Goal: Task Accomplishment & Management: Manage account settings

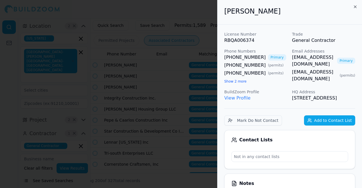
scroll to position [0, 216]
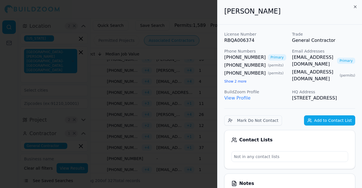
drag, startPoint x: 137, startPoint y: 77, endPoint x: 129, endPoint y: 78, distance: 8.0
click at [133, 80] on div at bounding box center [181, 94] width 362 height 188
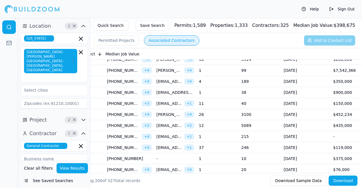
click at [227, 76] on td "4" at bounding box center [217, 81] width 42 height 11
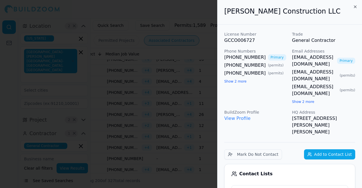
click at [179, 86] on div at bounding box center [181, 94] width 362 height 188
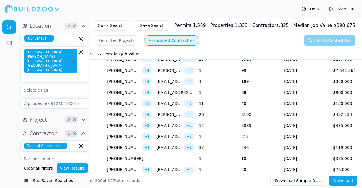
click at [300, 81] on td "[DATE]" at bounding box center [305, 81] width 49 height 11
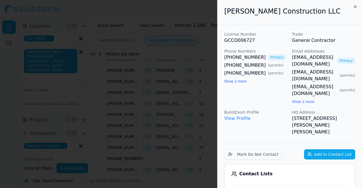
click at [198, 101] on div at bounding box center [181, 94] width 362 height 188
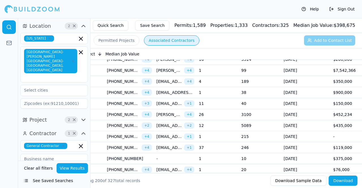
click at [305, 90] on td "[DATE]" at bounding box center [305, 92] width 49 height 11
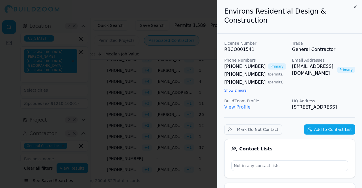
click at [192, 106] on div at bounding box center [181, 94] width 362 height 188
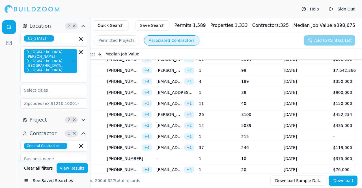
click at [322, 111] on td "[DATE]" at bounding box center [305, 114] width 49 height 11
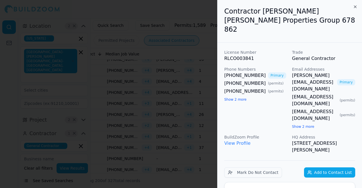
click at [173, 116] on div at bounding box center [181, 94] width 362 height 188
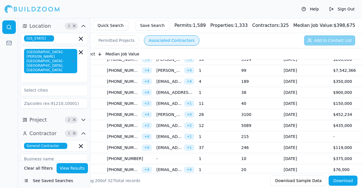
click at [320, 122] on td "[DATE]" at bounding box center [305, 125] width 49 height 11
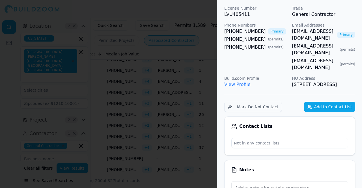
scroll to position [28, 0]
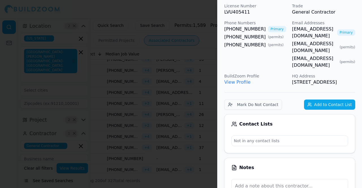
click at [205, 96] on div at bounding box center [181, 94] width 362 height 188
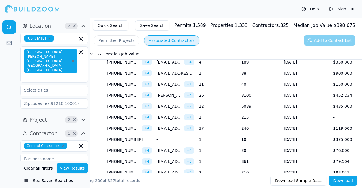
scroll to position [563, 0]
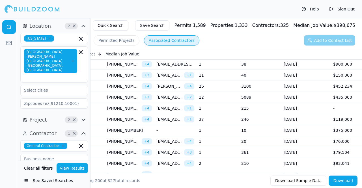
click at [275, 114] on td "246" at bounding box center [260, 119] width 42 height 11
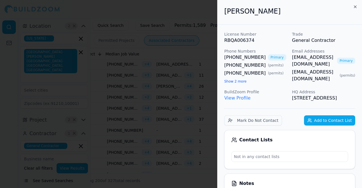
click at [209, 109] on div at bounding box center [181, 94] width 362 height 188
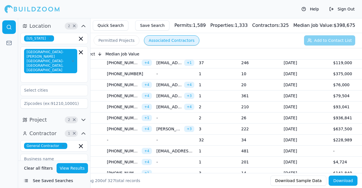
scroll to position [591, 0]
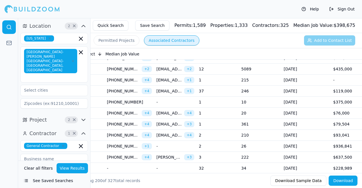
click at [333, 97] on td "$375,000" at bounding box center [352, 102] width 42 height 11
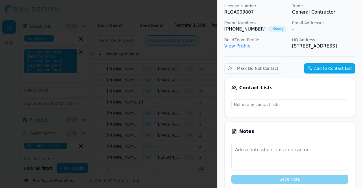
scroll to position [0, 0]
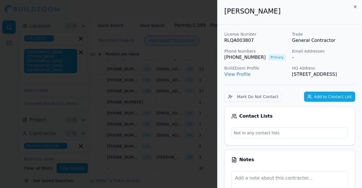
click at [206, 85] on div at bounding box center [181, 94] width 362 height 188
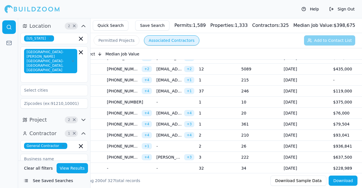
click at [314, 108] on td "[DATE]" at bounding box center [305, 113] width 49 height 11
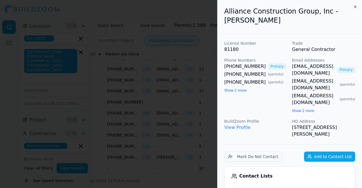
click at [202, 91] on div at bounding box center [181, 94] width 362 height 188
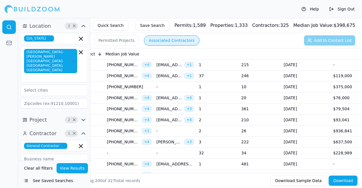
scroll to position [620, 0]
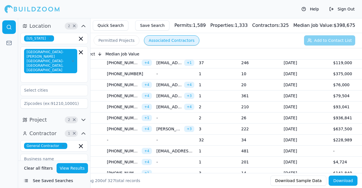
click at [287, 101] on td "[DATE]" at bounding box center [305, 106] width 49 height 11
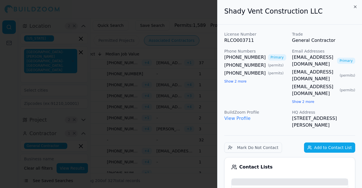
click at [180, 93] on div at bounding box center [181, 94] width 362 height 188
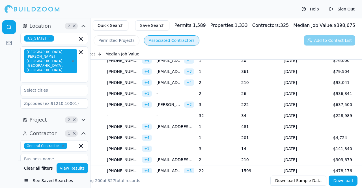
scroll to position [648, 0]
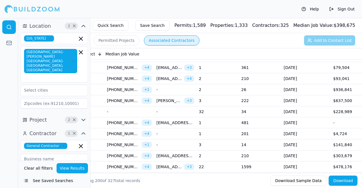
click at [309, 84] on td "[DATE]" at bounding box center [305, 89] width 49 height 11
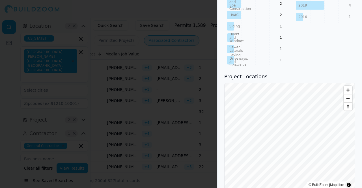
scroll to position [470, 0]
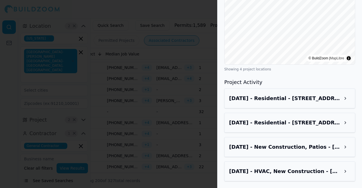
click at [279, 96] on h3 "Sep 2, 2025 - Residential - 3317 Lost Valley Dr, Jonesboro, GA, 30236" at bounding box center [284, 98] width 111 height 8
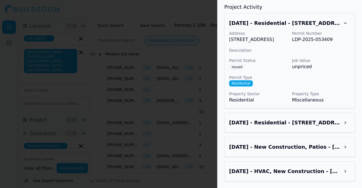
scroll to position [552, 0]
click at [206, 98] on div at bounding box center [181, 94] width 362 height 188
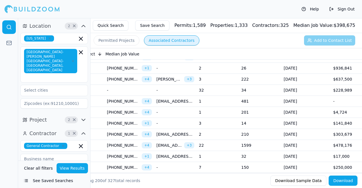
scroll to position [676, 0]
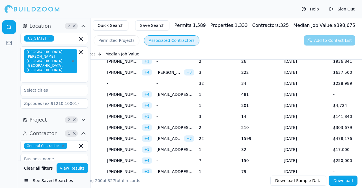
click at [330, 79] on td "[DATE]" at bounding box center [305, 83] width 49 height 11
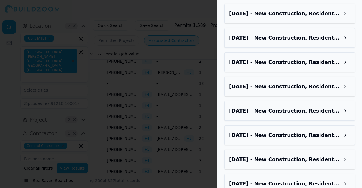
scroll to position [396, 0]
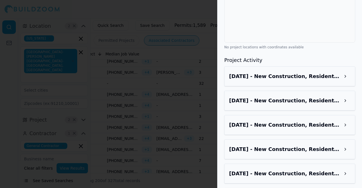
click at [282, 78] on h3 "Aug 24, 2025 - New Construction, Residential - 5469 Starry Night Dr, Stone Moun…" at bounding box center [284, 76] width 111 height 8
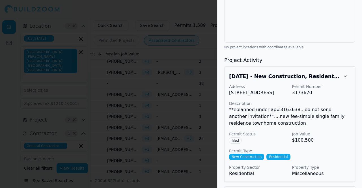
click at [294, 80] on h3 "Aug 24, 2025 - New Construction, Residential - 5469 Starry Night Dr, Stone Moun…" at bounding box center [284, 76] width 111 height 8
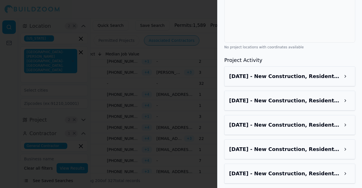
click at [276, 129] on h3 "Aug 24, 2025 - New Construction, Residential - 5463 Starry Night Dr, Stone Moun…" at bounding box center [284, 125] width 111 height 8
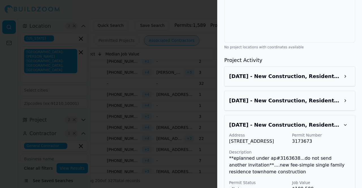
click at [280, 129] on h3 "Aug 24, 2025 - New Construction, Residential - 5463 Starry Night Dr, Stone Moun…" at bounding box center [284, 125] width 111 height 8
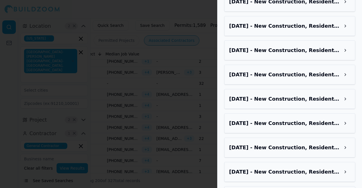
scroll to position [565, 0]
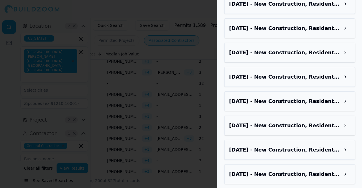
click at [279, 129] on h3 "Jun 4, 2025 - New Construction, Residential - 5409 Gentle Br, Stone Mountain, G…" at bounding box center [284, 126] width 111 height 8
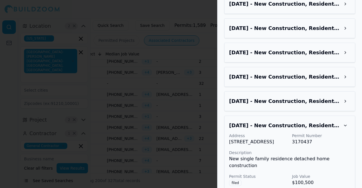
click at [279, 129] on h3 "Jun 4, 2025 - New Construction, Residential - 5409 Gentle Br, Stone Mountain, G…" at bounding box center [284, 126] width 111 height 8
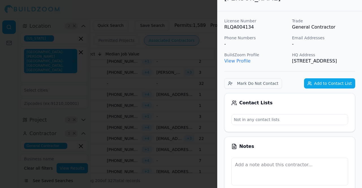
scroll to position [0, 0]
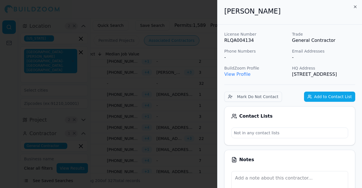
click at [327, 102] on button "Add to Contact List" at bounding box center [329, 97] width 51 height 10
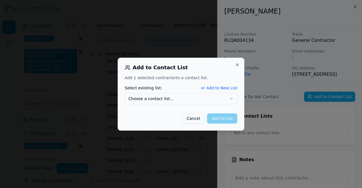
click at [187, 106] on body "Help Sign Out Location 2 × Georgia Atlanta-Sandy Springs-Alpharetta, GA Project…" at bounding box center [181, 112] width 362 height 188
drag, startPoint x: 162, startPoint y: 113, endPoint x: 158, endPoint y: 112, distance: 4.2
drag, startPoint x: 217, startPoint y: 122, endPoint x: 214, endPoint y: 122, distance: 3.1
click at [217, 123] on button "Add to List" at bounding box center [222, 118] width 30 height 10
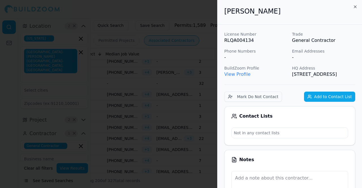
click at [183, 121] on div at bounding box center [181, 94] width 362 height 188
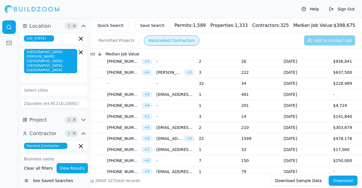
click at [284, 71] on td "[DATE]" at bounding box center [305, 72] width 49 height 11
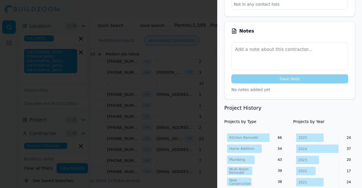
scroll to position [198, 0]
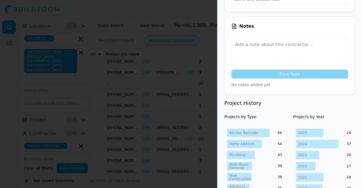
click at [185, 91] on div at bounding box center [181, 94] width 362 height 188
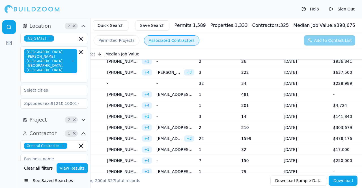
click at [304, 80] on td "[DATE]" at bounding box center [305, 83] width 49 height 11
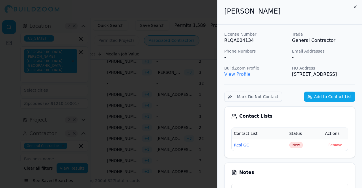
click at [212, 80] on div at bounding box center [181, 94] width 362 height 188
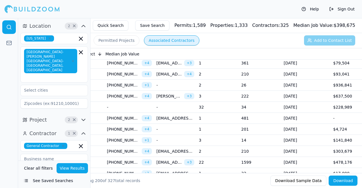
scroll to position [648, 0]
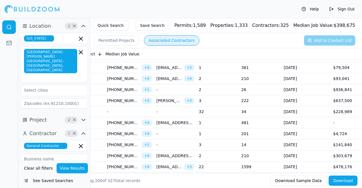
click at [312, 88] on td "[DATE]" at bounding box center [305, 89] width 49 height 11
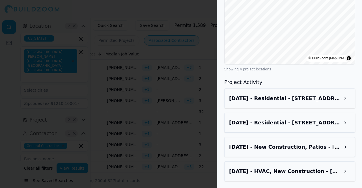
scroll to position [470, 0]
click at [292, 98] on h3 "Sep 2, 2025 - Residential - 3317 Lost Valley Dr, Jonesboro, GA, 30236" at bounding box center [284, 98] width 111 height 8
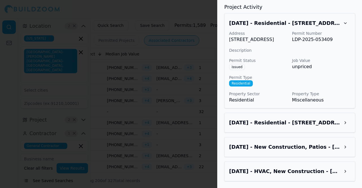
scroll to position [552, 0]
drag, startPoint x: 281, startPoint y: 121, endPoint x: 284, endPoint y: 121, distance: 3.1
click at [282, 121] on h3 "Aug 14, 2025 - Residential - 3317 Lost Valley Dr, Jonesboro, GA, 30236" at bounding box center [284, 123] width 111 height 8
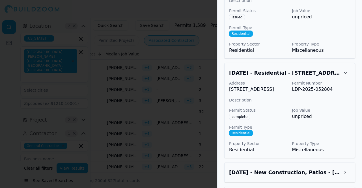
scroll to position [634, 0]
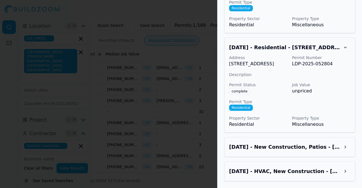
click at [297, 142] on div "Jun 8, 2025 - New Construction, Patios - 8946 Emerald Ct, Jonesboro, GA, 30236" at bounding box center [289, 147] width 131 height 20
click at [316, 148] on h3 "Jun 8, 2025 - New Construction, Patios - 8946 Emerald Ct, Jonesboro, GA, 30236" at bounding box center [284, 147] width 111 height 8
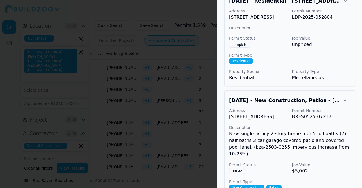
scroll to position [719, 0]
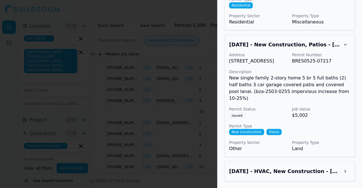
click at [138, 116] on div at bounding box center [181, 94] width 362 height 188
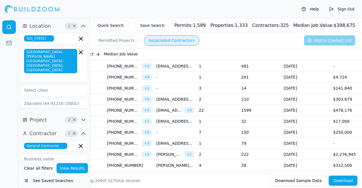
scroll to position [0, 228]
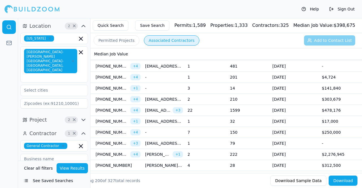
click at [200, 97] on td "2" at bounding box center [206, 99] width 42 height 11
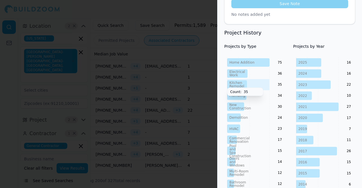
scroll to position [254, 0]
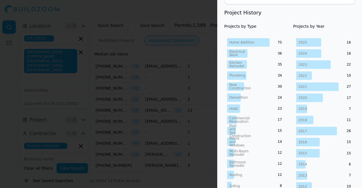
click at [198, 115] on div at bounding box center [181, 94] width 362 height 188
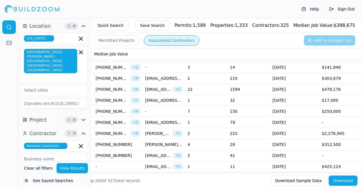
scroll to position [733, 0]
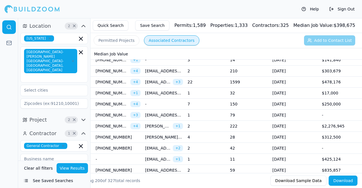
click at [265, 78] on td "1599" at bounding box center [249, 82] width 42 height 11
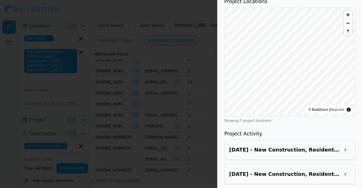
scroll to position [763, 0]
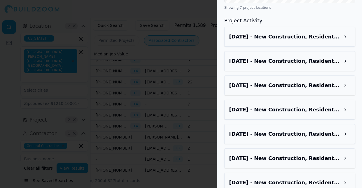
click at [270, 32] on div "Aug 24, 2025 - New Construction, Residential - 1246 Lucan Ln, Lawrenceville, GA…" at bounding box center [289, 37] width 121 height 10
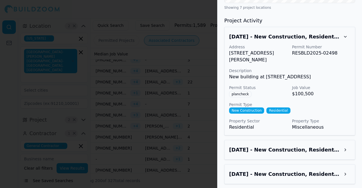
click at [312, 146] on h3 "Aug 24, 2025 - New Construction, Residential - 1236 Lucan Ln, Lawrenceville, GA…" at bounding box center [284, 150] width 111 height 8
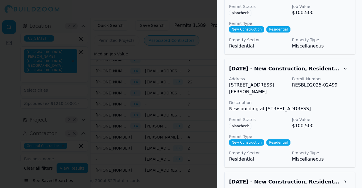
scroll to position [876, 0]
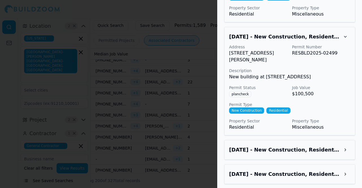
click at [308, 140] on div "Aug 24, 2025 - New Construction, Residential - 1216 Lucan Ln, Lawrenceville, GA…" at bounding box center [289, 150] width 131 height 20
click at [306, 140] on div "Aug 24, 2025 - New Construction, Residential - 1216 Lucan Ln, Lawrenceville, GA…" at bounding box center [289, 150] width 131 height 20
click at [302, 146] on h3 "Aug 24, 2025 - New Construction, Residential - 1216 Lucan Ln, Lawrenceville, GA…" at bounding box center [284, 150] width 111 height 8
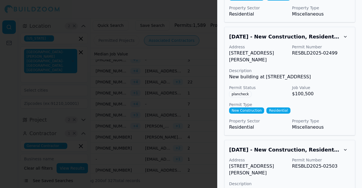
click at [179, 128] on div at bounding box center [181, 94] width 362 height 188
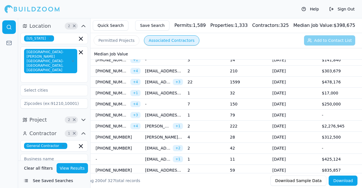
click at [246, 77] on td "1599" at bounding box center [249, 82] width 42 height 11
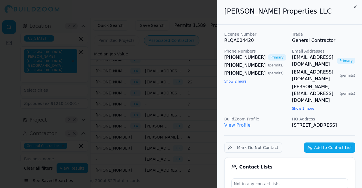
click at [326, 142] on button "Add to Contact List" at bounding box center [329, 147] width 51 height 10
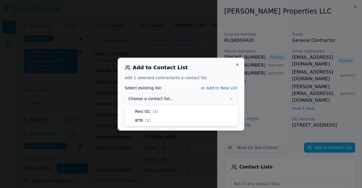
click at [203, 98] on button "Choose a contact list..." at bounding box center [181, 98] width 113 height 11
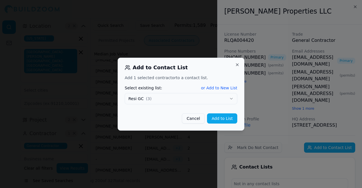
click at [217, 118] on button "Add to List" at bounding box center [222, 118] width 30 height 10
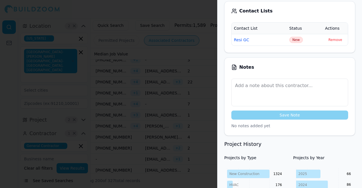
scroll to position [0, 0]
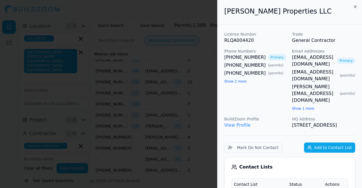
click at [166, 86] on div at bounding box center [181, 94] width 362 height 188
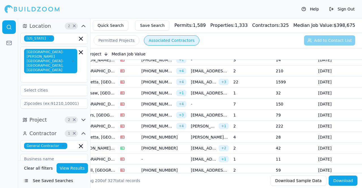
scroll to position [0, 228]
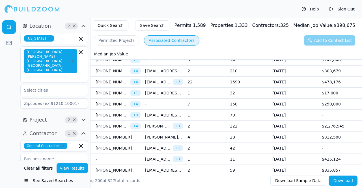
click at [205, 121] on td "2" at bounding box center [206, 126] width 42 height 11
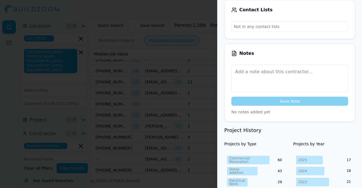
scroll to position [170, 0]
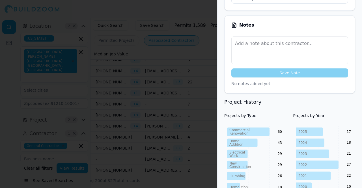
click at [126, 113] on div at bounding box center [181, 94] width 362 height 188
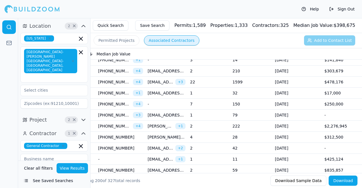
scroll to position [0, 228]
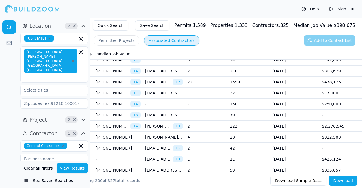
click at [219, 132] on td "4" at bounding box center [206, 137] width 42 height 11
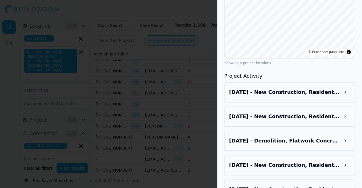
scroll to position [437, 0]
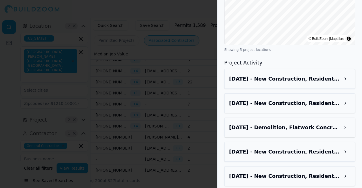
click at [278, 77] on div "Aug 24, 2025 - New Construction, Residential - 3125 Cherry St, Scottdale, GA, 3…" at bounding box center [289, 79] width 131 height 20
click at [280, 74] on div "Aug 24, 2025 - New Construction, Residential - 3125 Cherry St, Scottdale, GA, 3…" at bounding box center [289, 79] width 121 height 10
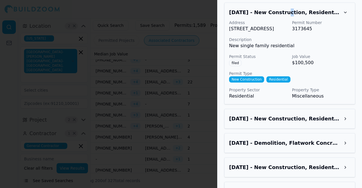
scroll to position [522, 0]
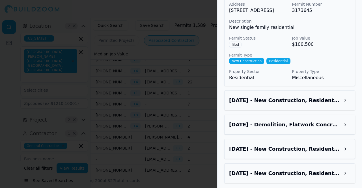
click at [255, 103] on div "Jul 7, 2025 - New Construction, Residential - 3216 Cedar St, Scottdale, GA, 300…" at bounding box center [289, 100] width 121 height 10
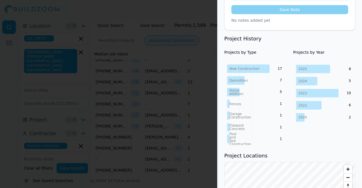
scroll to position [0, 0]
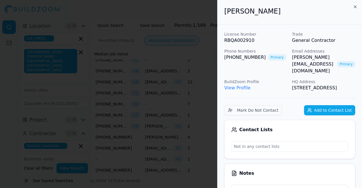
click at [344, 105] on button "Add to Contact List" at bounding box center [329, 110] width 51 height 10
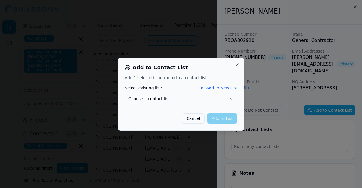
click at [212, 106] on div "Add 1 selected contractor to a contact list. Select existing list: or Add to Ne…" at bounding box center [181, 99] width 113 height 49
click at [213, 98] on button "Choose a contact list..." at bounding box center [181, 98] width 113 height 11
drag, startPoint x: 236, startPoint y: 115, endPoint x: 233, endPoint y: 118, distance: 4.4
click at [235, 117] on button "Add to List" at bounding box center [222, 118] width 30 height 10
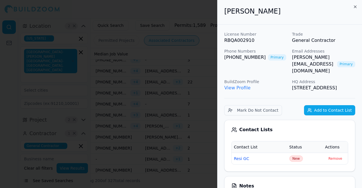
click at [199, 103] on div at bounding box center [181, 94] width 362 height 188
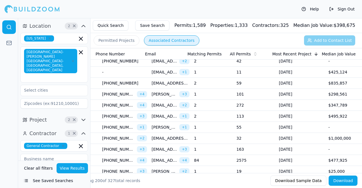
scroll to position [0, 228]
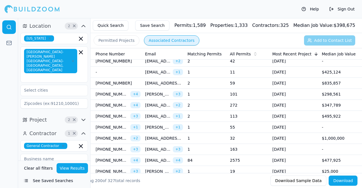
click at [208, 67] on td "1" at bounding box center [206, 72] width 42 height 11
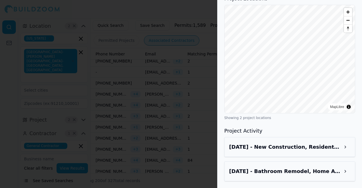
scroll to position [408, 0]
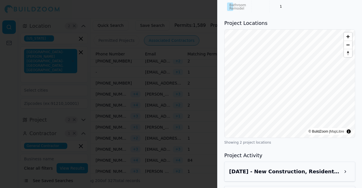
click at [292, 168] on h3 "Aug 21, 2025 - New Construction, Residential - 4123 Oakmont Ct, Clarkston, GA, …" at bounding box center [284, 172] width 111 height 8
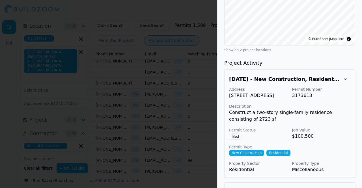
scroll to position [504, 0]
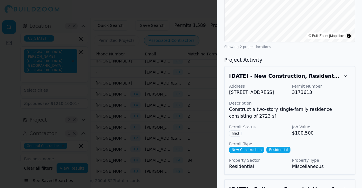
click at [274, 89] on p "4123 Oakmont Ct, Clarkston, GA, 30021" at bounding box center [258, 92] width 59 height 7
drag, startPoint x: 274, startPoint y: 64, endPoint x: 252, endPoint y: 70, distance: 22.8
click at [252, 89] on p "4123 Oakmont Ct, Clarkston, GA, 30021" at bounding box center [258, 92] width 59 height 7
click at [310, 185] on h3 "Jul 20, 2025 - Bathroom Remodel, Home Addition - 1900 Selwyn Dr, Decatur, GA, 3…" at bounding box center [284, 189] width 111 height 8
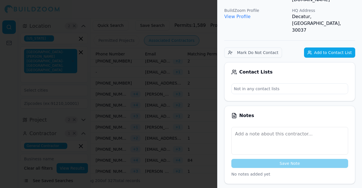
scroll to position [34, 0]
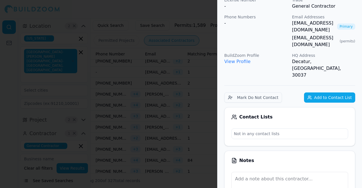
click at [326, 92] on button "Add to Contact List" at bounding box center [329, 97] width 51 height 10
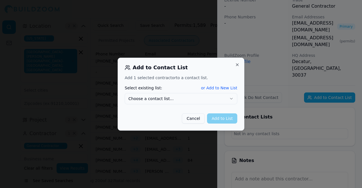
click at [221, 97] on button "Choose a contact list..." at bounding box center [181, 98] width 113 height 11
click at [220, 114] on button "Add to List" at bounding box center [222, 118] width 30 height 10
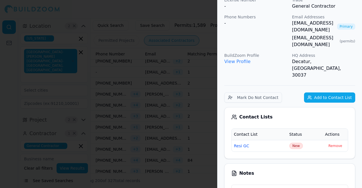
click at [196, 124] on div at bounding box center [181, 94] width 362 height 188
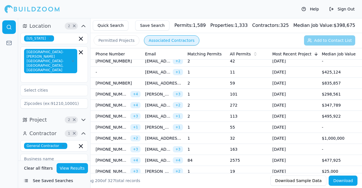
click at [204, 81] on td "2" at bounding box center [206, 83] width 42 height 11
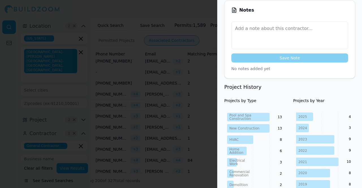
scroll to position [226, 0]
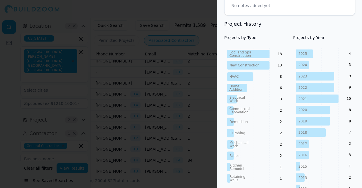
click at [165, 99] on div at bounding box center [181, 94] width 362 height 188
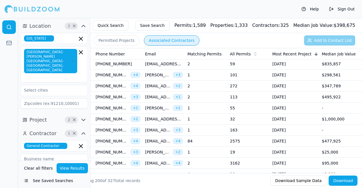
scroll to position [848, 0]
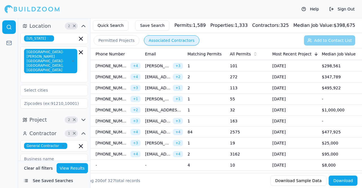
click at [210, 83] on td "2" at bounding box center [206, 88] width 42 height 11
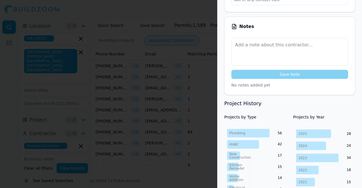
scroll to position [170, 0]
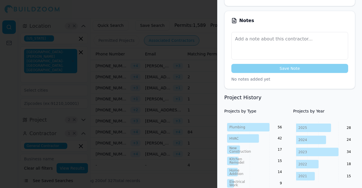
click at [182, 80] on div at bounding box center [181, 94] width 362 height 188
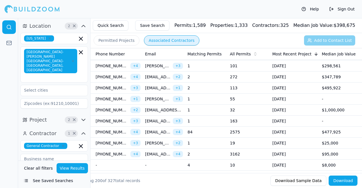
click at [298, 83] on td "[DATE]" at bounding box center [294, 88] width 49 height 11
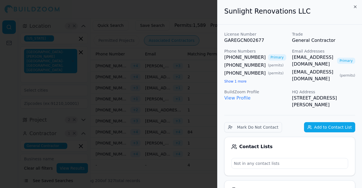
click at [181, 93] on div at bounding box center [181, 94] width 362 height 188
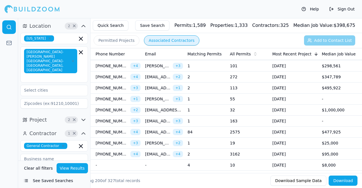
click at [308, 105] on td "[DATE]" at bounding box center [294, 110] width 49 height 11
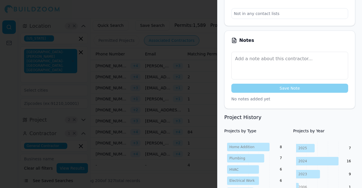
scroll to position [198, 0]
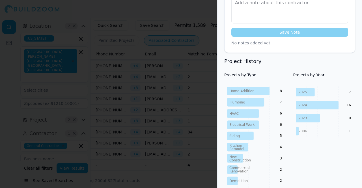
click at [146, 104] on div at bounding box center [181, 94] width 362 height 188
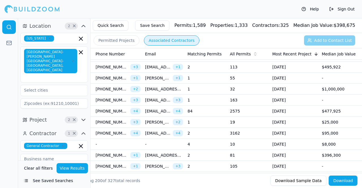
scroll to position [905, 0]
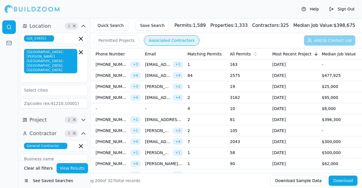
click at [308, 70] on td "[DATE]" at bounding box center [294, 75] width 49 height 11
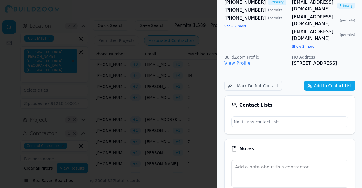
scroll to position [0, 0]
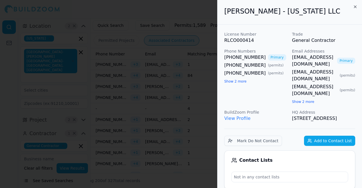
click at [162, 105] on div at bounding box center [181, 94] width 362 height 188
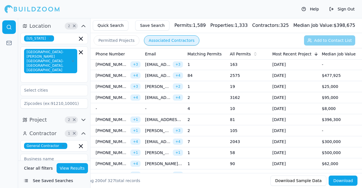
click at [296, 114] on td "[DATE]" at bounding box center [294, 119] width 49 height 11
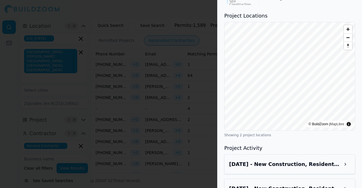
scroll to position [458, 0]
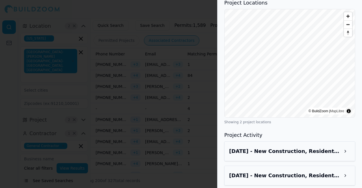
click at [295, 147] on h3 "Aug 18, 2025 - New Construction, Residential - 262 Estoria St SE, Atlanta, GA, …" at bounding box center [284, 151] width 111 height 8
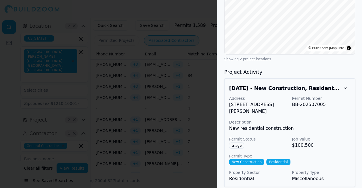
scroll to position [547, 0]
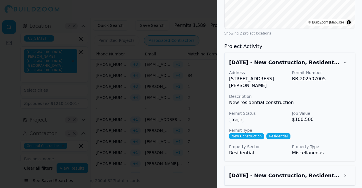
click at [272, 172] on h3 "Jun 1, 2025 - New Construction, Residential - 1739 Adolphus St Ne, Atlanta, GA,…" at bounding box center [284, 176] width 111 height 8
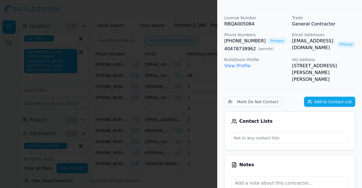
scroll to position [0, 0]
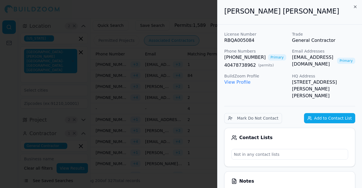
click at [322, 113] on button "Add to Contact List" at bounding box center [329, 118] width 51 height 10
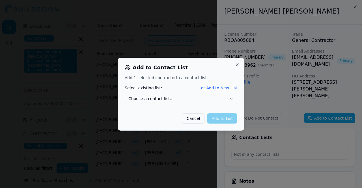
click at [221, 101] on button "Choose a contact list..." at bounding box center [181, 98] width 113 height 11
click at [232, 116] on button "Add to List" at bounding box center [222, 118] width 30 height 10
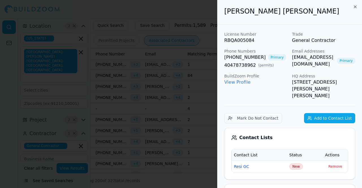
click at [184, 84] on div at bounding box center [181, 94] width 362 height 188
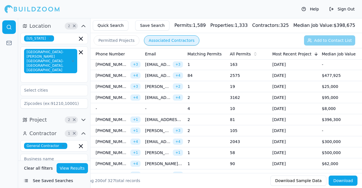
click at [254, 114] on td "81" at bounding box center [249, 119] width 42 height 11
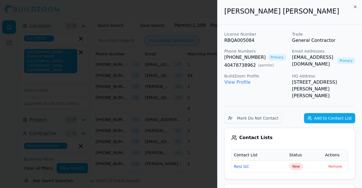
click at [138, 91] on div at bounding box center [181, 94] width 362 height 188
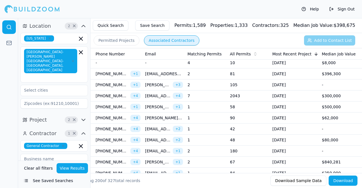
scroll to position [961, 0]
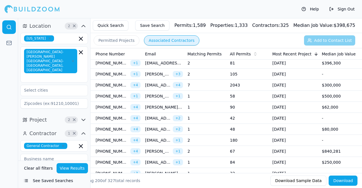
click at [232, 91] on td "58" at bounding box center [249, 96] width 42 height 11
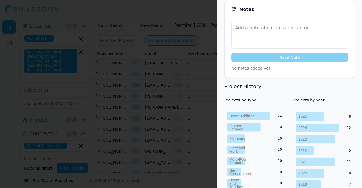
scroll to position [198, 0]
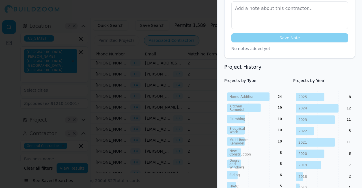
drag, startPoint x: 180, startPoint y: 88, endPoint x: 193, endPoint y: 89, distance: 12.2
click at [180, 88] on div at bounding box center [181, 94] width 362 height 188
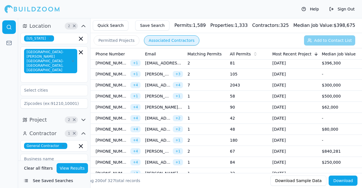
click at [254, 102] on td "90" at bounding box center [249, 107] width 42 height 11
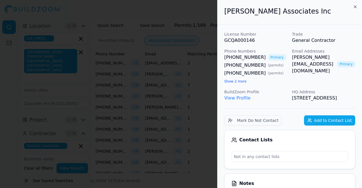
click at [181, 89] on div at bounding box center [181, 94] width 362 height 188
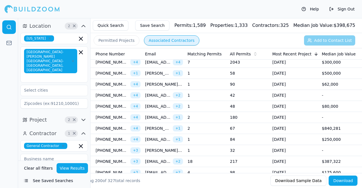
scroll to position [989, 0]
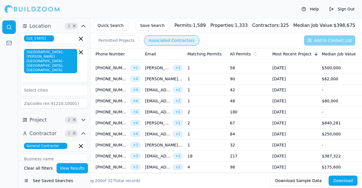
click at [286, 118] on td "[DATE]" at bounding box center [294, 123] width 49 height 11
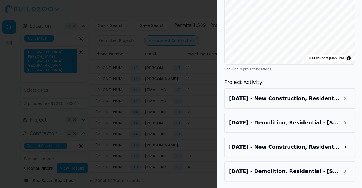
scroll to position [576, 0]
click at [305, 94] on h3 "Aug 14, 2025 - New Construction, Residential - 135 Shady Grove Ln, Alpharetta, …" at bounding box center [284, 98] width 111 height 8
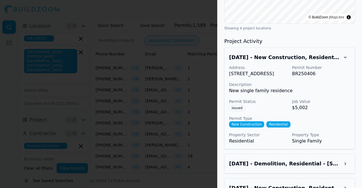
scroll to position [665, 0]
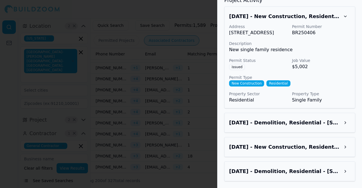
click at [295, 120] on h3 "Jul 10, 2025 - Demolition, Residential - 135 Shady Grove Ln, Alpharetta, GA, 30…" at bounding box center [284, 123] width 111 height 8
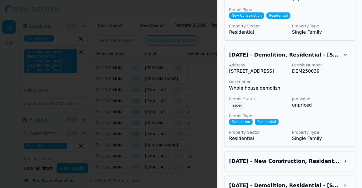
scroll to position [754, 0]
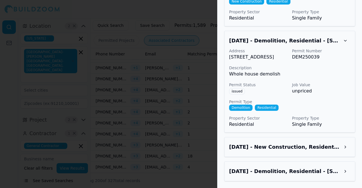
click at [284, 143] on h3 "Mar 25, 2025 - New Construction, Residential - 241 Manning Dr, Alpharetta, GA, …" at bounding box center [284, 147] width 111 height 8
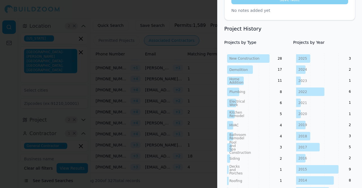
scroll to position [192, 0]
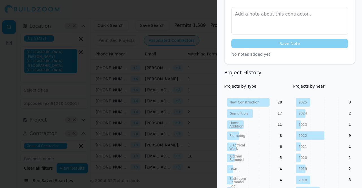
click at [103, 112] on div at bounding box center [181, 94] width 362 height 188
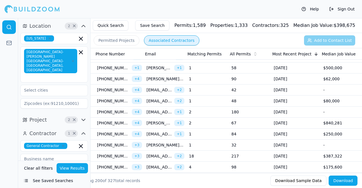
scroll to position [0, 228]
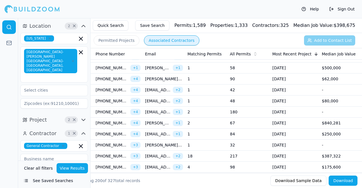
click at [315, 140] on td "[DATE]" at bounding box center [294, 145] width 49 height 11
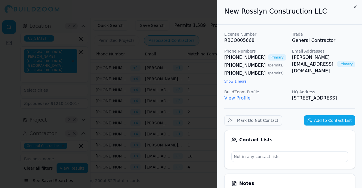
click at [126, 102] on div at bounding box center [181, 94] width 362 height 188
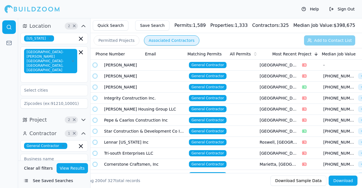
scroll to position [0, 228]
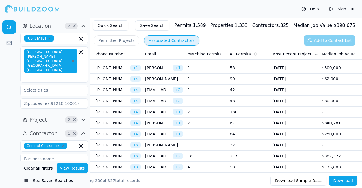
click at [214, 151] on td "18" at bounding box center [206, 156] width 42 height 11
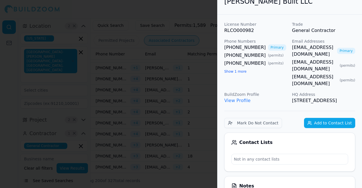
scroll to position [0, 0]
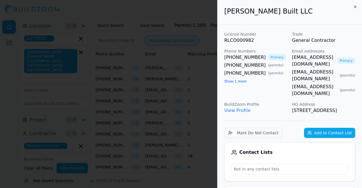
click at [330, 128] on button "Add to Contact List" at bounding box center [329, 133] width 51 height 10
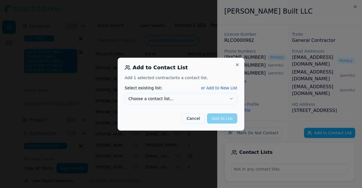
click at [220, 102] on button "Choose a contact list..." at bounding box center [181, 98] width 113 height 11
click at [222, 118] on button "Add to List" at bounding box center [222, 118] width 30 height 10
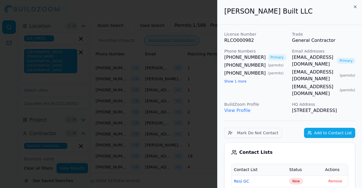
click at [194, 111] on div at bounding box center [181, 94] width 362 height 188
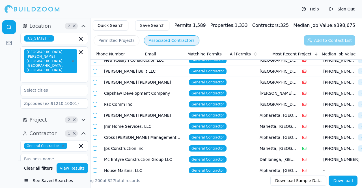
scroll to position [0, 228]
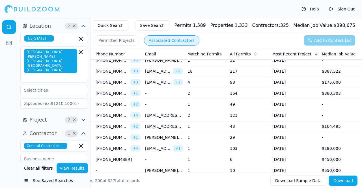
click at [219, 77] on td "4" at bounding box center [206, 82] width 42 height 11
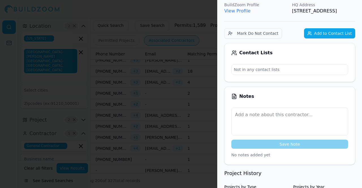
scroll to position [198, 0]
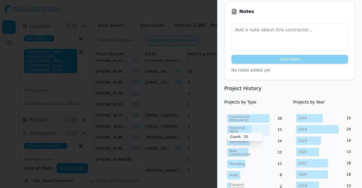
drag, startPoint x: 219, startPoint y: 100, endPoint x: 216, endPoint y: 99, distance: 3.6
click at [207, 97] on div at bounding box center [181, 94] width 362 height 188
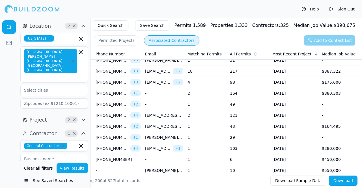
click at [302, 88] on td "[DATE]" at bounding box center [294, 93] width 49 height 11
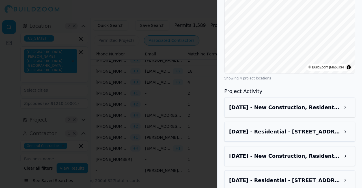
scroll to position [438, 0]
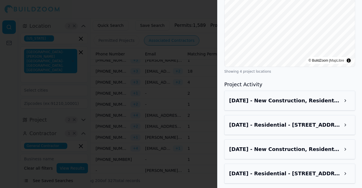
click at [265, 104] on div "Aug 12, 2025 - New Construction, Residential - 5705 Laney Dr, Rex, GA, 30273" at bounding box center [289, 101] width 131 height 20
click at [269, 101] on h3 "Aug 12, 2025 - New Construction, Residential - 5705 Laney Dr, Rex, GA, 30273" at bounding box center [284, 101] width 111 height 8
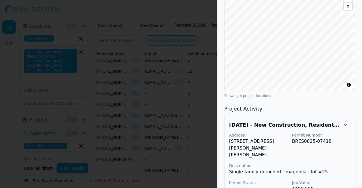
scroll to position [498, 0]
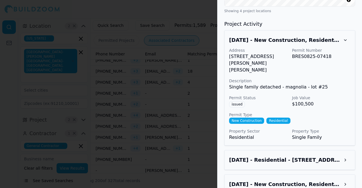
click at [313, 39] on h3 "Aug 12, 2025 - New Construction, Residential - 5705 Laney Dr, Rex, GA, 30273" at bounding box center [284, 40] width 111 height 8
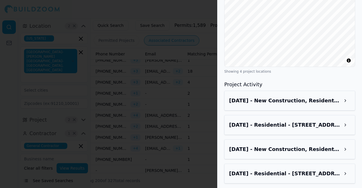
click at [289, 117] on div "Aug 11, 2025 - Residential - 42 Collins Rd, Locust Grove, GA, 30248" at bounding box center [289, 125] width 131 height 20
click at [289, 121] on h3 "Aug 11, 2025 - Residential - 42 Collins Rd, Locust Grove, GA, 30248" at bounding box center [284, 125] width 111 height 8
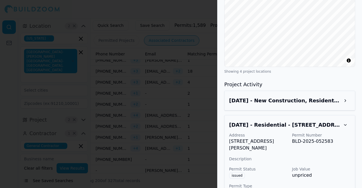
scroll to position [498, 0]
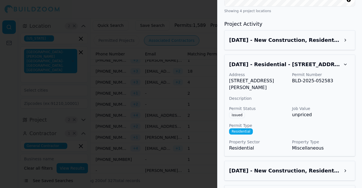
click at [301, 60] on h3 "Aug 11, 2025 - Residential - 42 Collins Rd, Locust Grove, GA, 30248" at bounding box center [284, 64] width 111 height 8
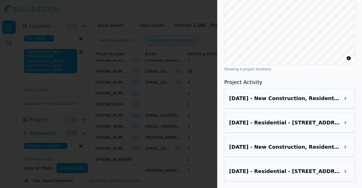
scroll to position [438, 0]
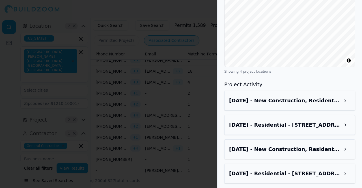
click at [142, 65] on div at bounding box center [181, 94] width 362 height 188
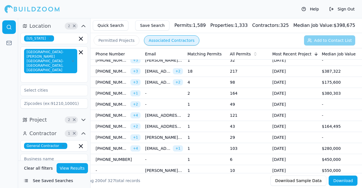
click at [224, 88] on td "2" at bounding box center [206, 93] width 42 height 11
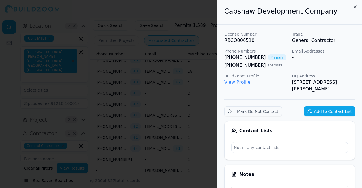
click at [168, 86] on div at bounding box center [181, 94] width 362 height 188
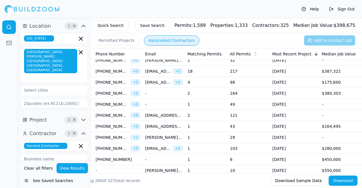
click at [200, 154] on td "1" at bounding box center [206, 159] width 42 height 11
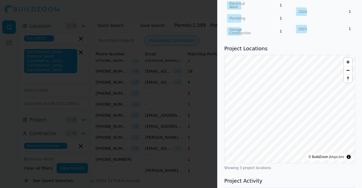
scroll to position [339, 0]
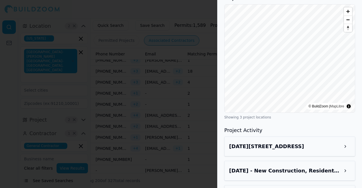
click at [261, 142] on h3 "Aug 10, 2025 - 0 Green Acre Rd, Dahlonega, GA, 30533" at bounding box center [284, 146] width 111 height 8
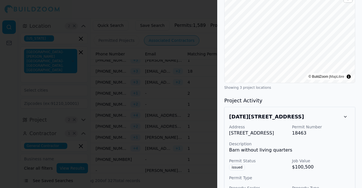
scroll to position [437, 0]
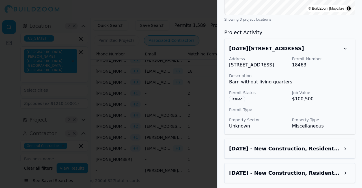
click at [172, 115] on div at bounding box center [181, 94] width 362 height 188
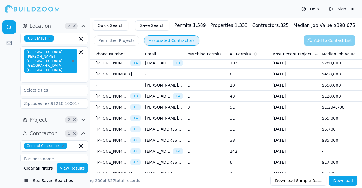
scroll to position [1131, 0]
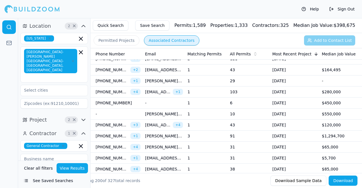
click at [219, 131] on td "3" at bounding box center [206, 136] width 42 height 11
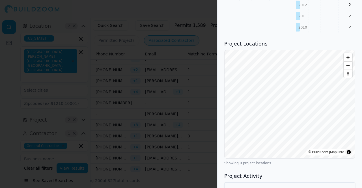
scroll to position [537, 0]
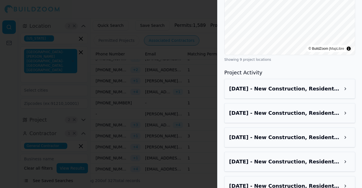
click at [290, 85] on h3 "Aug 12, 2025 - New Construction, Residential - 77 Delmont Dr NE, Atlanta, GA, 3…" at bounding box center [284, 89] width 111 height 8
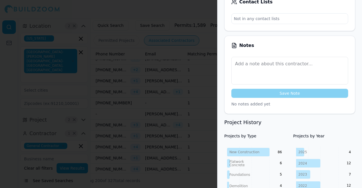
scroll to position [0, 0]
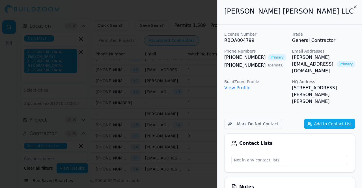
click at [331, 119] on button "Add to Contact List" at bounding box center [329, 124] width 51 height 10
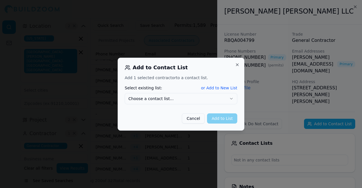
click at [228, 96] on button "Choose a contact list..." at bounding box center [181, 98] width 113 height 11
click at [225, 117] on button "Add to List" at bounding box center [222, 118] width 30 height 10
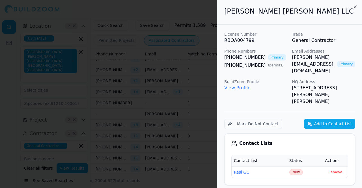
click at [207, 115] on div at bounding box center [181, 94] width 362 height 188
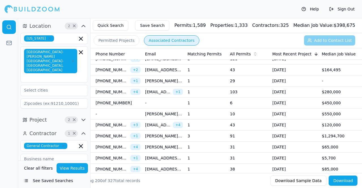
click at [213, 109] on td "1" at bounding box center [206, 114] width 42 height 11
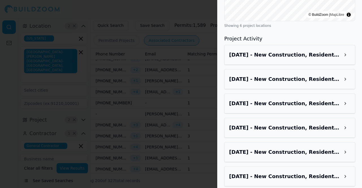
scroll to position [365, 0]
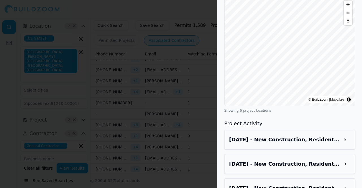
click at [291, 135] on div "Aug 10, 2025 - New Construction, Residential - 7065 Sugarloaf Pkwy, Duluth, GA,…" at bounding box center [289, 140] width 121 height 10
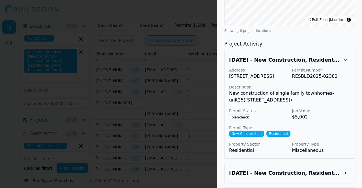
scroll to position [450, 0]
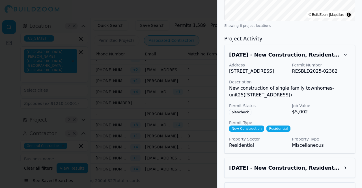
click at [291, 51] on h3 "Aug 10, 2025 - New Construction, Residential - 7065 Sugarloaf Pkwy, Duluth, GA,…" at bounding box center [284, 55] width 111 height 8
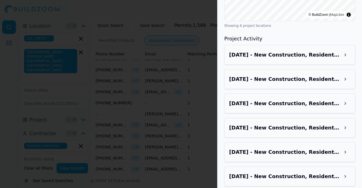
click at [289, 75] on h3 "Aug 10, 2025 - New Construction, Residential - 7065 Sugarloaf Pkwy, Duluth, GA,…" at bounding box center [284, 79] width 111 height 8
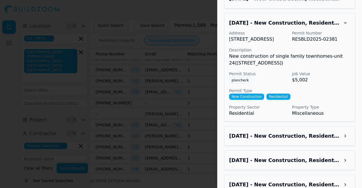
scroll to position [546, 0]
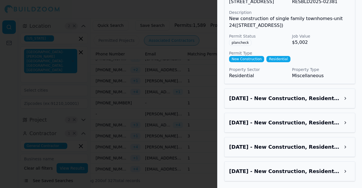
click at [297, 95] on h3 "Aug 10, 2025 - New Construction, Residential - 7065 Sugarloaf Pkwy, Duluth, GA,…" at bounding box center [284, 98] width 111 height 8
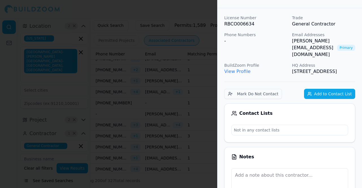
scroll to position [0, 0]
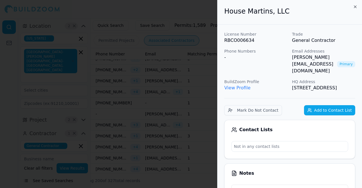
click at [327, 106] on button "Add to Contact List" at bounding box center [329, 110] width 51 height 10
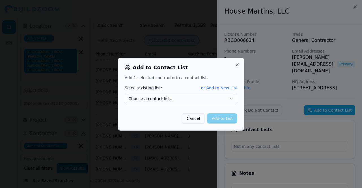
click at [205, 99] on button "Choose a contact list..." at bounding box center [181, 98] width 113 height 11
click at [230, 119] on button "Add to List" at bounding box center [222, 118] width 30 height 10
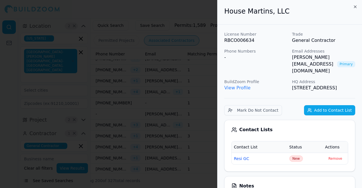
click at [195, 109] on div at bounding box center [181, 94] width 362 height 188
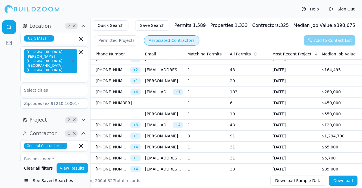
click at [207, 86] on td "1" at bounding box center [206, 91] width 42 height 11
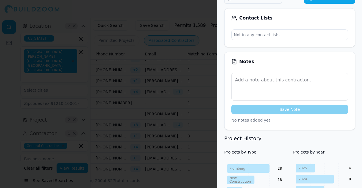
scroll to position [226, 0]
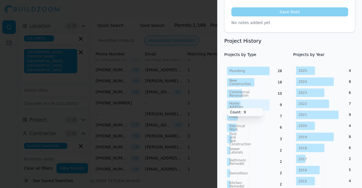
click at [166, 83] on div at bounding box center [181, 94] width 362 height 188
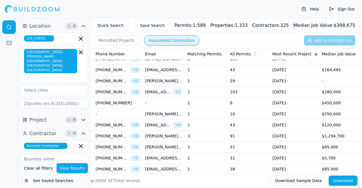
click at [206, 86] on td "1" at bounding box center [206, 91] width 42 height 11
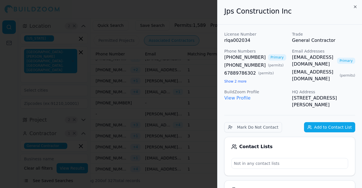
click at [166, 74] on div at bounding box center [181, 94] width 362 height 188
click at [205, 90] on div at bounding box center [181, 94] width 362 height 188
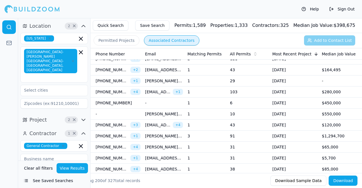
click at [212, 98] on td "1" at bounding box center [206, 103] width 42 height 11
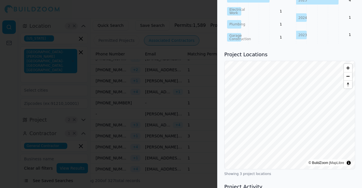
scroll to position [354, 0]
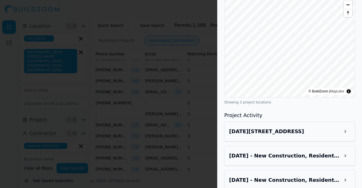
click at [200, 99] on div at bounding box center [181, 94] width 362 height 188
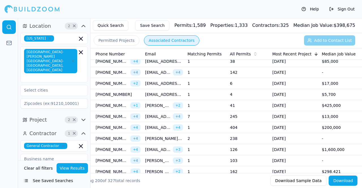
scroll to position [1244, 0]
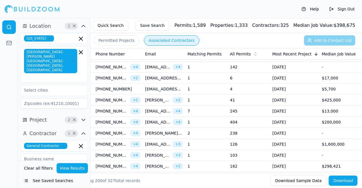
click at [211, 95] on td "1" at bounding box center [206, 100] width 42 height 11
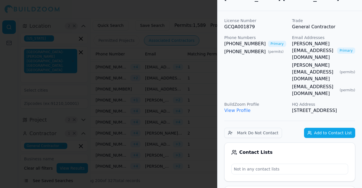
scroll to position [226, 0]
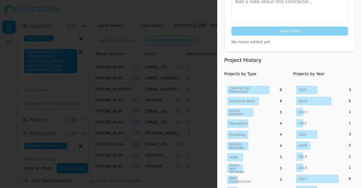
click at [191, 91] on div at bounding box center [181, 94] width 362 height 188
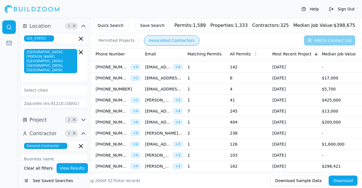
click at [212, 117] on td "1" at bounding box center [206, 122] width 42 height 11
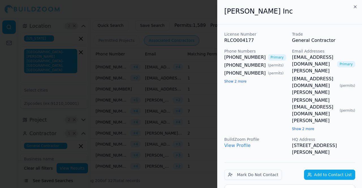
scroll to position [141, 0]
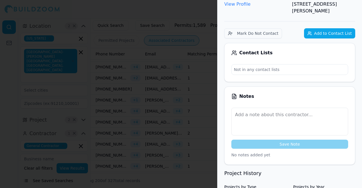
click at [201, 108] on div at bounding box center [181, 94] width 362 height 188
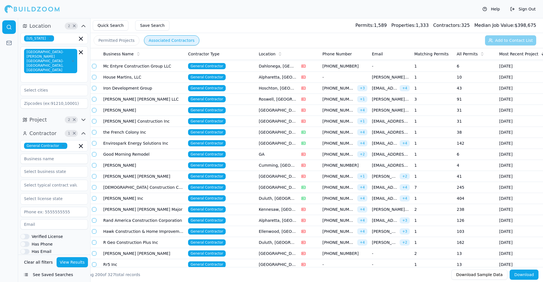
scroll to position [1165, 0]
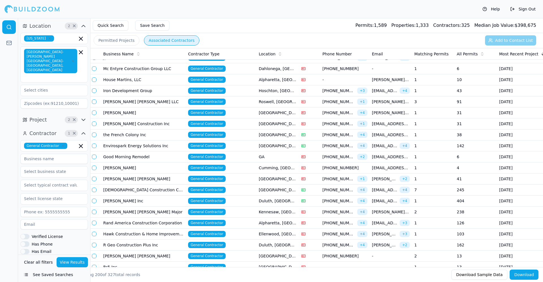
click at [295, 88] on td "Hoschton, [GEOGRAPHIC_DATA]" at bounding box center [277, 90] width 42 height 11
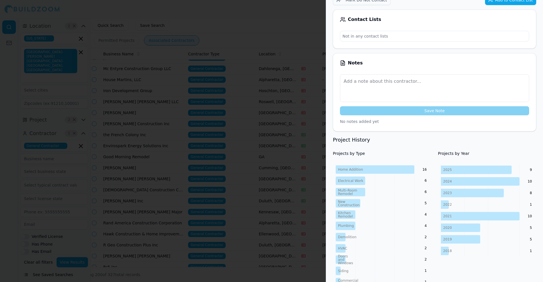
scroll to position [0, 0]
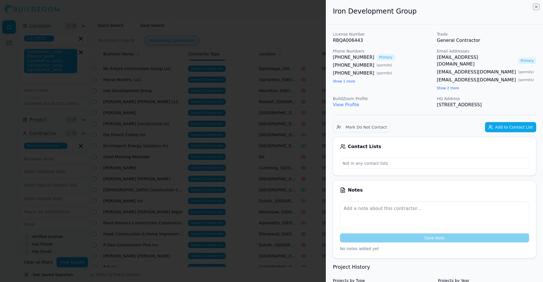
click at [362, 7] on icon "button" at bounding box center [536, 7] width 5 height 5
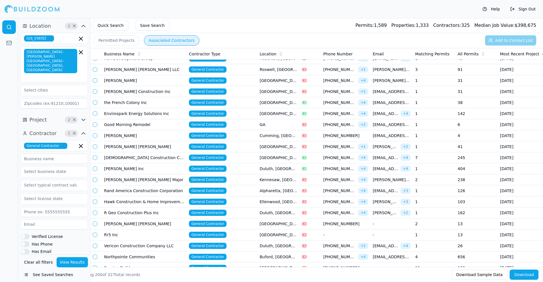
scroll to position [1207, 0]
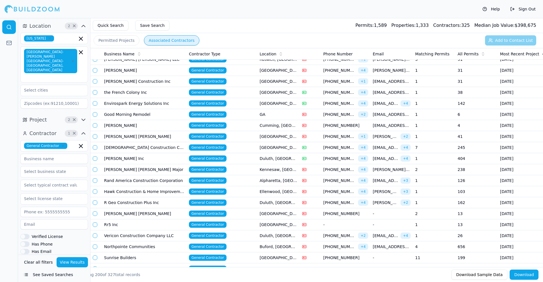
click at [236, 72] on td "General Contractor" at bounding box center [222, 70] width 71 height 11
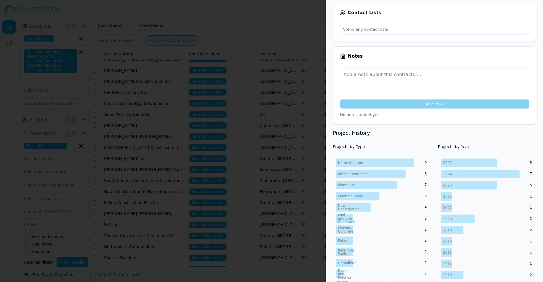
scroll to position [0, 0]
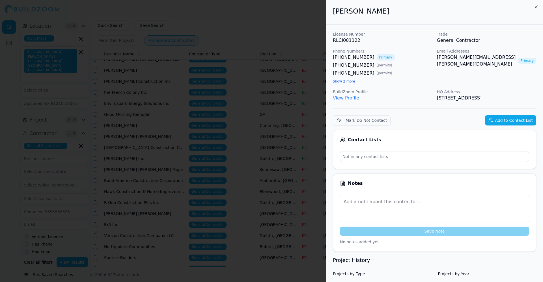
drag, startPoint x: 539, startPoint y: 4, endPoint x: 536, endPoint y: 8, distance: 5.8
click at [362, 6] on div "Jason Browder License Number RLCI001122 Trade General Contractor Phone Numbers …" at bounding box center [434, 141] width 217 height 282
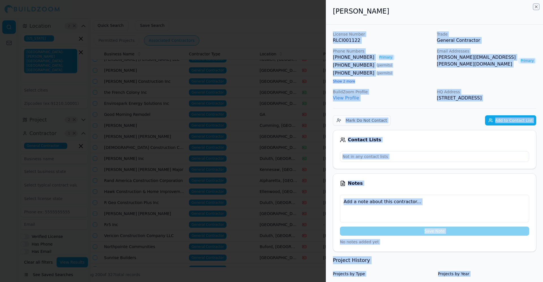
click at [362, 8] on icon "button" at bounding box center [536, 7] width 5 height 5
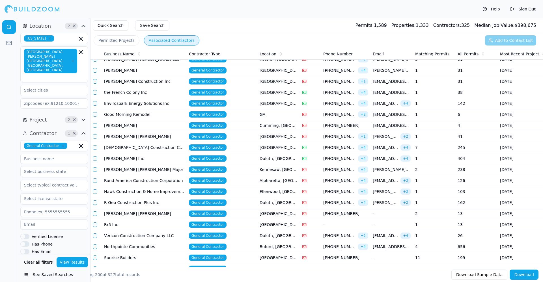
click at [260, 84] on td "[GEOGRAPHIC_DATA], [GEOGRAPHIC_DATA]" at bounding box center [278, 81] width 42 height 11
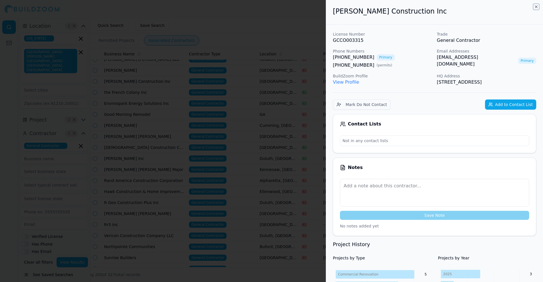
drag, startPoint x: 537, startPoint y: 5, endPoint x: 535, endPoint y: 8, distance: 3.6
click at [362, 7] on icon "button" at bounding box center [536, 7] width 5 height 5
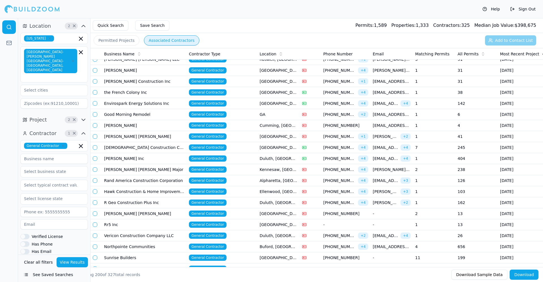
click at [248, 140] on td "General Contractor" at bounding box center [222, 136] width 71 height 11
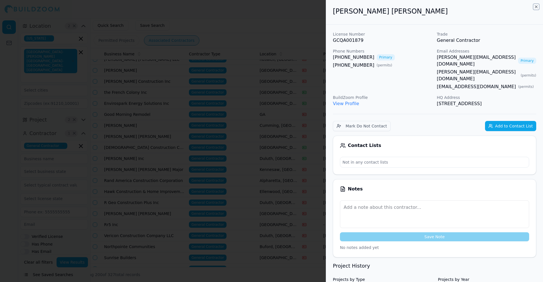
drag, startPoint x: 537, startPoint y: 6, endPoint x: 537, endPoint y: 8, distance: 2.8
click at [362, 7] on icon "button" at bounding box center [536, 7] width 5 height 5
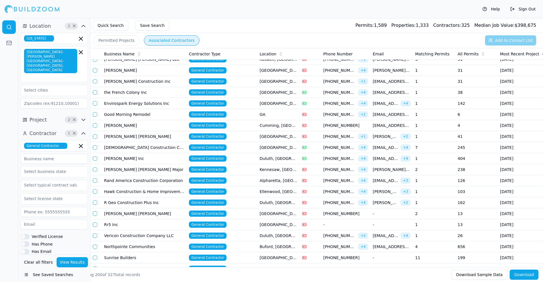
click at [248, 148] on td "General Contractor" at bounding box center [222, 147] width 71 height 11
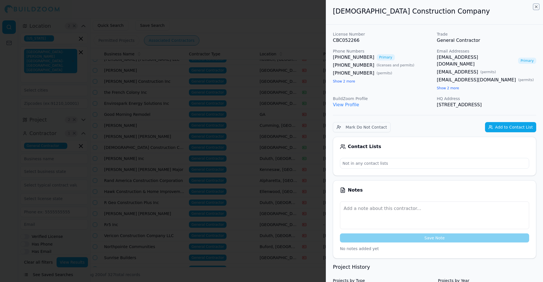
click at [362, 7] on icon "button" at bounding box center [536, 7] width 5 height 5
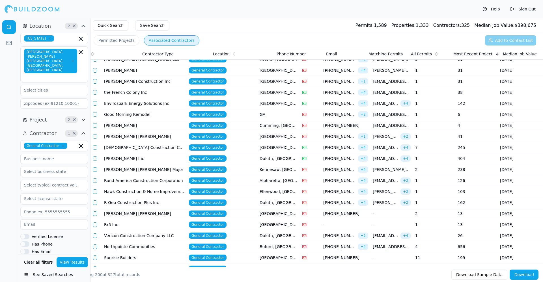
scroll to position [0, 47]
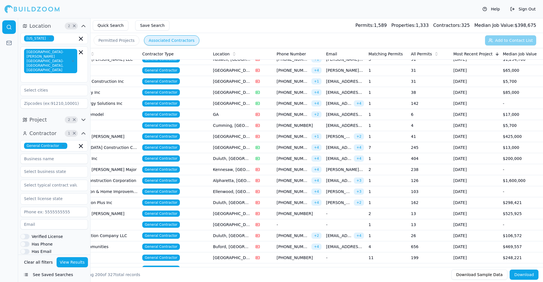
click at [246, 157] on td "Duluth, [GEOGRAPHIC_DATA]" at bounding box center [232, 158] width 42 height 11
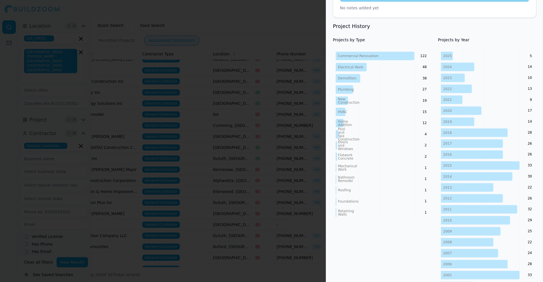
scroll to position [0, 0]
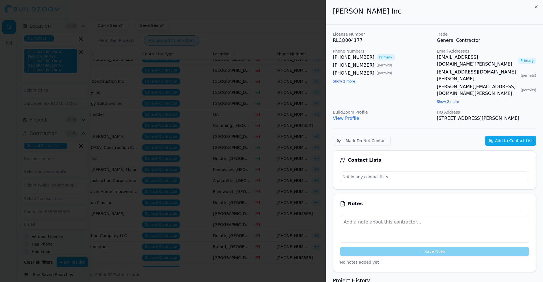
click at [362, 5] on div "[PERSON_NAME] Inc" at bounding box center [434, 12] width 217 height 25
click at [362, 7] on icon "button" at bounding box center [536, 7] width 2 height 2
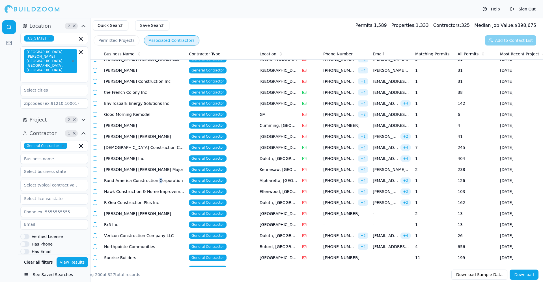
click at [155, 181] on td "Rand America Construction Corporation" at bounding box center [144, 180] width 85 height 11
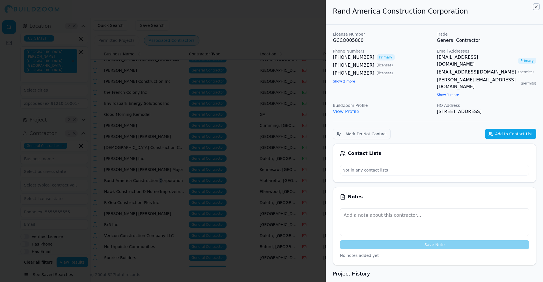
click at [362, 5] on icon "button" at bounding box center [536, 7] width 5 height 5
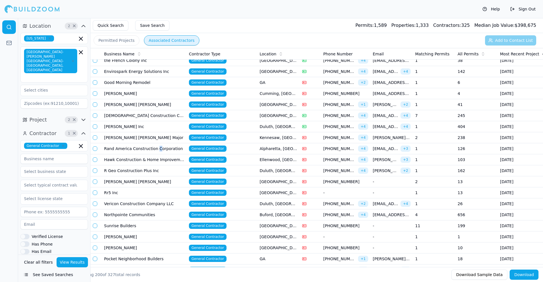
scroll to position [1250, 0]
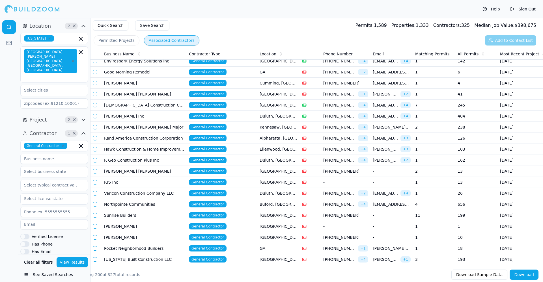
click at [258, 164] on td "Duluth, [GEOGRAPHIC_DATA]" at bounding box center [278, 160] width 42 height 11
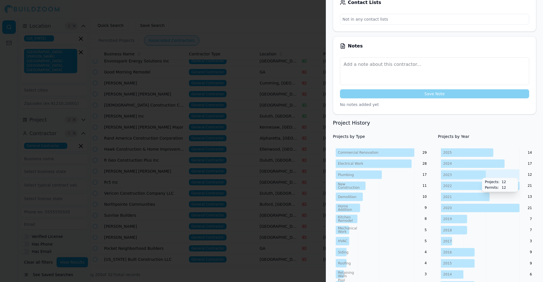
scroll to position [212, 0]
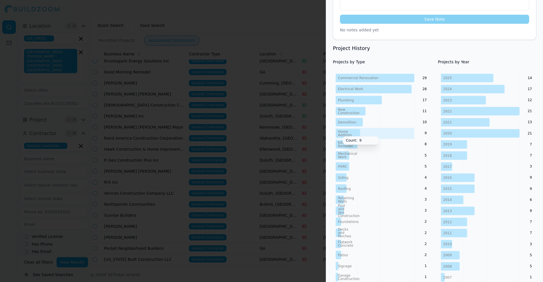
click at [362, 141] on icon "Commercial Renovation Electrical Work Plumbing New Construction Demolition Home…" at bounding box center [382, 189] width 98 height 232
click at [301, 141] on div at bounding box center [271, 141] width 543 height 282
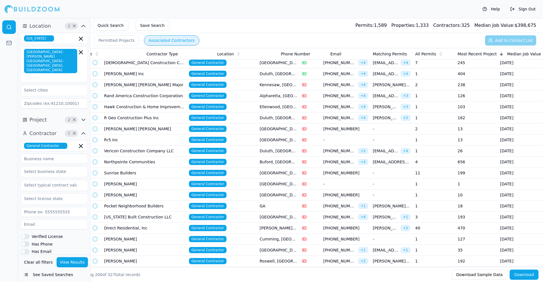
scroll to position [0, 42]
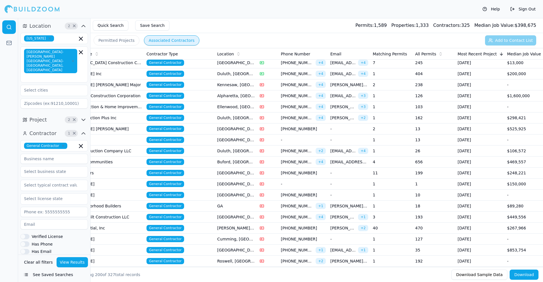
click at [362, 133] on td "[DATE]" at bounding box center [479, 129] width 49 height 11
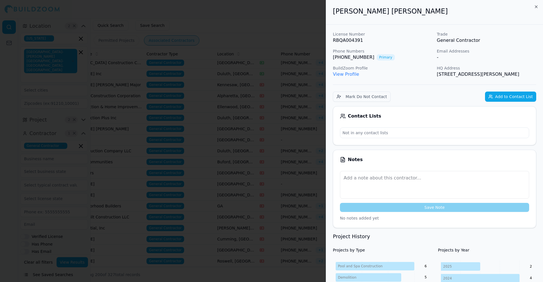
scroll to position [127, 0]
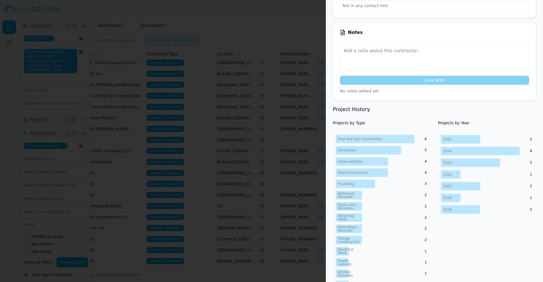
click at [204, 148] on div at bounding box center [271, 141] width 543 height 282
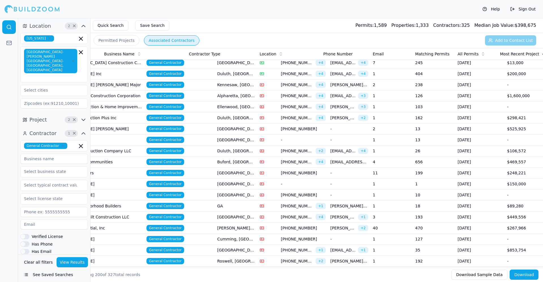
scroll to position [0, 0]
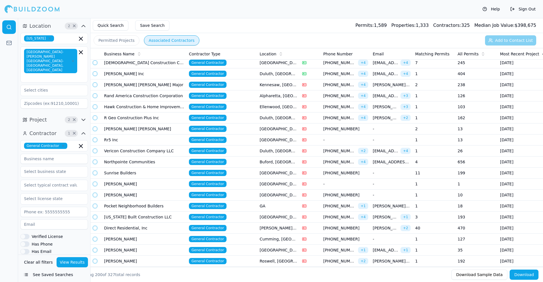
click at [168, 142] on td "Rr5 Inc" at bounding box center [144, 140] width 85 height 11
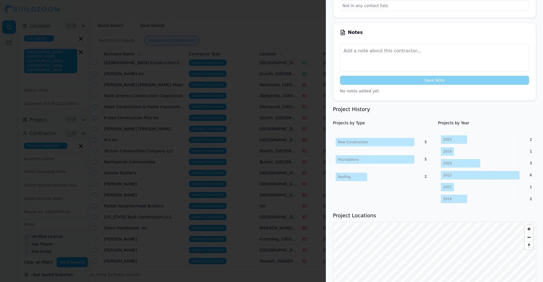
scroll to position [250, 0]
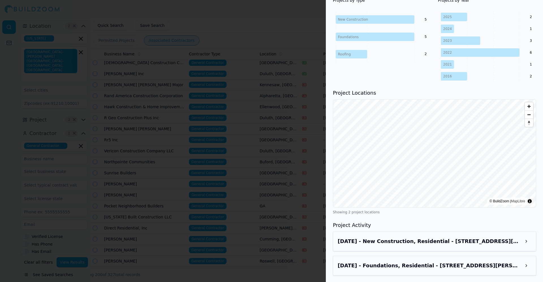
click at [362, 188] on h3 "Aug 3, 2025 - New Construction, Residential - 4627 Gordon Rd, Senoia, GA, 30276" at bounding box center [429, 241] width 183 height 8
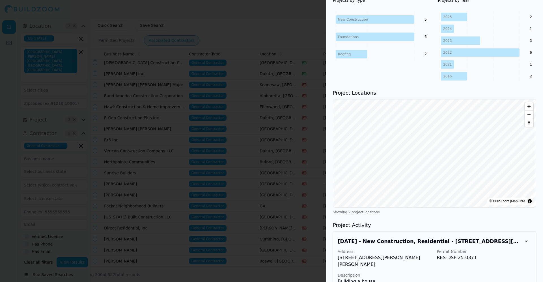
scroll to position [332, 0]
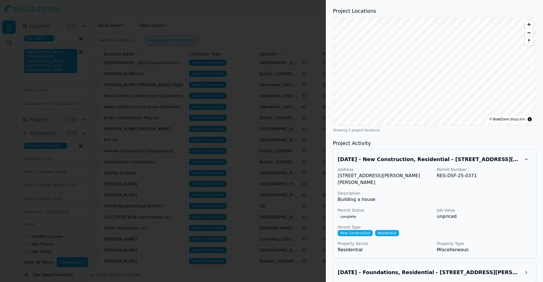
click at [186, 163] on div at bounding box center [271, 141] width 543 height 282
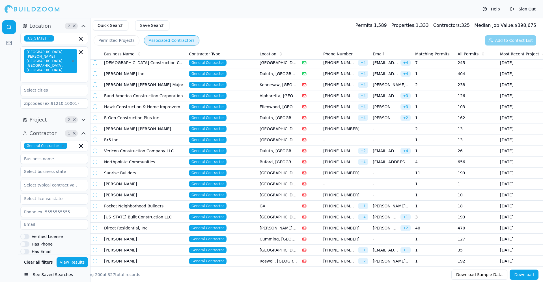
click at [139, 175] on td "Sunrise Builders" at bounding box center [144, 173] width 85 height 11
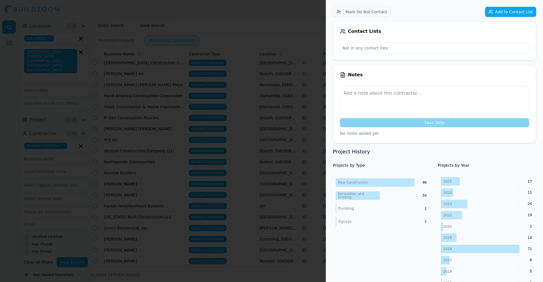
scroll to position [0, 0]
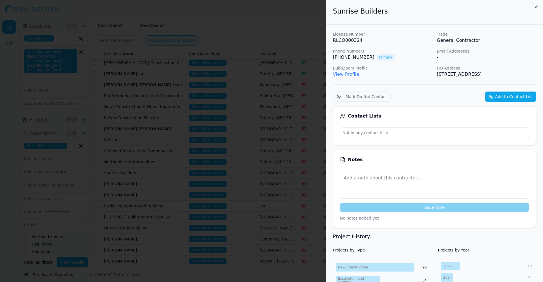
click at [362, 96] on button "Add to Contact List" at bounding box center [510, 97] width 51 height 10
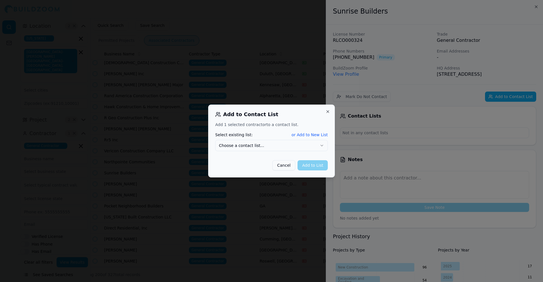
click at [304, 147] on button "Choose a contact list..." at bounding box center [271, 145] width 113 height 11
click at [310, 165] on button "Add to List" at bounding box center [312, 165] width 30 height 10
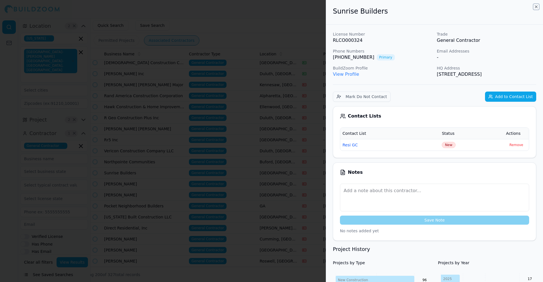
drag, startPoint x: 537, startPoint y: 7, endPoint x: 537, endPoint y: 10, distance: 4.0
click at [362, 7] on icon "button" at bounding box center [536, 7] width 5 height 5
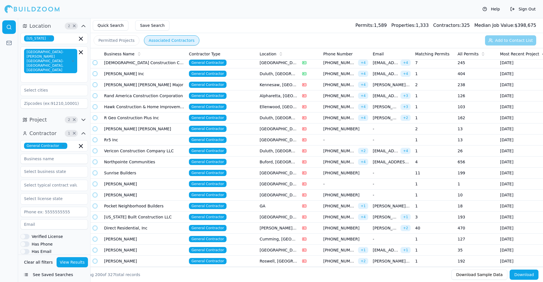
click at [144, 152] on td "Vericon Construction Company LLC" at bounding box center [144, 151] width 85 height 11
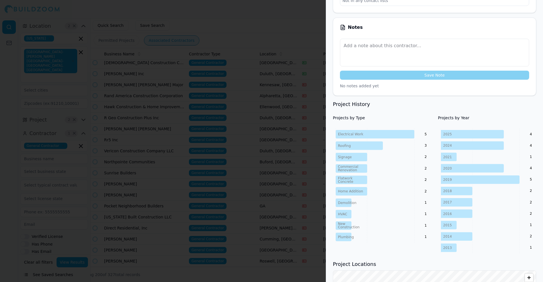
scroll to position [254, 0]
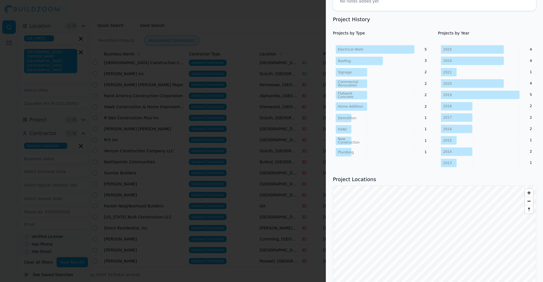
click at [167, 119] on div at bounding box center [271, 141] width 543 height 282
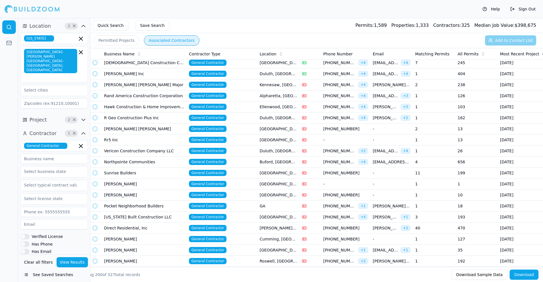
click at [146, 163] on td "Northpointe Communities" at bounding box center [144, 162] width 85 height 11
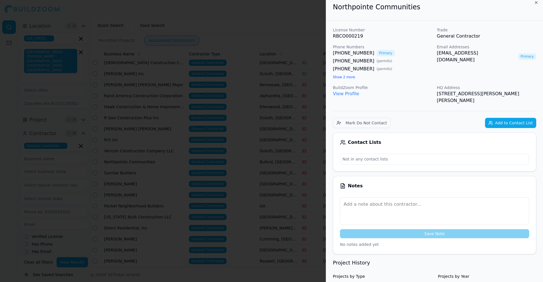
scroll to position [0, 0]
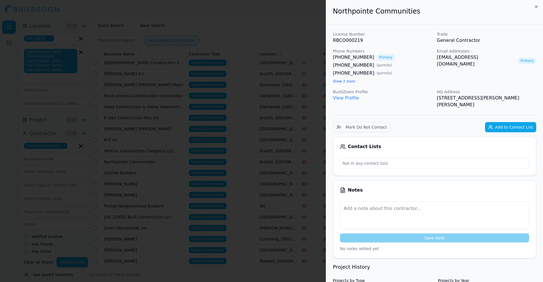
click at [362, 124] on button "Add to Contact List" at bounding box center [510, 127] width 51 height 10
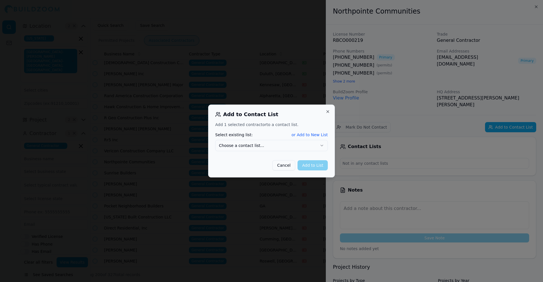
click at [295, 146] on button "Choose a contact list..." at bounding box center [271, 145] width 113 height 11
click at [307, 165] on button "Add to List" at bounding box center [312, 165] width 30 height 10
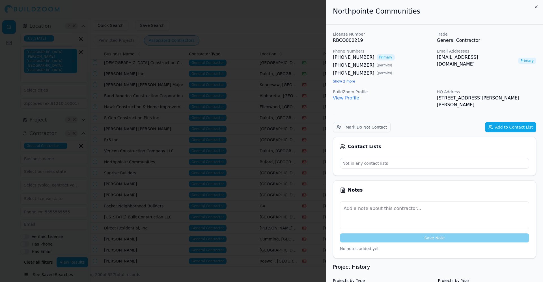
click at [262, 119] on div at bounding box center [271, 141] width 543 height 282
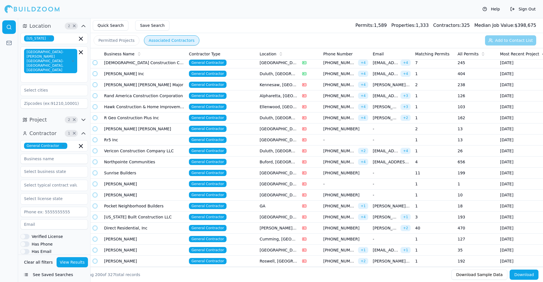
click at [156, 170] on td "Sunrise Builders" at bounding box center [144, 173] width 85 height 11
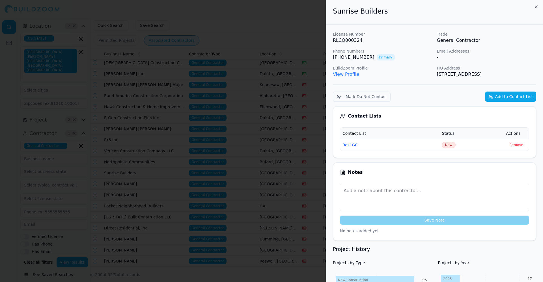
click at [164, 154] on div at bounding box center [271, 141] width 543 height 282
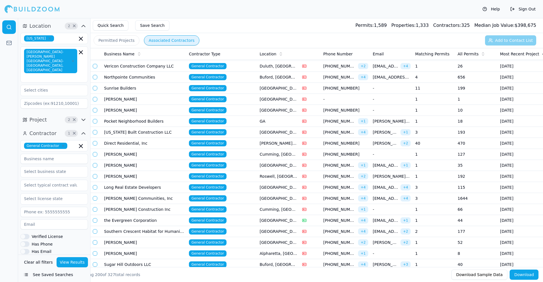
click at [153, 132] on td "[US_STATE] Built Construction LLC" at bounding box center [144, 132] width 85 height 11
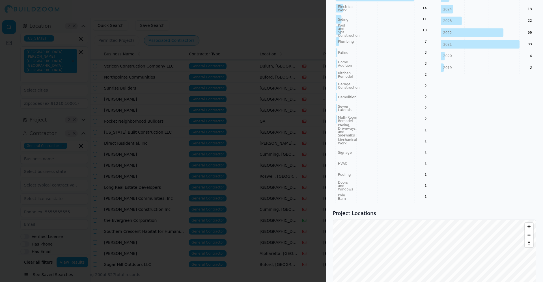
scroll to position [254, 0]
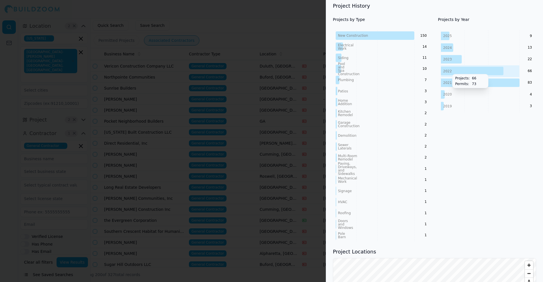
drag, startPoint x: 464, startPoint y: 136, endPoint x: 449, endPoint y: 73, distance: 64.5
click at [362, 73] on div "Projects by Year 2025 2024 2023 2022 2021 2020 2019 9 13 22 66 83 4 3 Projects:…" at bounding box center [487, 129] width 98 height 224
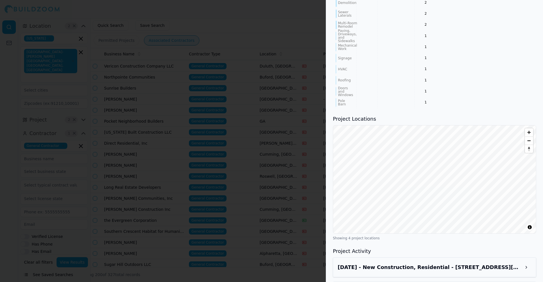
scroll to position [424, 0]
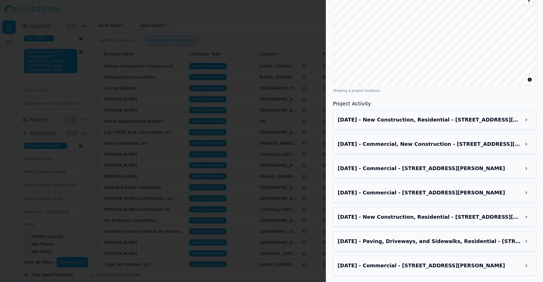
scroll to position [0, 0]
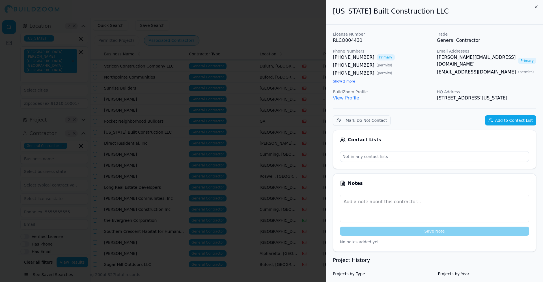
click at [362, 116] on button "Add to Contact List" at bounding box center [510, 120] width 51 height 10
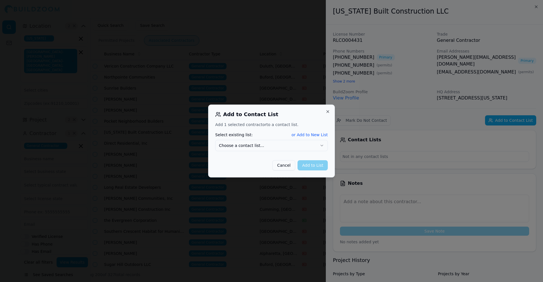
click at [316, 146] on button "Choose a contact list..." at bounding box center [271, 145] width 113 height 11
click at [319, 166] on button "Add to List" at bounding box center [312, 165] width 30 height 10
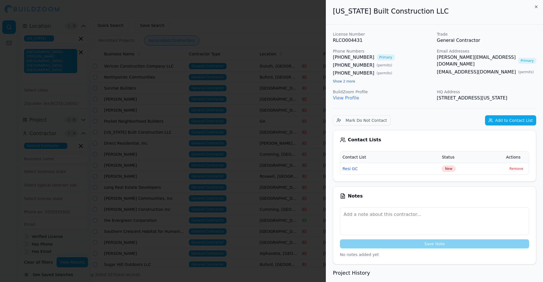
drag, startPoint x: 528, startPoint y: 4, endPoint x: 535, endPoint y: 7, distance: 7.6
click at [362, 4] on div "[US_STATE] Built Construction LLC" at bounding box center [434, 12] width 217 height 25
click at [362, 5] on icon "button" at bounding box center [536, 7] width 5 height 5
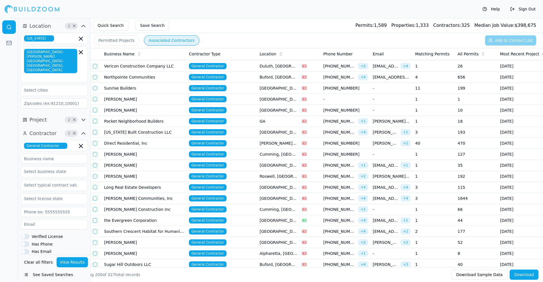
click at [131, 144] on td "Direct Residential, Inc" at bounding box center [144, 143] width 85 height 11
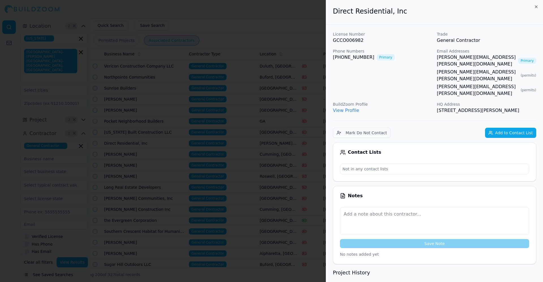
click at [362, 128] on button "Add to Contact List" at bounding box center [510, 133] width 51 height 10
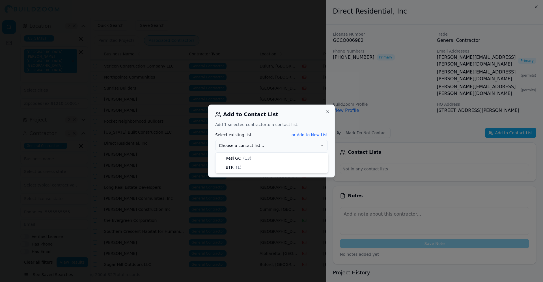
click at [294, 145] on button "Choose a contact list..." at bounding box center [271, 145] width 113 height 11
click at [318, 165] on button "Add to List" at bounding box center [312, 165] width 30 height 10
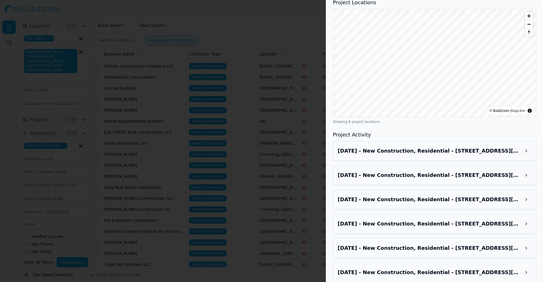
scroll to position [466, 0]
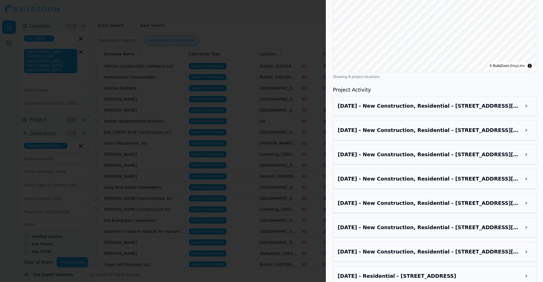
click at [362, 102] on h3 "Aug 3, 2025 - New Construction, Residential - 6362 Warbler Ct, Morrow, GA, 30260" at bounding box center [429, 106] width 183 height 8
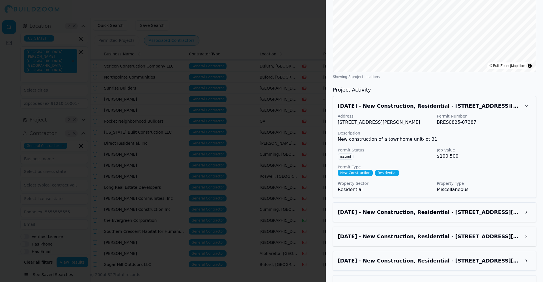
click at [164, 108] on div at bounding box center [271, 141] width 543 height 282
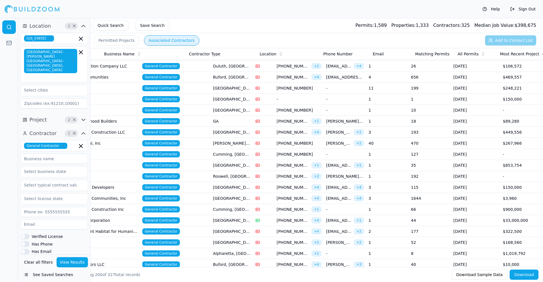
scroll to position [0, 0]
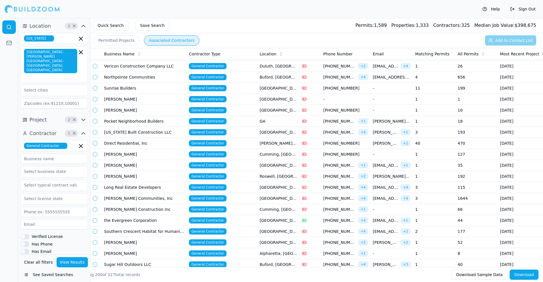
click at [159, 168] on td "[PERSON_NAME]" at bounding box center [144, 165] width 85 height 11
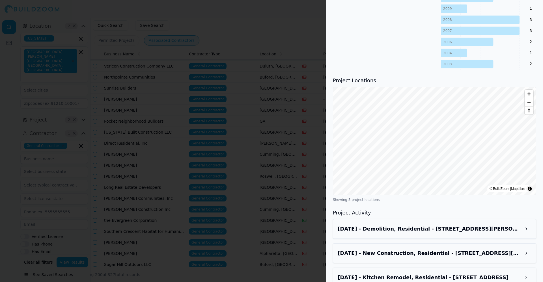
scroll to position [432, 0]
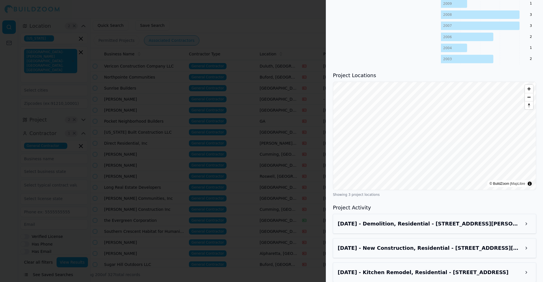
click at [362, 188] on h3 "Aug 6, 2025 - Demolition, Residential - 1728 Pucketts Dr SW, Lilburn, GA, 30047" at bounding box center [429, 224] width 183 height 8
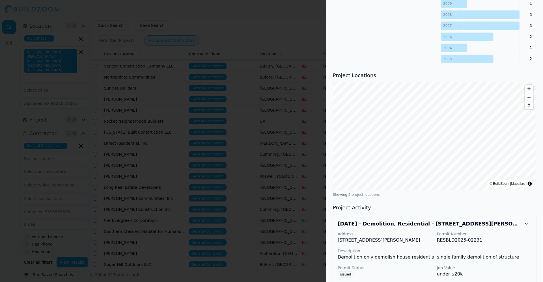
click at [362, 188] on h3 "Aug 6, 2025 - Demolition, Residential - 1728 Pucketts Dr SW, Lilburn, GA, 30047" at bounding box center [429, 224] width 183 height 8
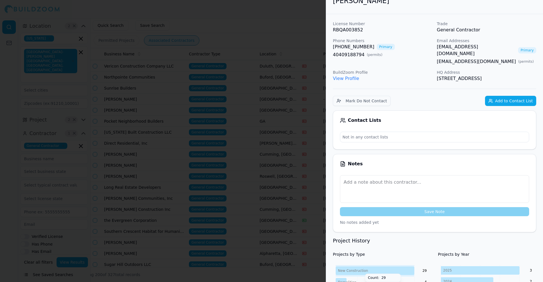
scroll to position [0, 0]
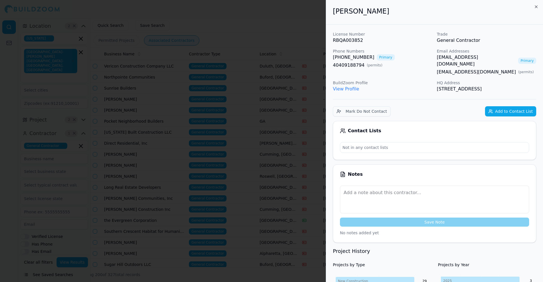
click at [247, 136] on div at bounding box center [271, 141] width 543 height 282
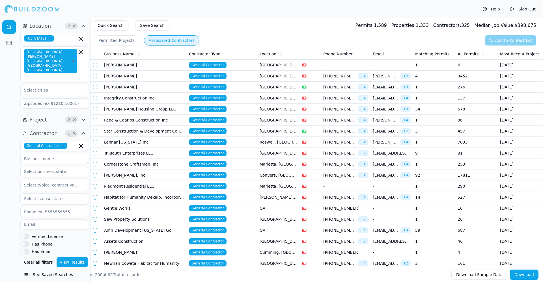
scroll to position [1377, 0]
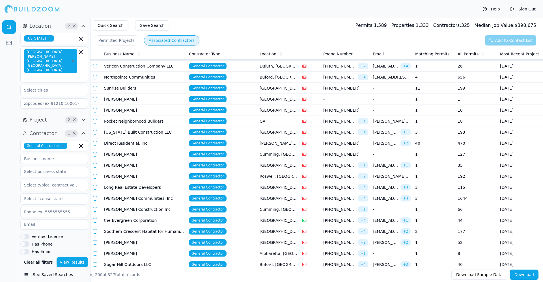
click at [151, 177] on td "[PERSON_NAME]" at bounding box center [144, 176] width 85 height 11
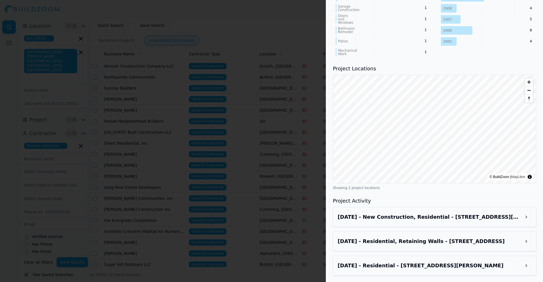
scroll to position [0, 0]
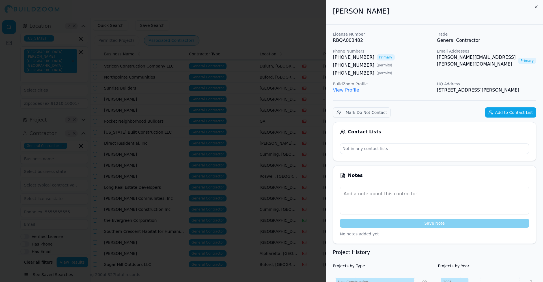
click at [502, 113] on button "Add to Contact List" at bounding box center [510, 112] width 51 height 10
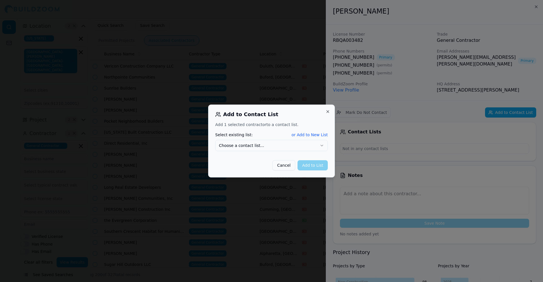
click at [302, 150] on button "Choose a contact list..." at bounding box center [271, 145] width 113 height 11
click at [313, 169] on button "Add to List" at bounding box center [312, 165] width 30 height 10
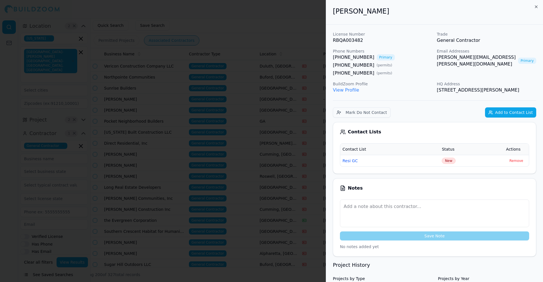
click at [251, 171] on div at bounding box center [271, 141] width 543 height 282
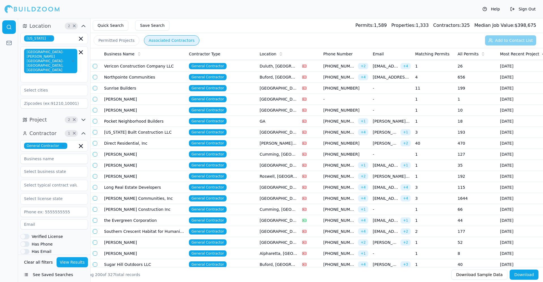
click at [143, 187] on td "Long Real Estate Developers" at bounding box center [144, 187] width 85 height 11
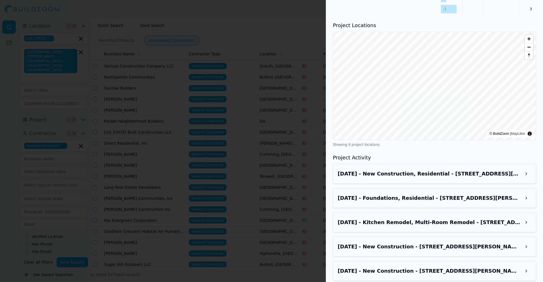
scroll to position [594, 0]
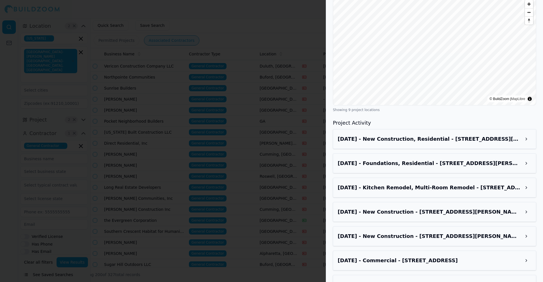
click at [479, 135] on h3 "[DATE] - New Construction, Residential - [STREET_ADDRESS][PERSON_NAME]" at bounding box center [429, 139] width 183 height 8
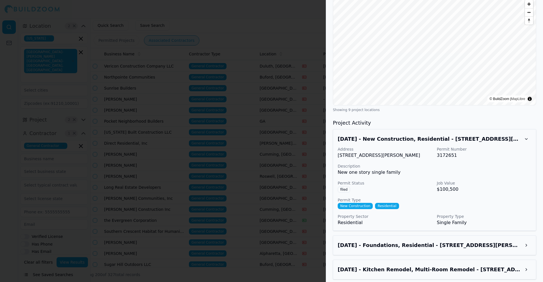
click at [479, 135] on h3 "[DATE] - New Construction, Residential - [STREET_ADDRESS][PERSON_NAME]" at bounding box center [429, 139] width 183 height 8
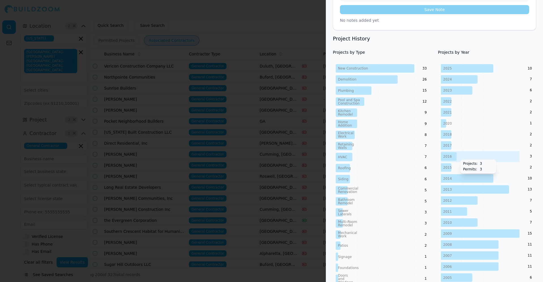
scroll to position [0, 0]
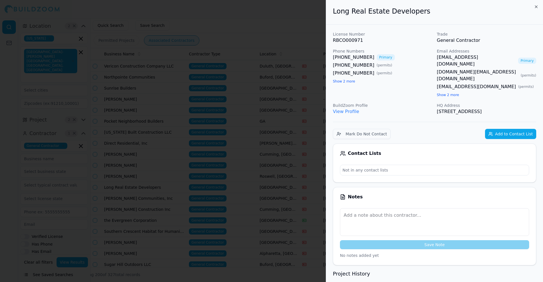
click at [508, 129] on button "Add to Contact List" at bounding box center [510, 134] width 51 height 10
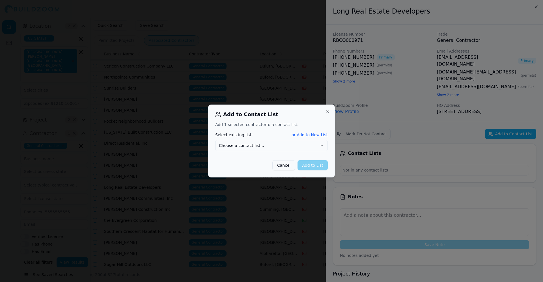
click at [310, 145] on button "Choose a contact list..." at bounding box center [271, 145] width 113 height 11
click at [319, 170] on button "Add to List" at bounding box center [312, 165] width 30 height 10
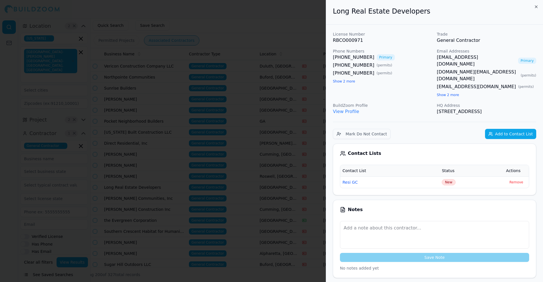
click at [187, 132] on div at bounding box center [271, 141] width 543 height 282
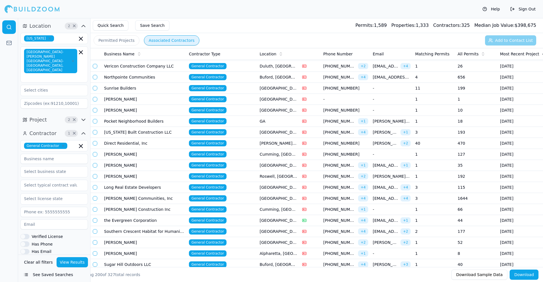
click at [137, 202] on td "[PERSON_NAME] Communities, Inc" at bounding box center [144, 198] width 85 height 11
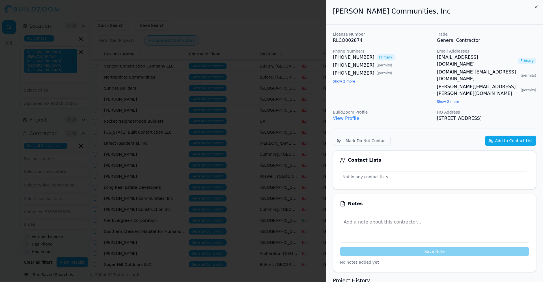
click at [500, 136] on button "Add to Contact List" at bounding box center [510, 141] width 51 height 10
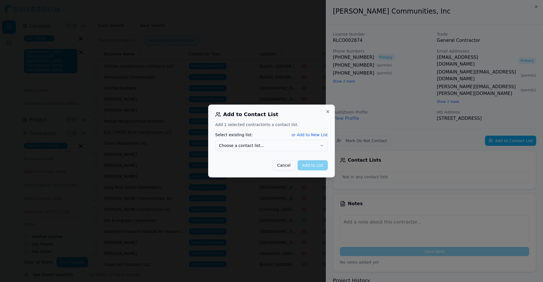
click at [321, 143] on button "Choose a contact list..." at bounding box center [271, 145] width 113 height 11
click at [310, 166] on button "Add to List" at bounding box center [312, 165] width 30 height 10
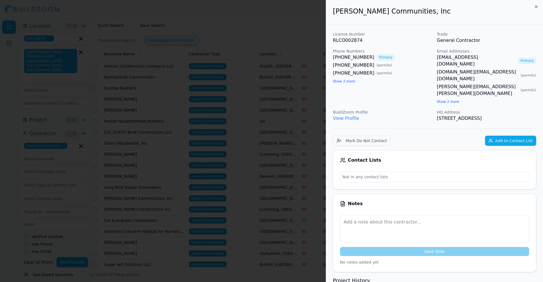
click at [169, 135] on div at bounding box center [271, 141] width 543 height 282
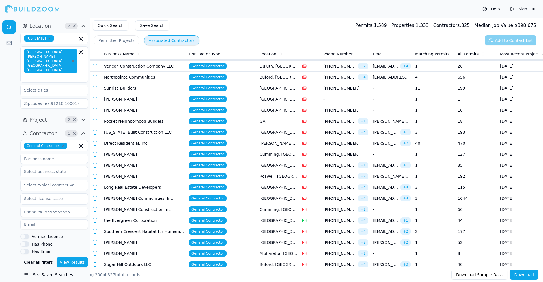
click at [133, 210] on td "[PERSON_NAME] Construction Inc" at bounding box center [144, 209] width 85 height 11
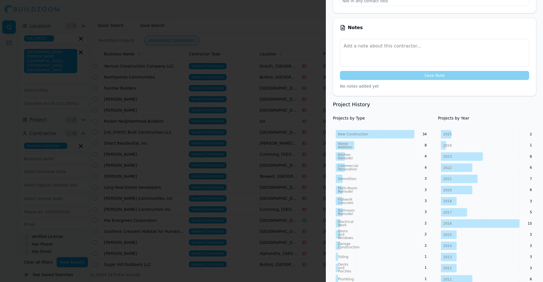
scroll to position [140, 0]
click at [221, 162] on div at bounding box center [271, 141] width 543 height 282
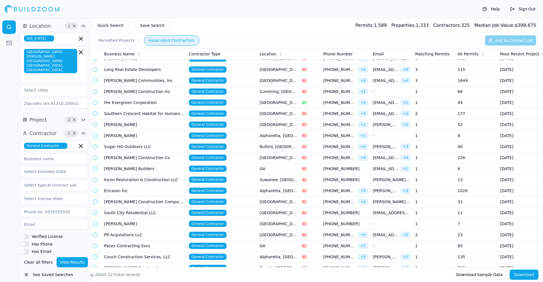
scroll to position [1504, 0]
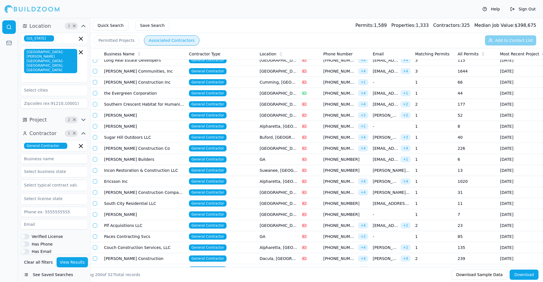
click at [166, 116] on td "[PERSON_NAME]" at bounding box center [144, 115] width 85 height 11
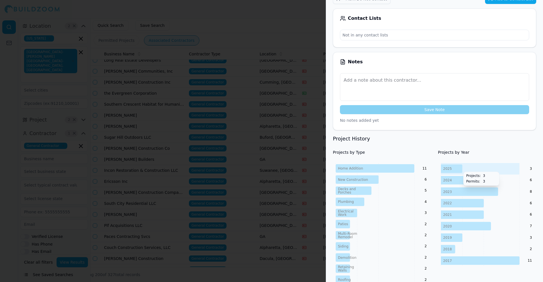
scroll to position [382, 0]
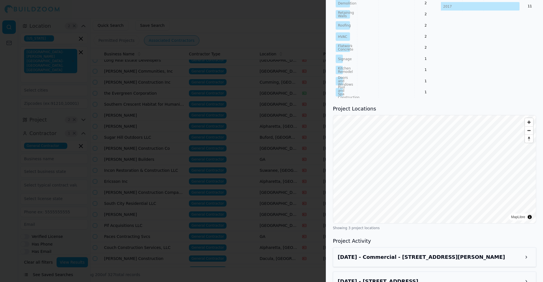
click at [235, 133] on div at bounding box center [271, 141] width 543 height 282
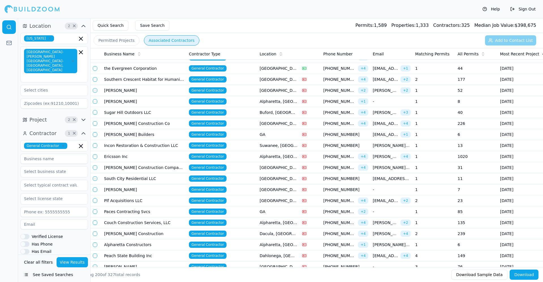
scroll to position [1547, 0]
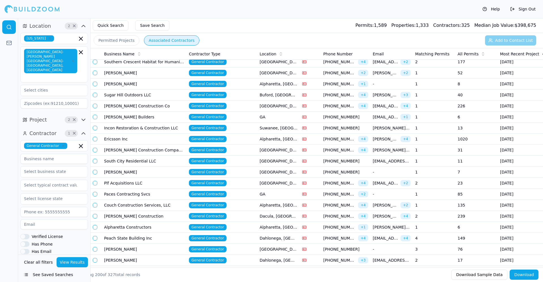
click at [179, 85] on td "[PERSON_NAME]" at bounding box center [144, 84] width 85 height 11
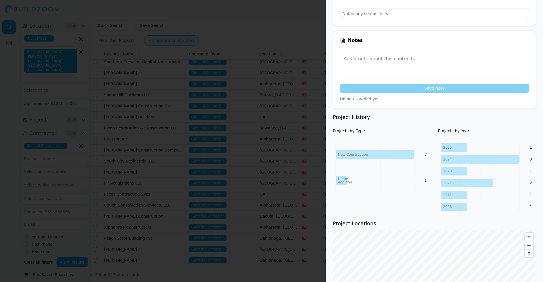
scroll to position [233, 0]
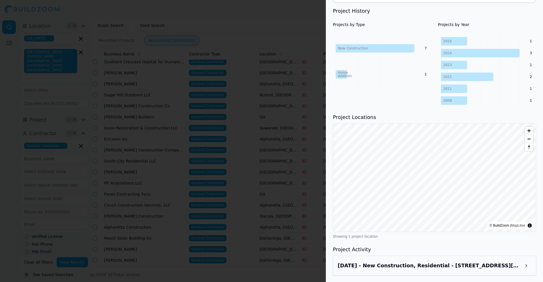
click at [463, 264] on h3 "[DATE] - New Construction, Residential - [STREET_ADDRESS][PERSON_NAME]" at bounding box center [429, 266] width 183 height 8
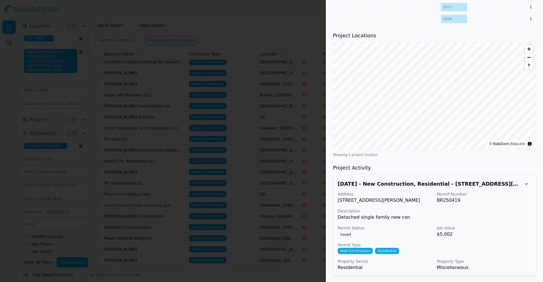
scroll to position [315, 0]
click at [152, 162] on div at bounding box center [271, 141] width 543 height 282
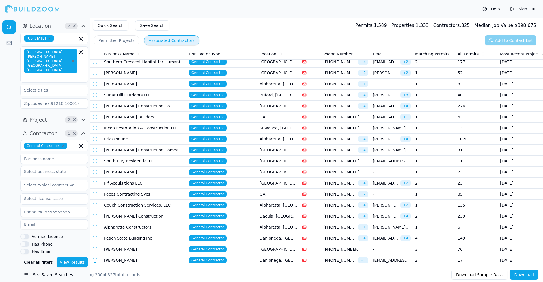
click at [151, 118] on td "[PERSON_NAME] Builders" at bounding box center [144, 117] width 85 height 11
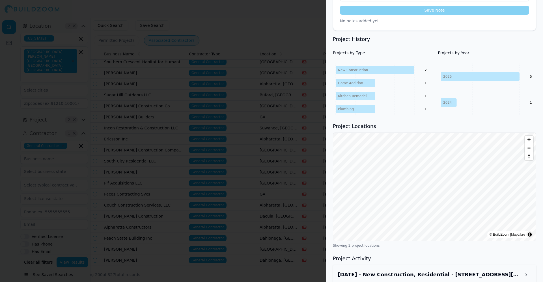
scroll to position [239, 0]
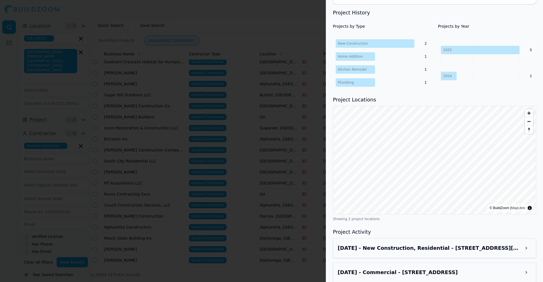
click at [423, 250] on div "[DATE] - New Construction, Residential - [STREET_ADDRESS][PERSON_NAME]" at bounding box center [434, 248] width 203 height 20
click at [425, 244] on h3 "[DATE] - New Construction, Residential - [STREET_ADDRESS][PERSON_NAME]" at bounding box center [429, 248] width 183 height 8
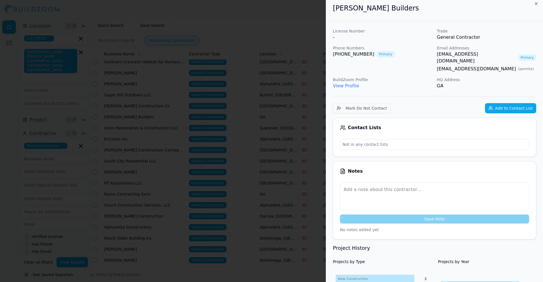
scroll to position [0, 0]
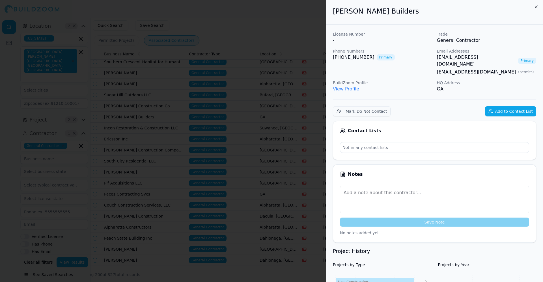
click at [499, 106] on button "Add to Contact List" at bounding box center [510, 111] width 51 height 10
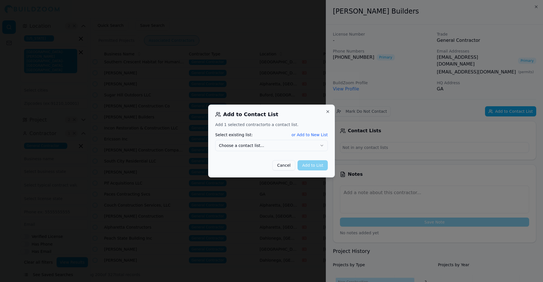
click at [318, 139] on div "Select existing list: or Add to New List Choose a contact list..." at bounding box center [271, 141] width 113 height 19
click at [321, 142] on button "Choose a contact list..." at bounding box center [271, 145] width 113 height 11
click at [310, 168] on button "Add to List" at bounding box center [312, 165] width 30 height 10
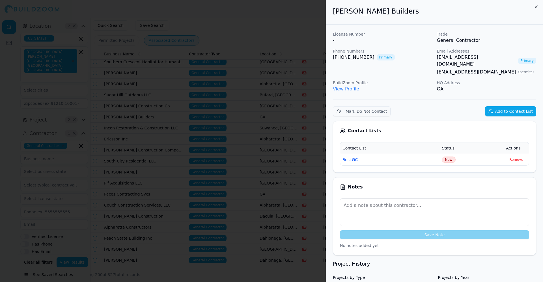
click at [230, 155] on div at bounding box center [271, 141] width 543 height 282
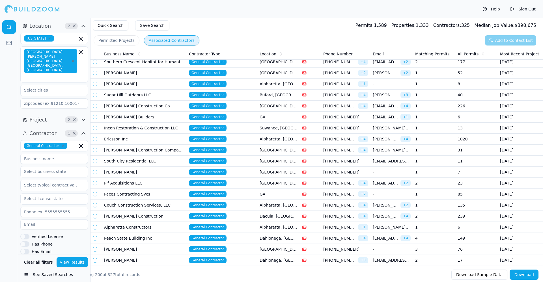
click at [142, 74] on td "[PERSON_NAME]" at bounding box center [144, 73] width 85 height 11
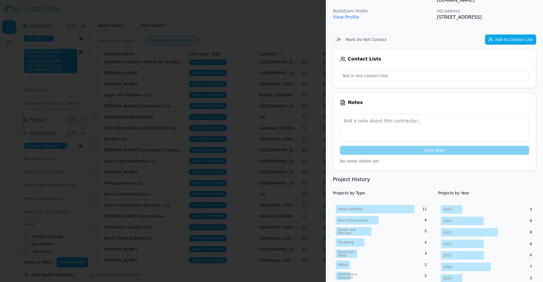
scroll to position [127, 0]
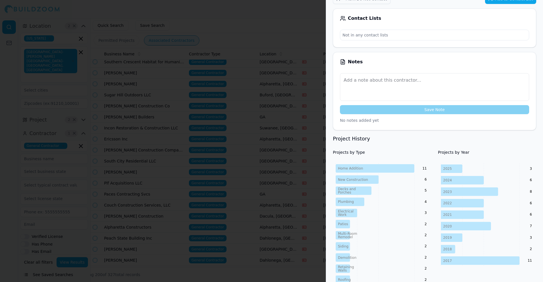
click at [196, 126] on div at bounding box center [271, 141] width 543 height 282
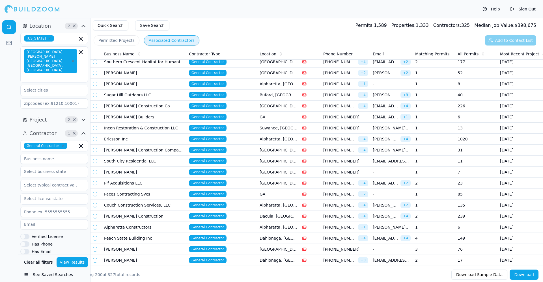
click at [133, 94] on td "Sugar Hill Outdoors LLC" at bounding box center [144, 95] width 85 height 11
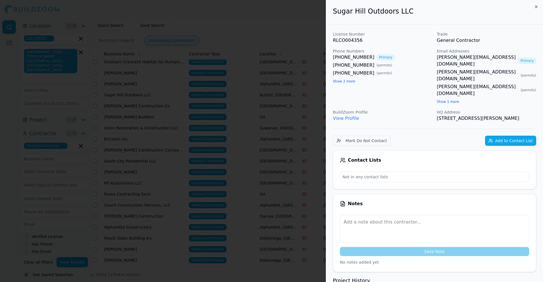
click at [349, 81] on button "Show 2 more" at bounding box center [344, 81] width 22 height 5
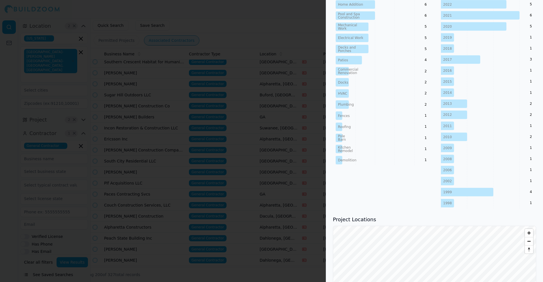
scroll to position [254, 0]
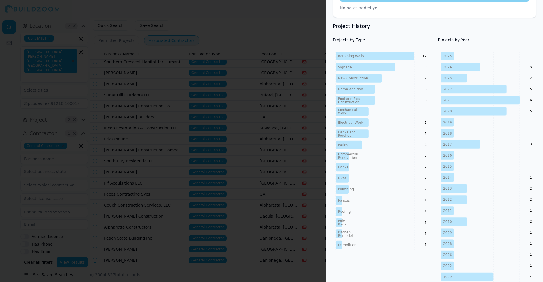
click at [235, 169] on div at bounding box center [271, 141] width 543 height 282
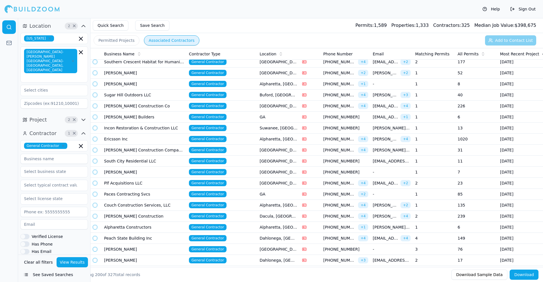
click at [143, 86] on td "[PERSON_NAME]" at bounding box center [144, 84] width 85 height 11
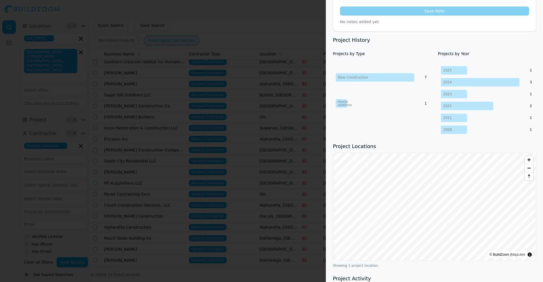
scroll to position [233, 0]
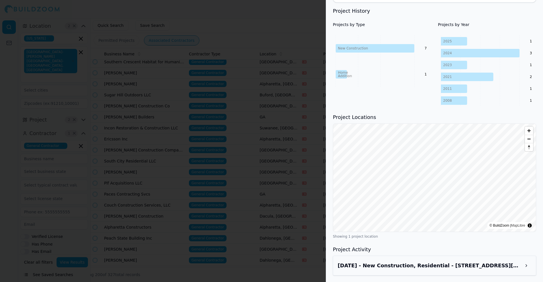
click at [215, 100] on div at bounding box center [271, 141] width 543 height 282
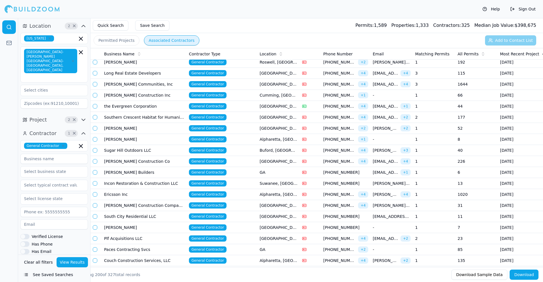
scroll to position [1504, 0]
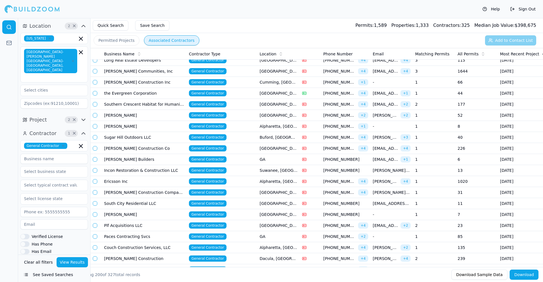
click at [169, 147] on td "[PERSON_NAME] Construction Co" at bounding box center [144, 148] width 85 height 11
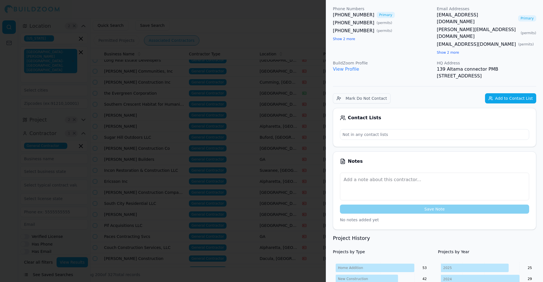
scroll to position [170, 0]
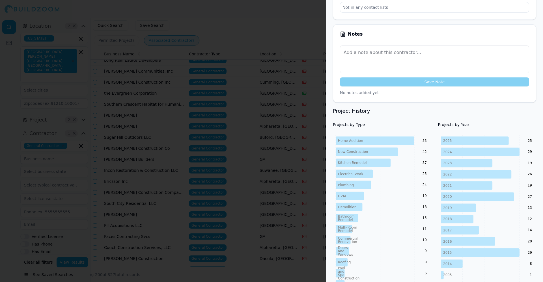
click at [157, 81] on div at bounding box center [271, 141] width 543 height 282
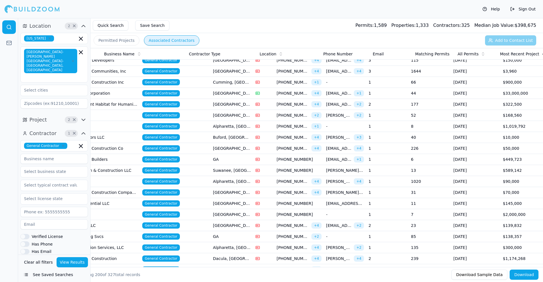
scroll to position [0, 0]
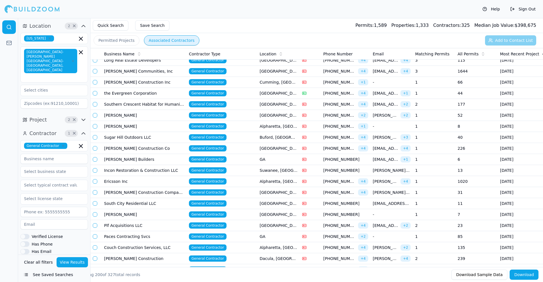
drag, startPoint x: 225, startPoint y: 124, endPoint x: 216, endPoint y: 129, distance: 10.1
click at [216, 129] on td "General Contractor" at bounding box center [222, 126] width 71 height 11
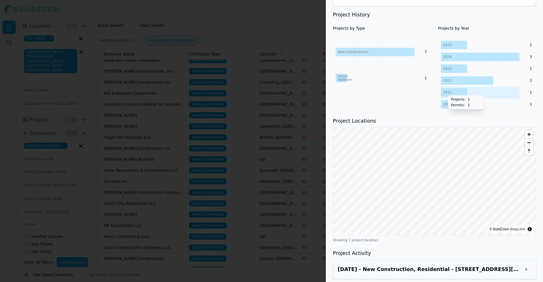
scroll to position [233, 0]
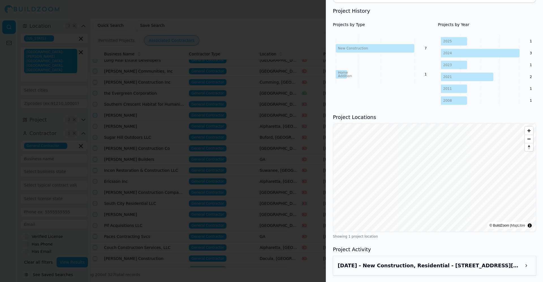
click at [423, 264] on h3 "[DATE] - New Construction, Residential - [STREET_ADDRESS][PERSON_NAME]" at bounding box center [429, 266] width 183 height 8
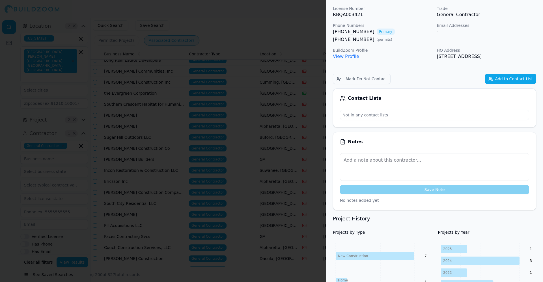
scroll to position [0, 0]
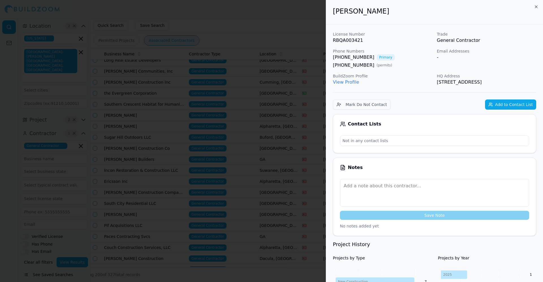
click at [509, 107] on button "Add to Contact List" at bounding box center [510, 105] width 51 height 10
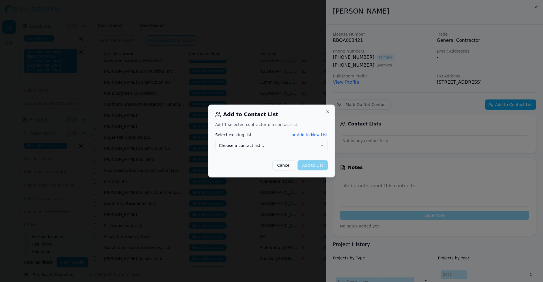
click at [262, 144] on button "Choose a contact list..." at bounding box center [271, 145] width 113 height 11
click at [318, 166] on button "Add to List" at bounding box center [312, 165] width 30 height 10
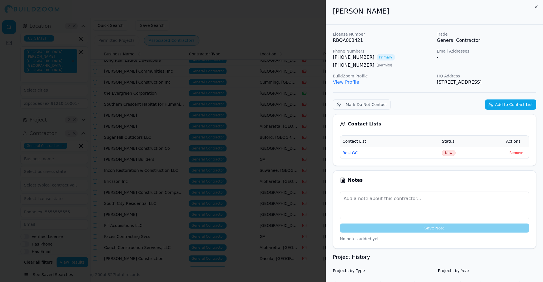
click at [236, 157] on div at bounding box center [271, 141] width 543 height 282
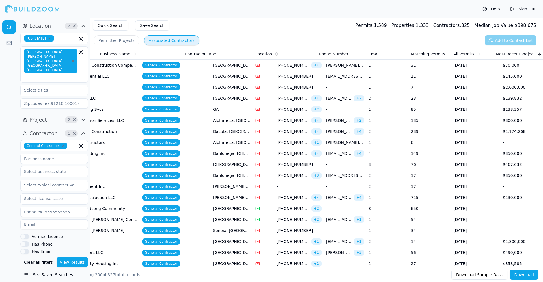
scroll to position [0, 4]
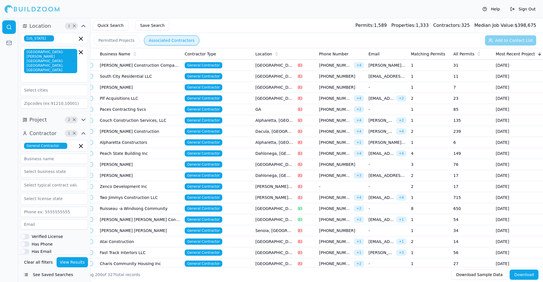
click at [135, 87] on td "[PERSON_NAME]" at bounding box center [140, 87] width 85 height 11
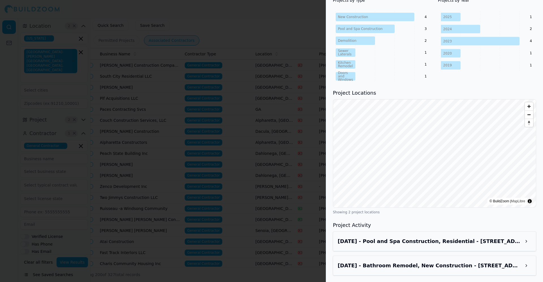
scroll to position [38, 0]
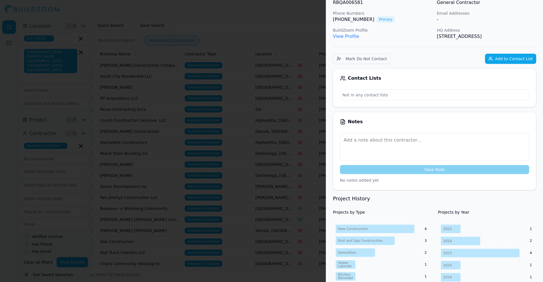
click at [146, 134] on div at bounding box center [271, 141] width 543 height 282
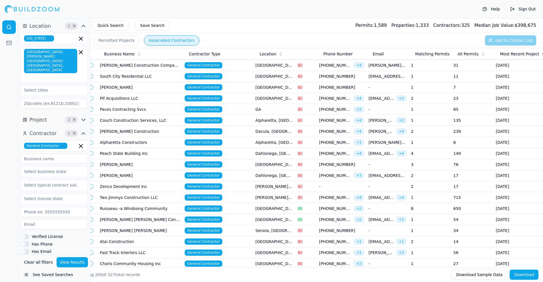
scroll to position [0, 0]
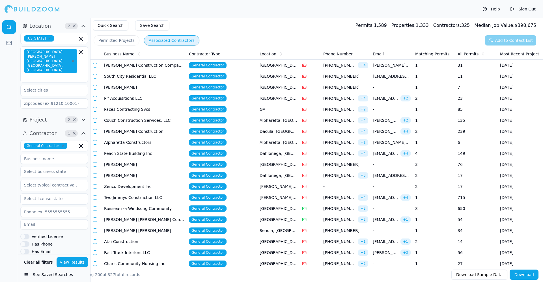
click at [149, 98] on td "Plf Acquisitions LLC" at bounding box center [144, 98] width 85 height 11
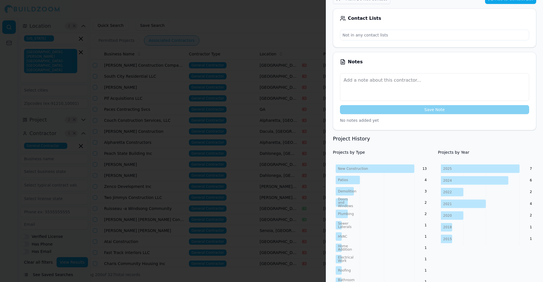
scroll to position [362, 0]
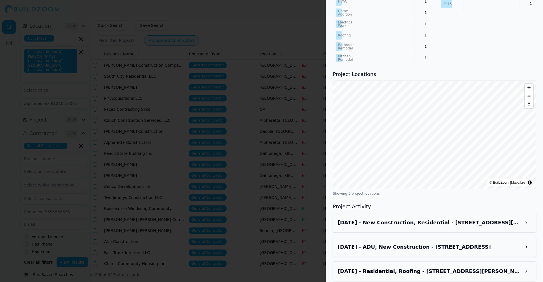
click at [387, 219] on h3 "[DATE] - New Construction, Residential - [STREET_ADDRESS][PERSON_NAME]" at bounding box center [429, 223] width 183 height 8
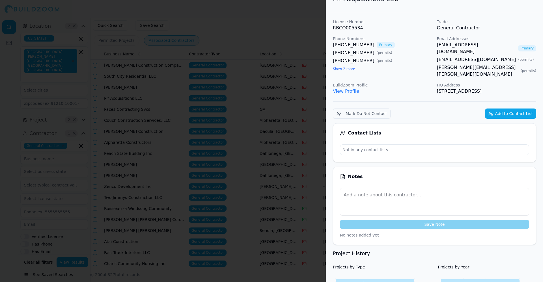
scroll to position [0, 0]
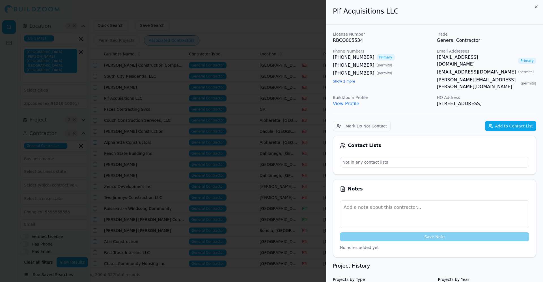
click at [514, 121] on button "Add to Contact List" at bounding box center [510, 126] width 51 height 10
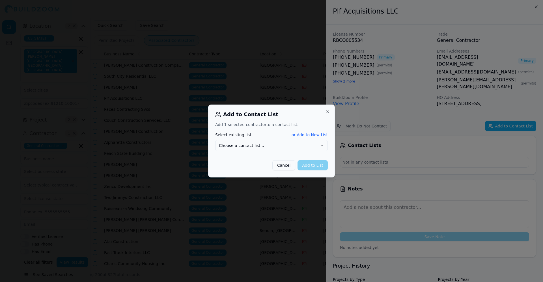
click at [319, 149] on button "Choose a contact list..." at bounding box center [271, 145] width 113 height 11
click at [324, 169] on button "Add to List" at bounding box center [312, 165] width 30 height 10
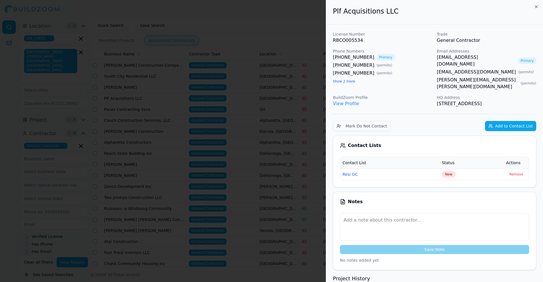
click at [239, 150] on div at bounding box center [271, 141] width 543 height 282
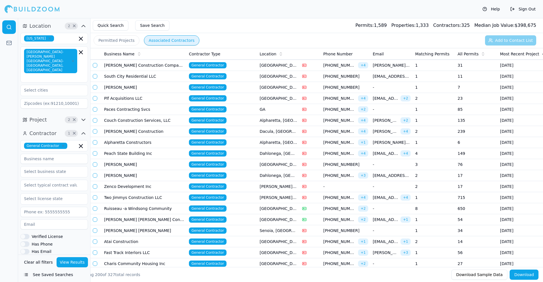
click at [150, 108] on td "Paces Contracting Svcs" at bounding box center [144, 109] width 85 height 11
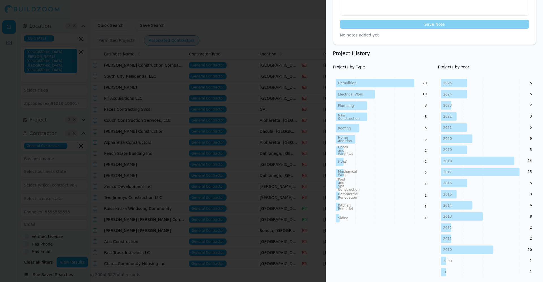
scroll to position [212, 0]
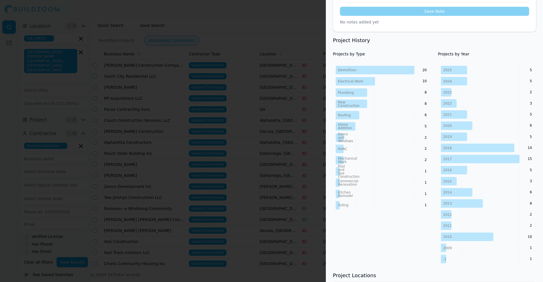
click at [239, 120] on div at bounding box center [271, 141] width 543 height 282
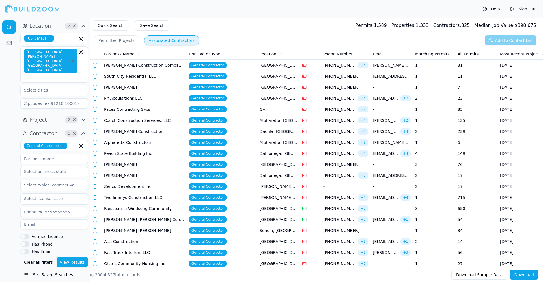
click at [154, 121] on td "Couch Construction Services, LLC" at bounding box center [144, 120] width 85 height 11
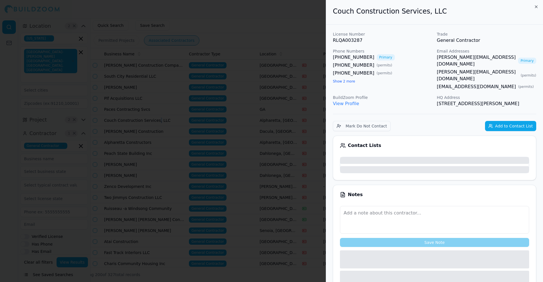
click at [154, 121] on div at bounding box center [271, 141] width 543 height 282
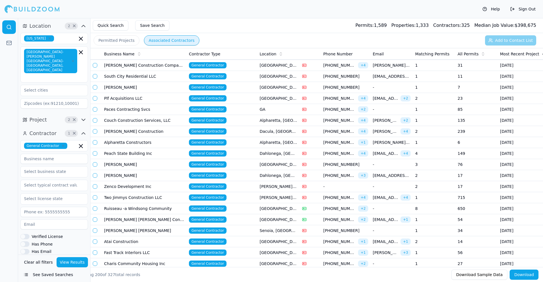
click at [154, 121] on td "Couch Construction Services, LLC" at bounding box center [144, 120] width 85 height 11
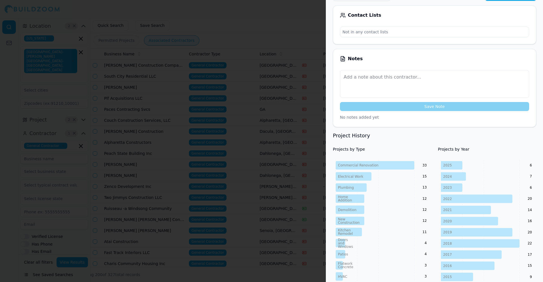
scroll to position [170, 0]
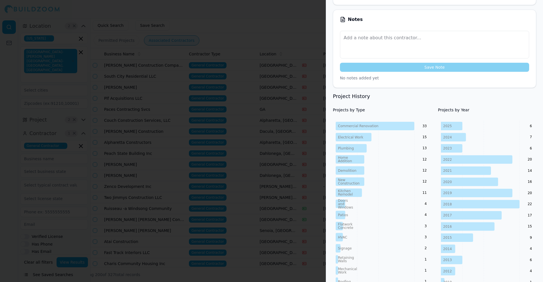
click at [158, 117] on div at bounding box center [271, 141] width 543 height 282
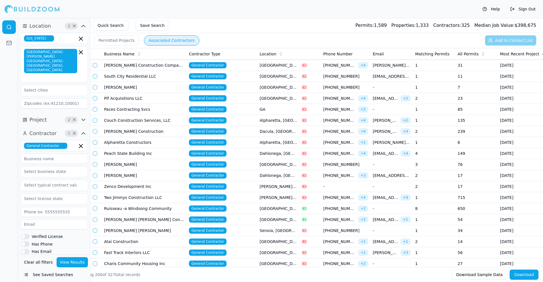
click at [145, 134] on td "[PERSON_NAME] Construction" at bounding box center [144, 131] width 85 height 11
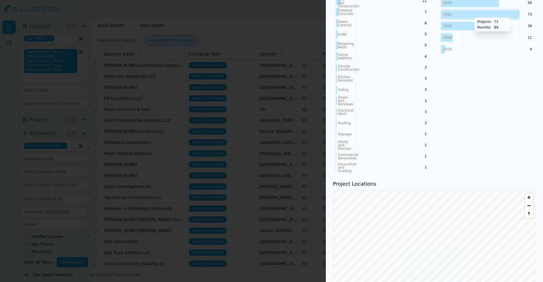
scroll to position [339, 0]
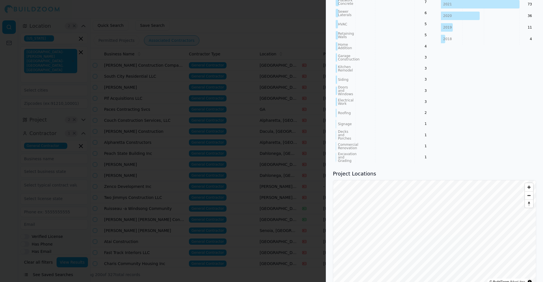
drag, startPoint x: 471, startPoint y: 119, endPoint x: 512, endPoint y: 92, distance: 48.6
click at [512, 92] on div "Projects by Year [DATE] 2024 2023 2022 2021 2020 2019 2018 12 39 36 54 73 36 11…" at bounding box center [487, 51] width 98 height 224
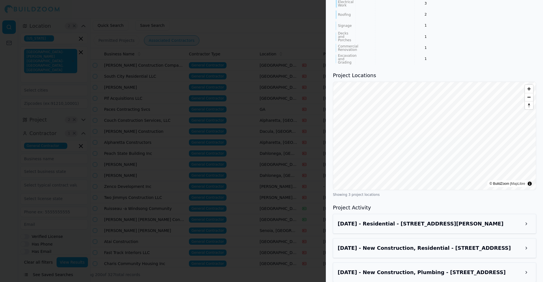
click at [461, 220] on h3 "[DATE] - Residential - [STREET_ADDRESS][PERSON_NAME]" at bounding box center [429, 224] width 183 height 8
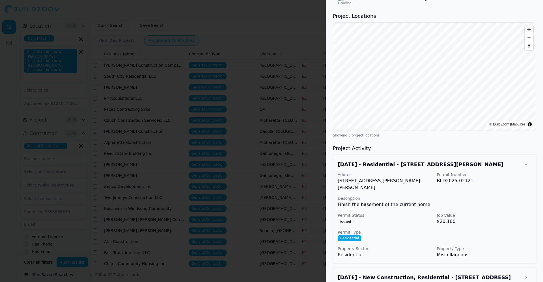
scroll to position [520, 0]
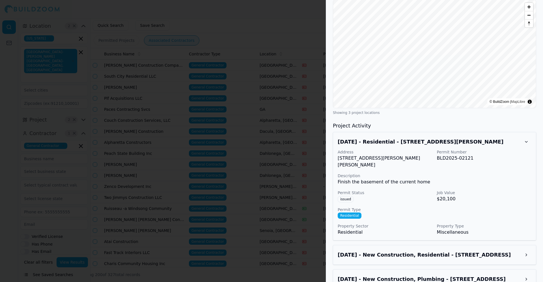
click at [424, 251] on h3 "[DATE] - New Construction, Residential - [STREET_ADDRESS]" at bounding box center [429, 255] width 183 height 8
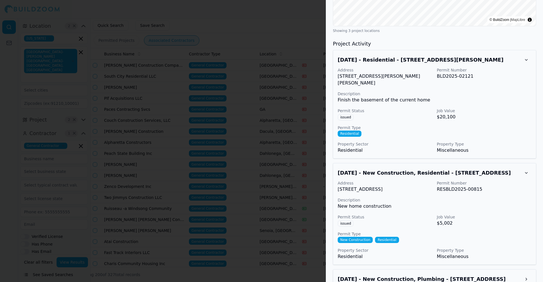
scroll to position [602, 0]
click at [410, 275] on h3 "[DATE] - New Construction, Plumbing - [STREET_ADDRESS]" at bounding box center [429, 279] width 183 height 8
drag, startPoint x: 410, startPoint y: 266, endPoint x: 457, endPoint y: 213, distance: 70.3
click at [457, 213] on div "Address [STREET_ADDRESS] Permit Number RESBLD2025-00815 Description New home co…" at bounding box center [435, 220] width 194 height 80
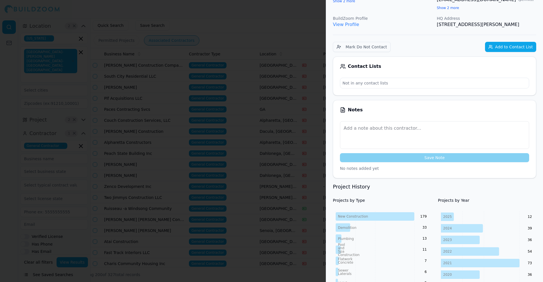
scroll to position [0, 0]
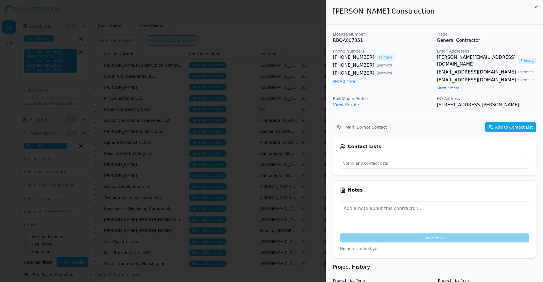
click at [502, 122] on button "Add to Contact List" at bounding box center [510, 127] width 51 height 10
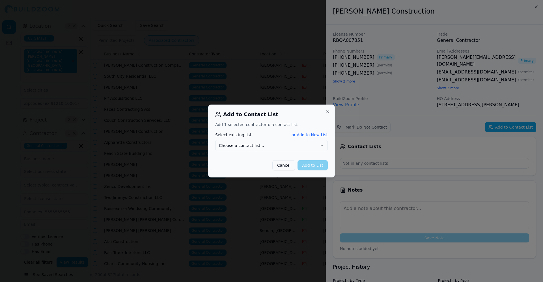
click at [287, 146] on button "Choose a contact list..." at bounding box center [271, 145] width 113 height 11
click at [311, 168] on button "Add to List" at bounding box center [312, 165] width 30 height 10
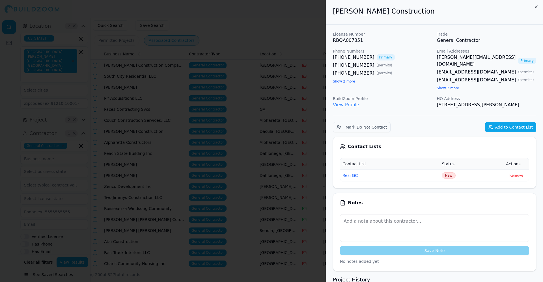
click at [192, 141] on div at bounding box center [271, 141] width 543 height 282
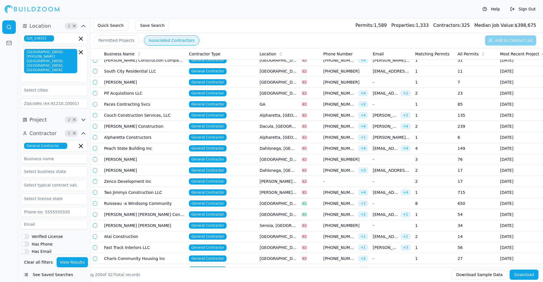
scroll to position [1637, 0]
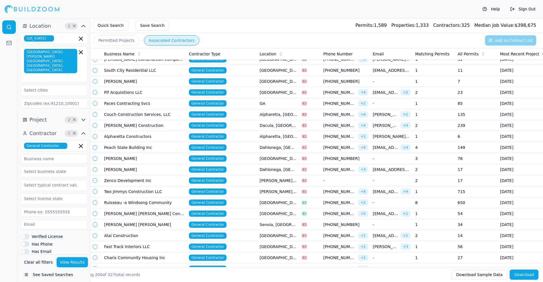
click at [138, 135] on td "Alpharetta Constructors" at bounding box center [144, 136] width 85 height 11
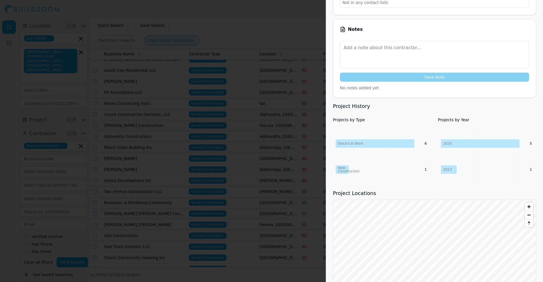
scroll to position [141, 0]
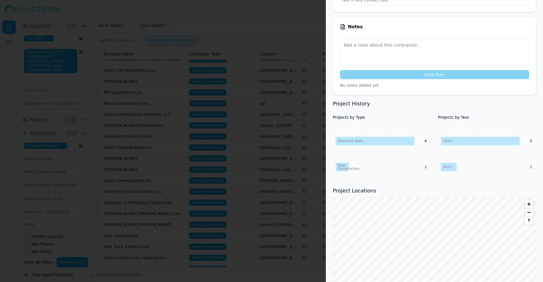
click at [169, 175] on div at bounding box center [271, 141] width 543 height 282
click at [141, 105] on div at bounding box center [271, 141] width 543 height 282
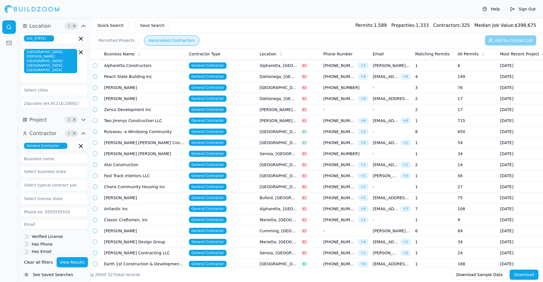
scroll to position [1712, 0]
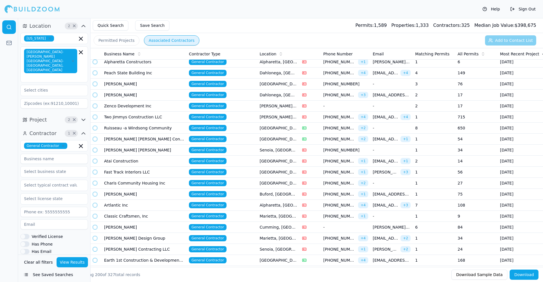
click at [147, 73] on td "Peach State Building Inc" at bounding box center [144, 73] width 85 height 11
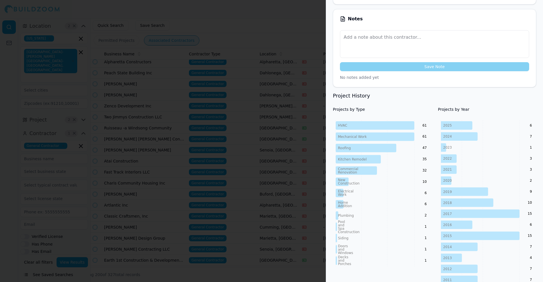
scroll to position [217, 0]
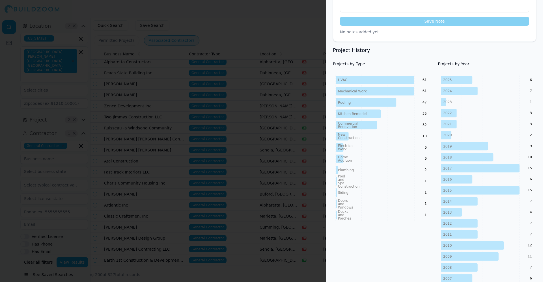
click at [233, 156] on div at bounding box center [271, 141] width 543 height 282
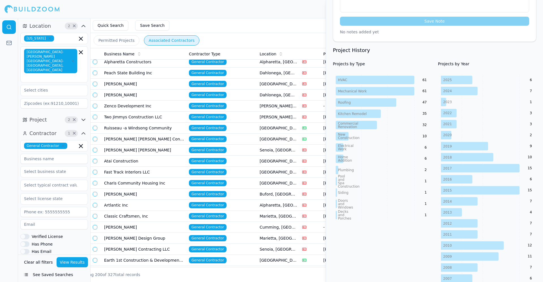
scroll to position [248, 0]
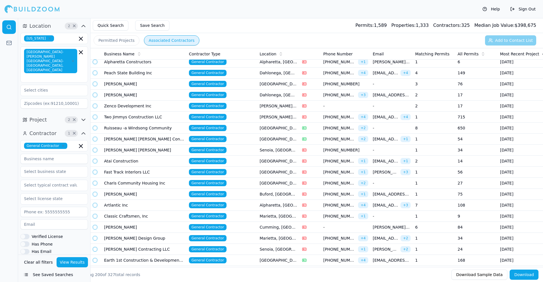
click at [145, 85] on td "[PERSON_NAME]" at bounding box center [144, 84] width 85 height 11
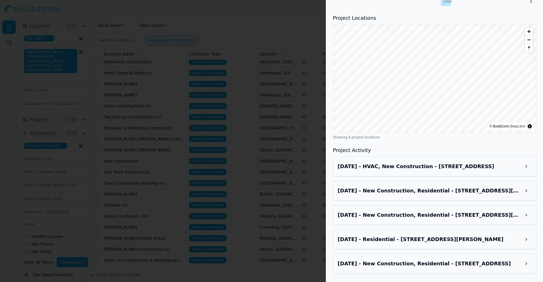
scroll to position [412, 0]
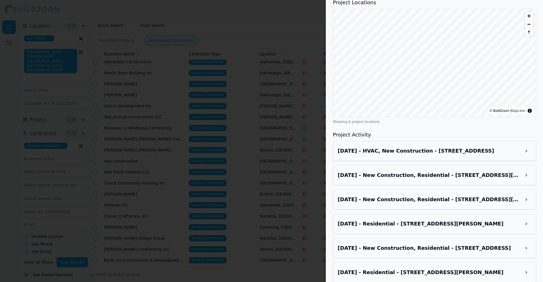
click at [419, 147] on h3 "Aug 5, 2025 - HVAC, New Construction - 1337 Athena Way, Athens, GA, 30606" at bounding box center [429, 151] width 183 height 8
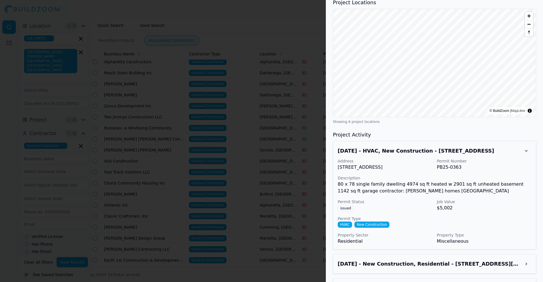
click at [419, 147] on h3 "Aug 5, 2025 - HVAC, New Construction - 1337 Athena Way, Athens, GA, 30606" at bounding box center [429, 151] width 183 height 8
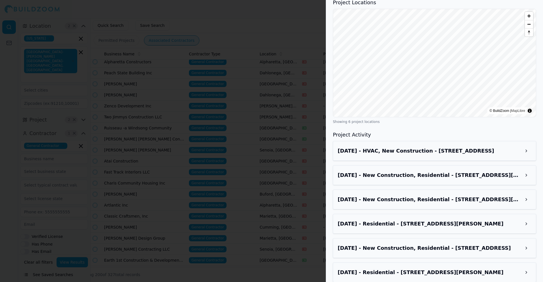
click at [399, 171] on h3 "Jul 20, 2025 - New Construction, Residential - 4741 H D Atha Rd, Covington, GA,…" at bounding box center [429, 175] width 183 height 8
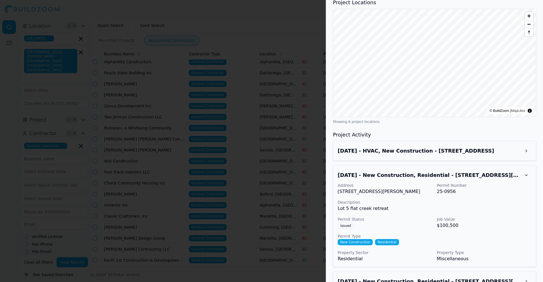
click at [399, 171] on h3 "Jul 20, 2025 - New Construction, Residential - 4741 H D Atha Rd, Covington, GA,…" at bounding box center [429, 175] width 183 height 8
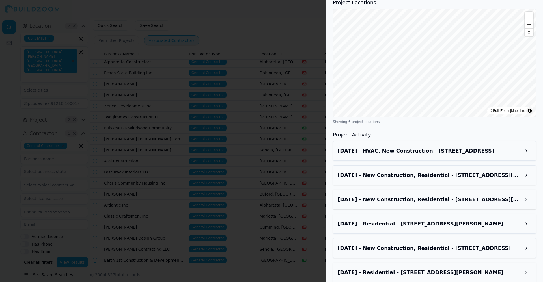
click at [388, 196] on h3 "Mar 23, 2025 - New Construction, Residential - 3593 Perry Smith Rd NW, Monroe, …" at bounding box center [429, 200] width 183 height 8
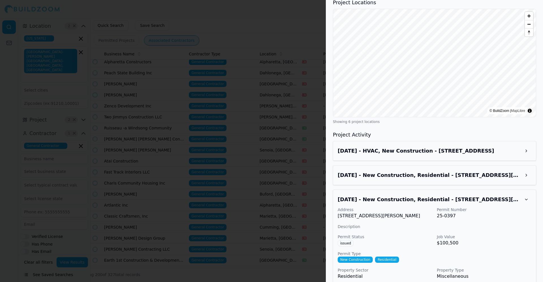
click at [388, 196] on h3 "Mar 23, 2025 - New Construction, Residential - 3593 Perry Smith Rd NW, Monroe, …" at bounding box center [429, 200] width 183 height 8
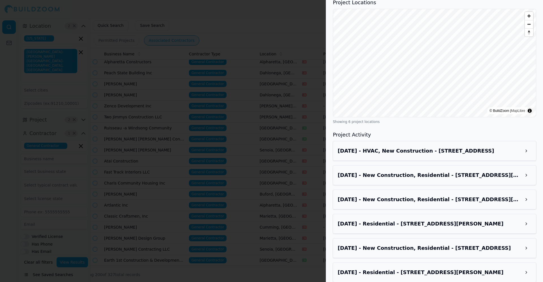
click at [381, 220] on h3 "Mar 17, 2025 - Residential - 3593 Perry Smith Rd NW, Monroe, GA, 30656" at bounding box center [429, 224] width 183 height 8
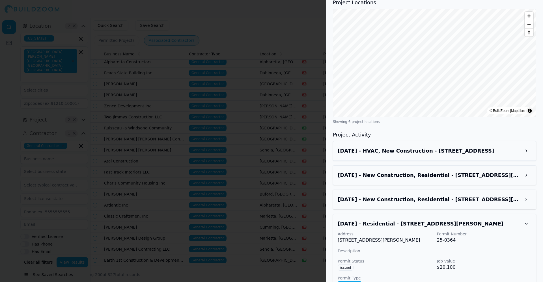
click at [381, 220] on h3 "Mar 17, 2025 - Residential - 3593 Perry Smith Rd NW, Monroe, GA, 30656" at bounding box center [429, 224] width 183 height 8
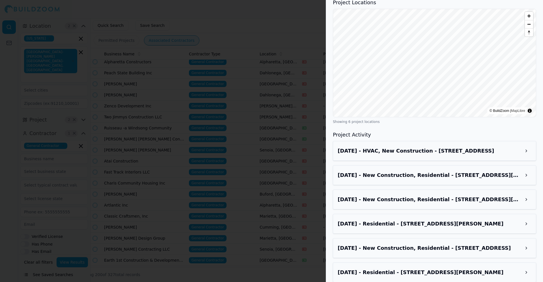
click at [142, 164] on div at bounding box center [271, 141] width 543 height 282
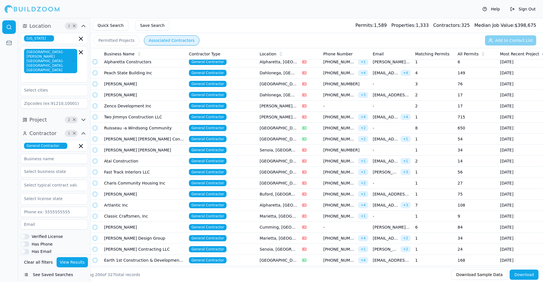
click at [135, 116] on td "Two Jimmys Construction LLC" at bounding box center [144, 117] width 85 height 11
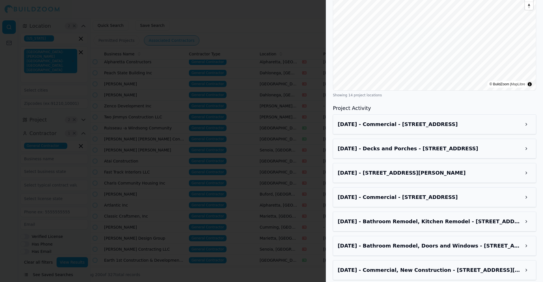
scroll to position [622, 0]
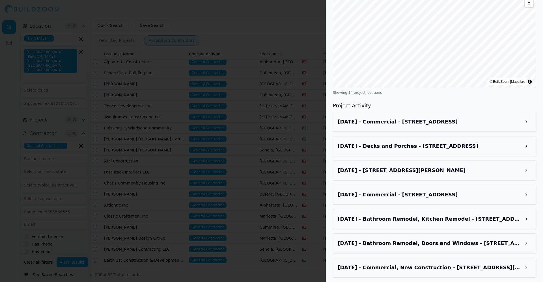
click at [450, 166] on h3 "Jul 7, 2025 - 475 Franklin Gtwy SE, Marietta, GA, 30067" at bounding box center [429, 170] width 183 height 8
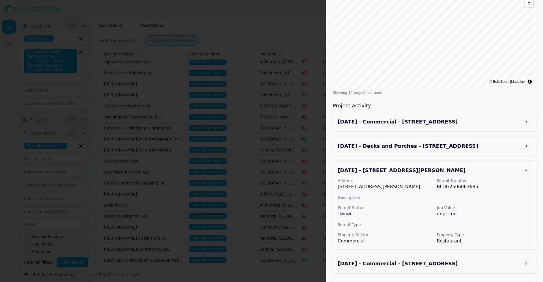
click at [450, 166] on h3 "Jul 7, 2025 - 475 Franklin Gtwy SE, Marietta, GA, 30067" at bounding box center [429, 170] width 183 height 8
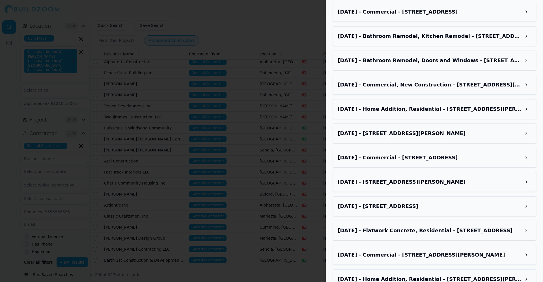
scroll to position [804, 0]
click at [232, 163] on div at bounding box center [271, 141] width 543 height 282
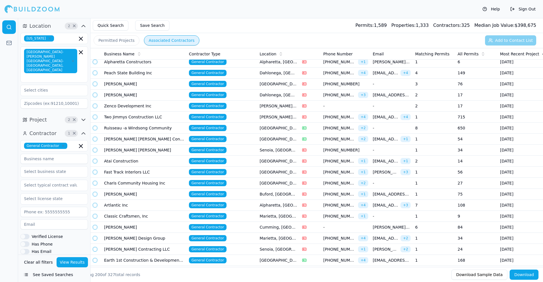
click at [150, 93] on td "[PERSON_NAME]" at bounding box center [144, 95] width 85 height 11
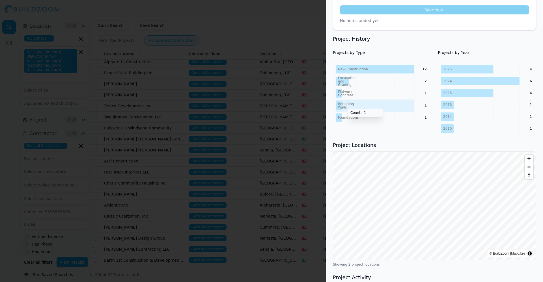
scroll to position [274, 0]
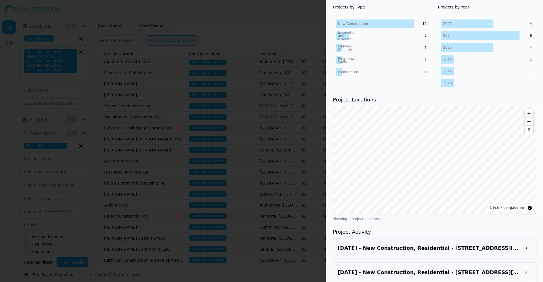
click at [70, 107] on div at bounding box center [271, 141] width 543 height 282
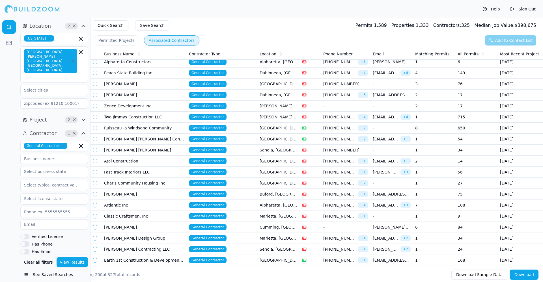
click at [144, 105] on td "Zenco Development Inc" at bounding box center [144, 106] width 85 height 11
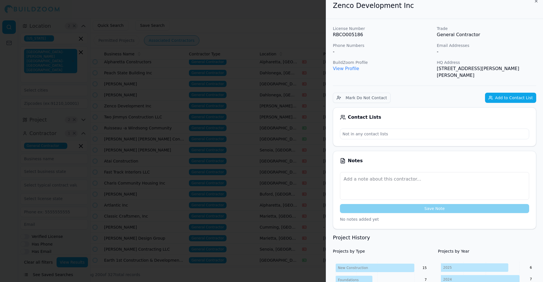
scroll to position [0, 0]
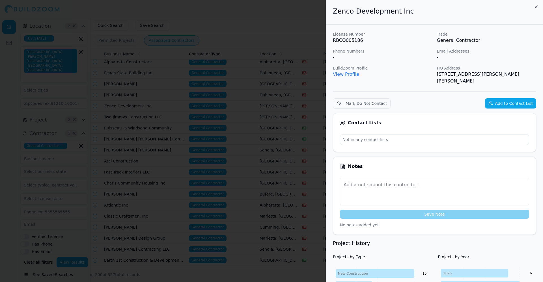
click at [215, 176] on div at bounding box center [271, 141] width 543 height 282
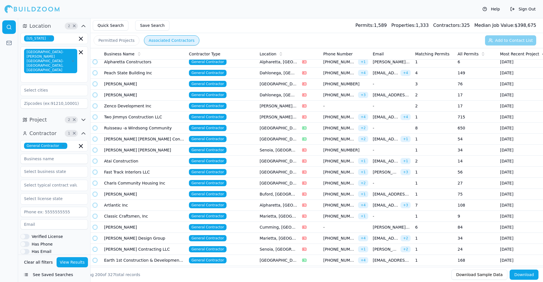
click at [159, 138] on td "[PERSON_NAME] [PERSON_NAME] Construction Services, LLC" at bounding box center [144, 139] width 85 height 11
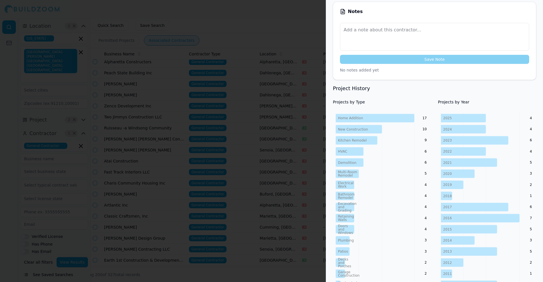
scroll to position [175, 0]
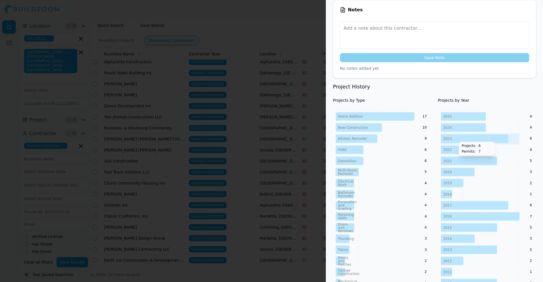
click at [195, 133] on div at bounding box center [271, 141] width 543 height 282
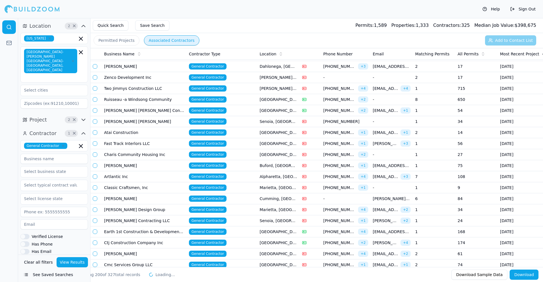
scroll to position [1772, 0]
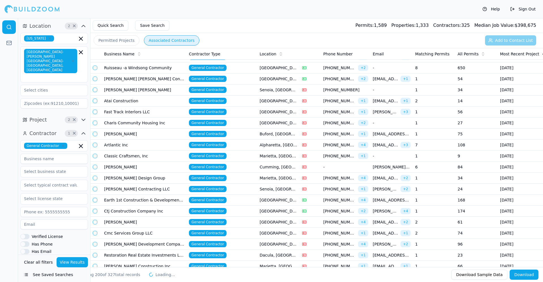
click at [157, 90] on td "[PERSON_NAME] [PERSON_NAME]" at bounding box center [144, 90] width 85 height 11
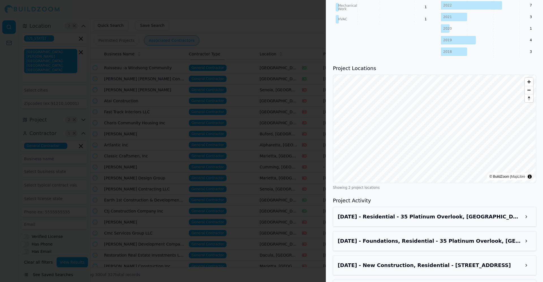
scroll to position [325, 0]
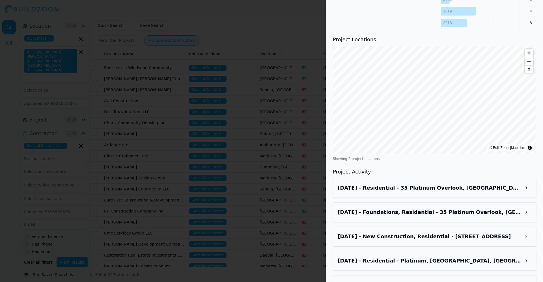
click at [234, 193] on div at bounding box center [271, 141] width 543 height 282
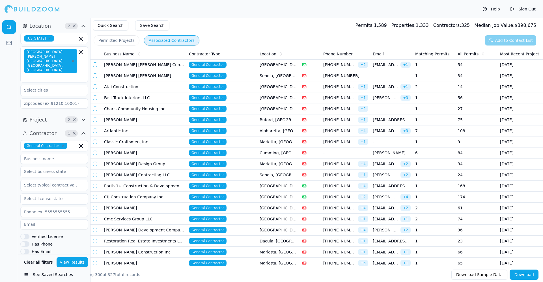
scroll to position [1787, 0]
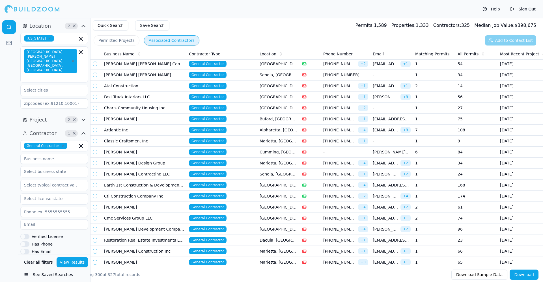
click at [142, 84] on td "Atai Construction" at bounding box center [144, 86] width 85 height 11
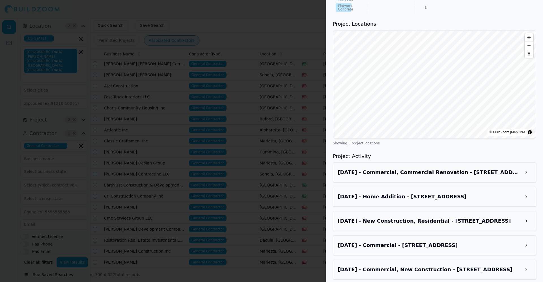
scroll to position [380, 0]
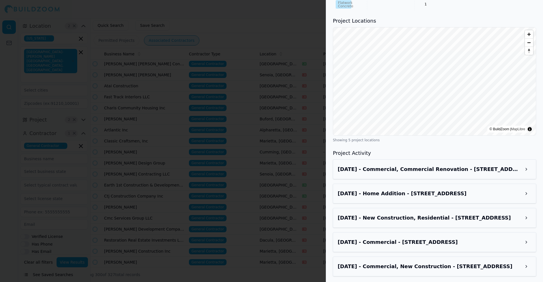
click at [252, 205] on div at bounding box center [271, 141] width 543 height 282
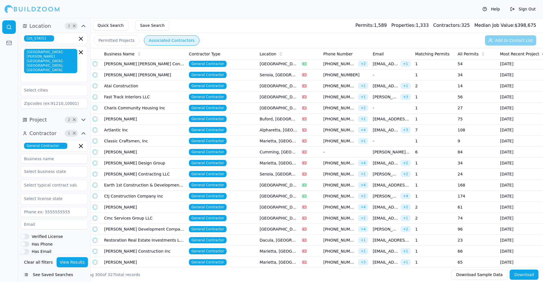
click at [159, 107] on td "Charis Community Housing Inc" at bounding box center [144, 108] width 85 height 11
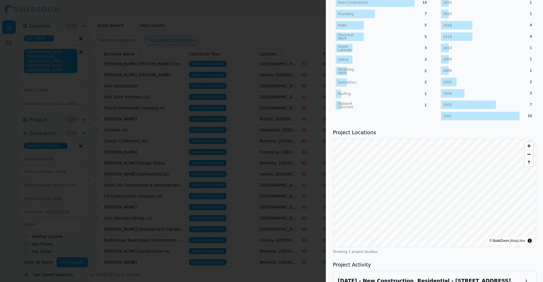
scroll to position [295, 0]
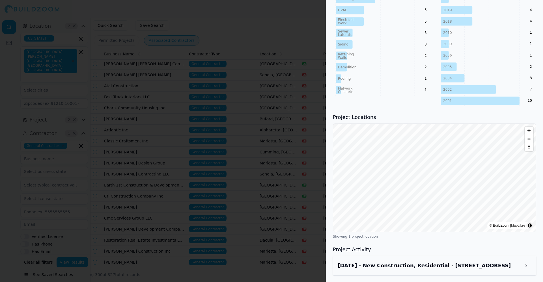
click at [124, 168] on div at bounding box center [271, 141] width 543 height 282
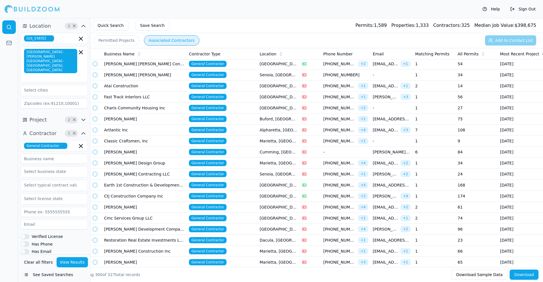
click at [142, 109] on td "Charis Community Housing Inc" at bounding box center [144, 108] width 85 height 11
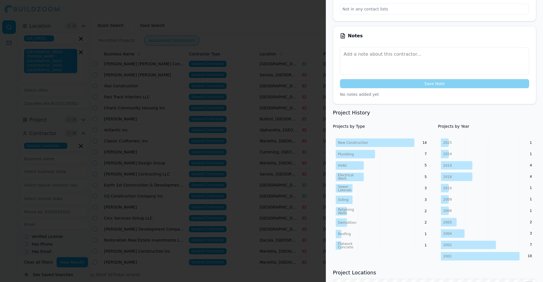
scroll to position [295, 0]
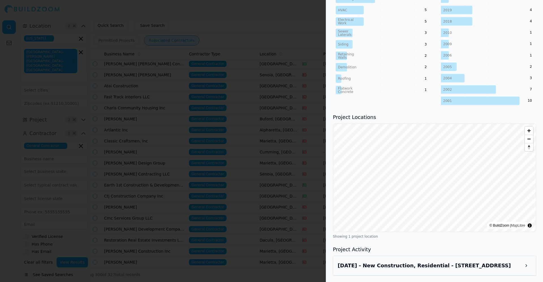
click at [435, 267] on h3 "[DATE] - New Construction, Residential - [STREET_ADDRESS]" at bounding box center [429, 266] width 183 height 8
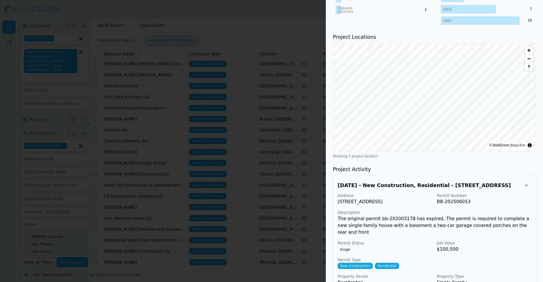
scroll to position [0, 0]
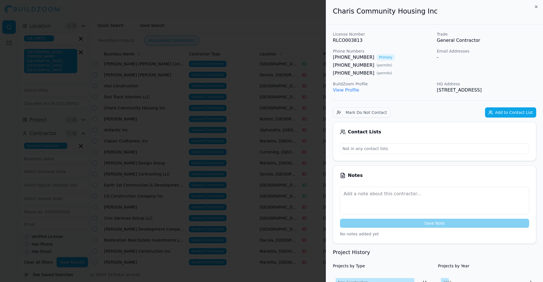
click at [516, 112] on button "Add to Contact List" at bounding box center [510, 112] width 51 height 10
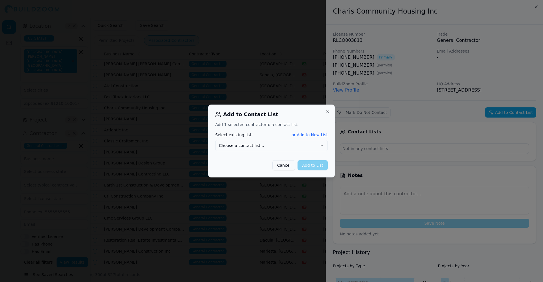
click at [297, 145] on button "Choose a contact list..." at bounding box center [271, 145] width 113 height 11
click at [313, 163] on button "Add to List" at bounding box center [312, 165] width 30 height 10
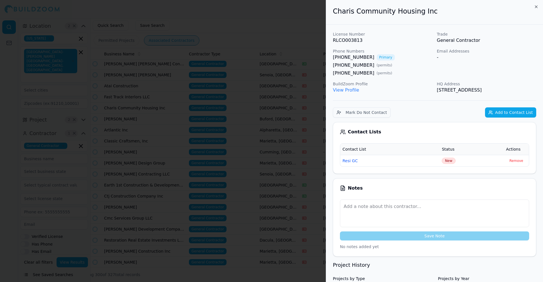
click at [208, 129] on div at bounding box center [271, 141] width 543 height 282
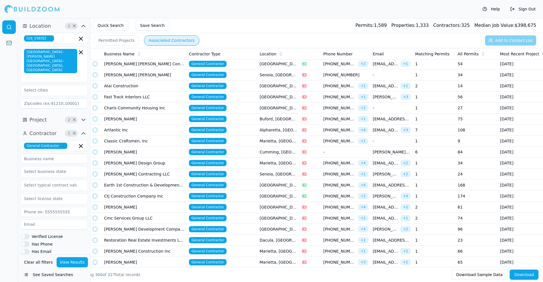
click at [172, 86] on td "Atai Construction" at bounding box center [144, 86] width 85 height 11
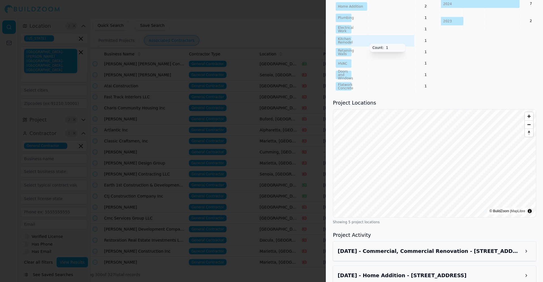
scroll to position [380, 0]
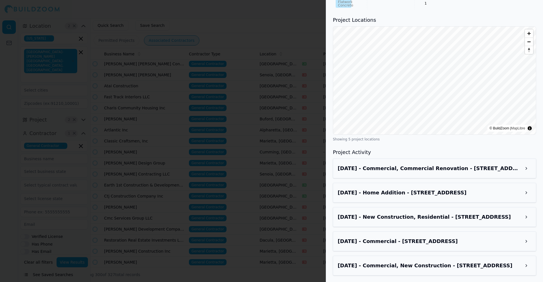
click at [231, 185] on div at bounding box center [271, 141] width 543 height 282
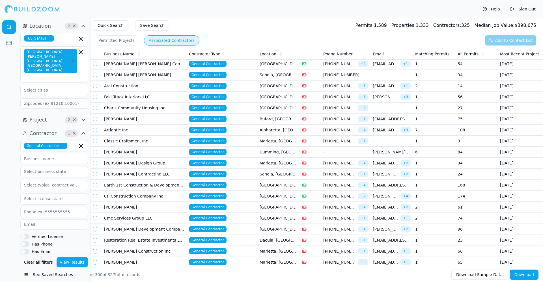
click at [148, 120] on td "[PERSON_NAME]" at bounding box center [144, 119] width 85 height 11
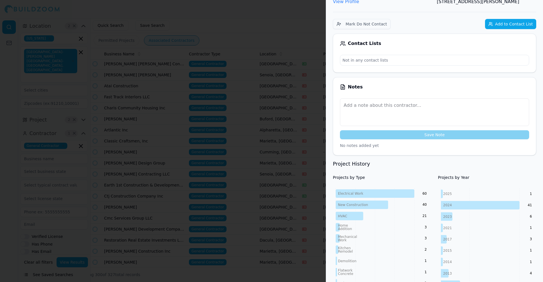
scroll to position [91, 0]
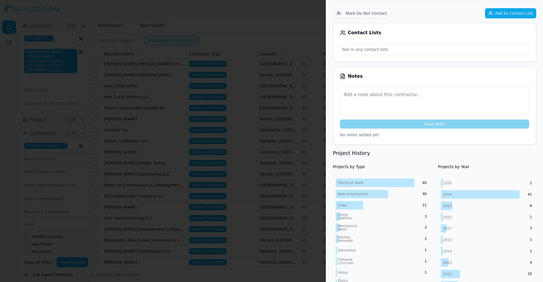
click at [219, 163] on div at bounding box center [271, 141] width 543 height 282
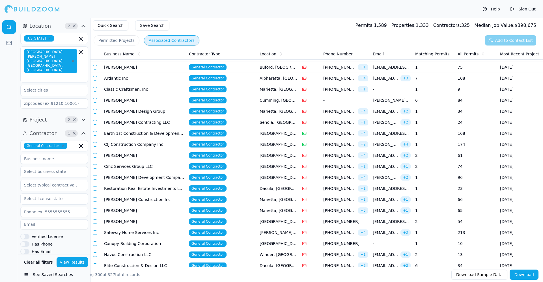
scroll to position [1841, 0]
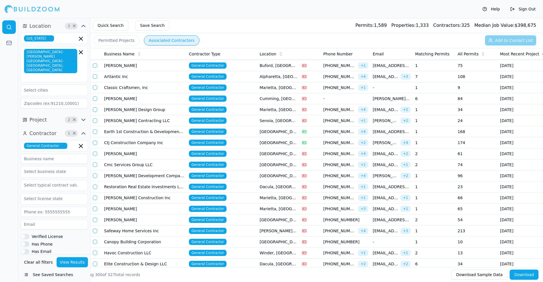
click at [128, 77] on td "Artlantic Inc" at bounding box center [144, 76] width 85 height 11
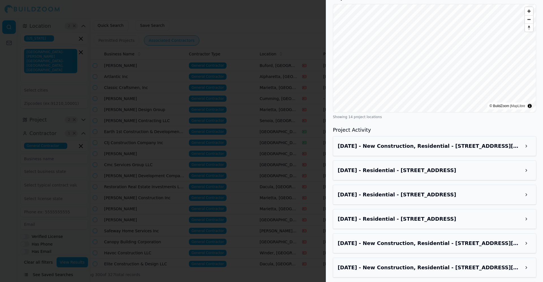
scroll to position [600, 0]
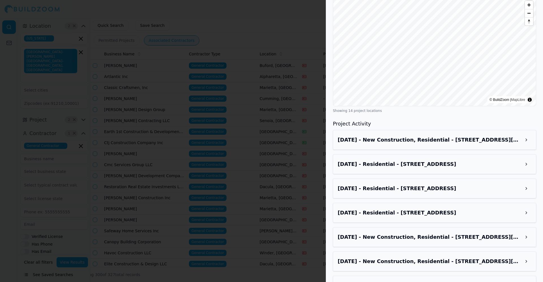
click at [444, 136] on h3 "Aug 21, 2025 - New Construction, Residential - 5881 Peltier Trce, Norcross, GA,…" at bounding box center [429, 140] width 183 height 8
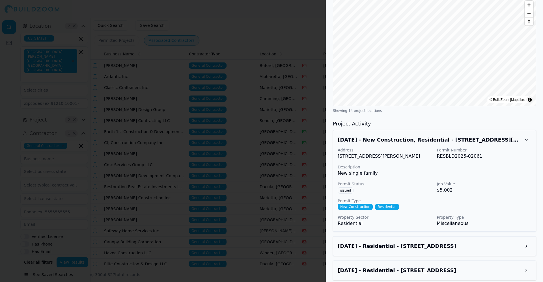
click at [444, 136] on h3 "Aug 21, 2025 - New Construction, Residential - 5881 Peltier Trce, Norcross, GA,…" at bounding box center [429, 140] width 183 height 8
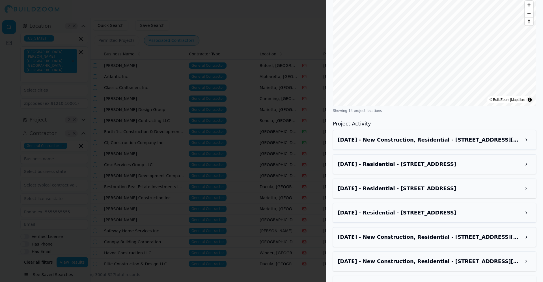
scroll to position [653, 0]
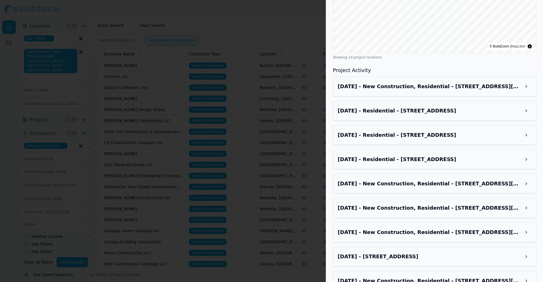
click at [444, 131] on h3 "Jul 25, 2025 - Residential - 1288 Side Step Trce, Lawrenceville, GA, 30045" at bounding box center [429, 135] width 183 height 8
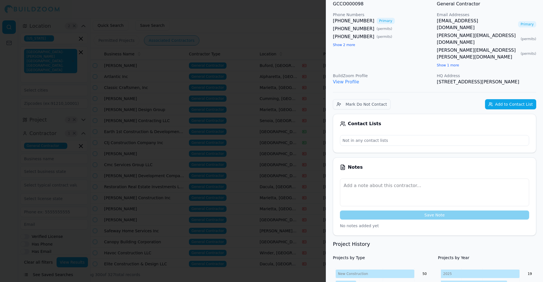
scroll to position [0, 0]
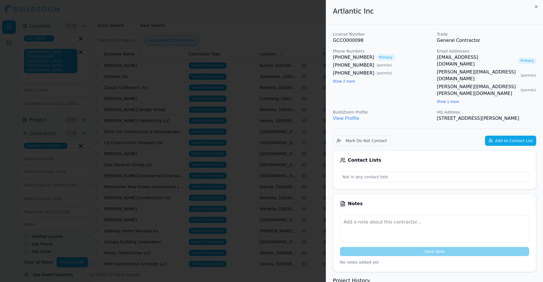
click at [513, 136] on button "Add to Contact List" at bounding box center [510, 141] width 51 height 10
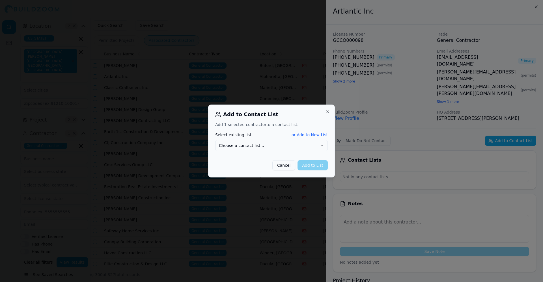
click at [274, 142] on button "Choose a contact list..." at bounding box center [271, 145] width 113 height 11
click at [297, 163] on div "Cancel Add to List" at bounding box center [271, 163] width 113 height 15
click at [302, 164] on button "Add to List" at bounding box center [312, 165] width 30 height 10
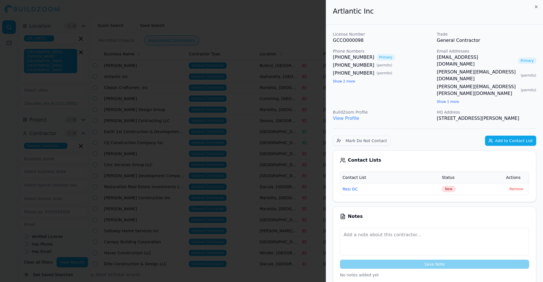
click at [115, 169] on div at bounding box center [271, 141] width 543 height 282
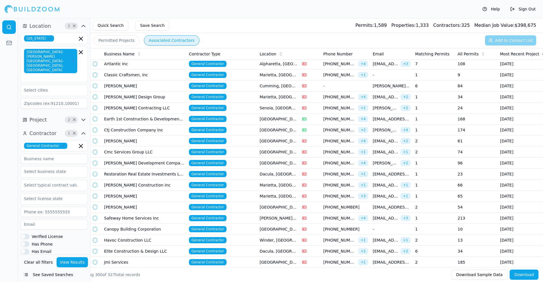
scroll to position [1853, 0]
click at [146, 76] on td "Classic Craftsmen, Inc" at bounding box center [144, 75] width 85 height 11
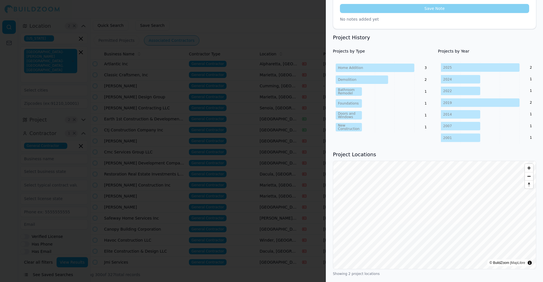
scroll to position [269, 0]
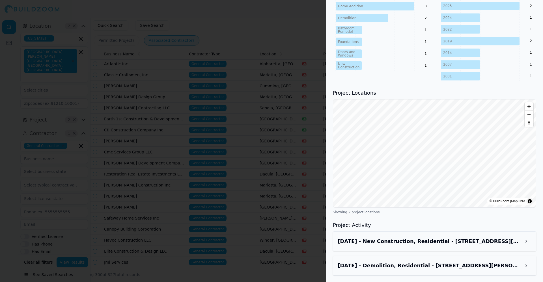
click at [407, 238] on h3 "Jul 15, 2025 - New Construction, Residential - 2847 Mitchell Dr, Decatur, GA, 3…" at bounding box center [429, 241] width 183 height 8
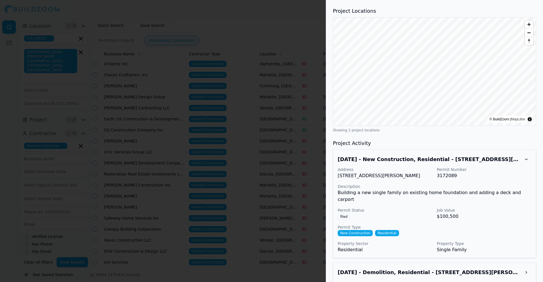
scroll to position [350, 0]
click at [214, 165] on div at bounding box center [271, 141] width 543 height 282
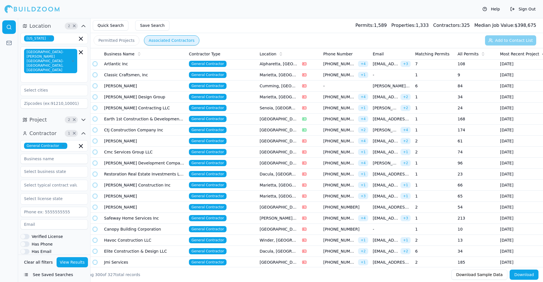
click at [142, 163] on td "[PERSON_NAME] Development Company" at bounding box center [144, 163] width 85 height 11
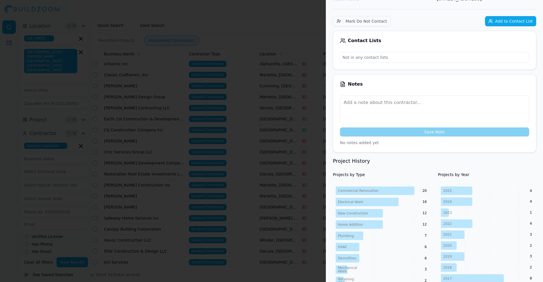
scroll to position [0, 0]
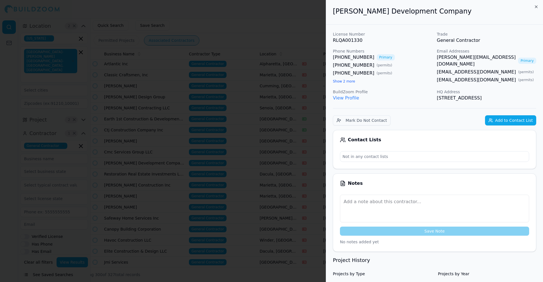
click at [261, 135] on div at bounding box center [271, 141] width 543 height 282
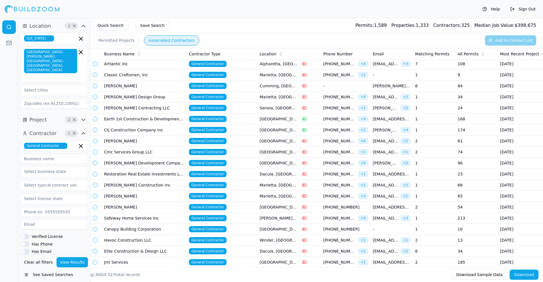
click at [150, 77] on td "Classic Craftsmen, Inc" at bounding box center [144, 75] width 85 height 11
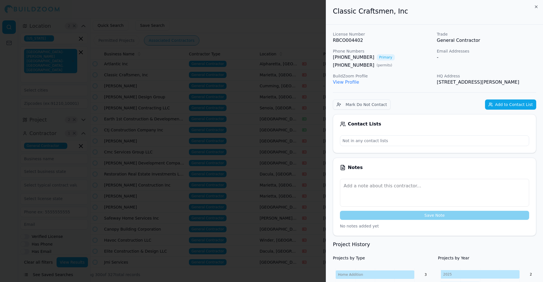
scroll to position [115, 0]
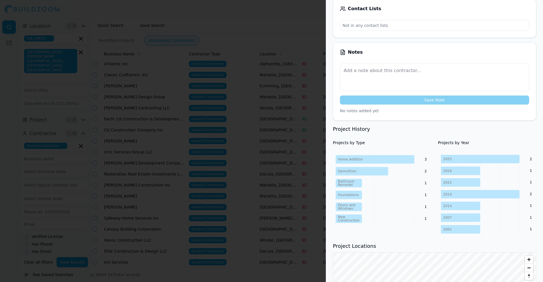
click at [173, 124] on div at bounding box center [271, 141] width 543 height 282
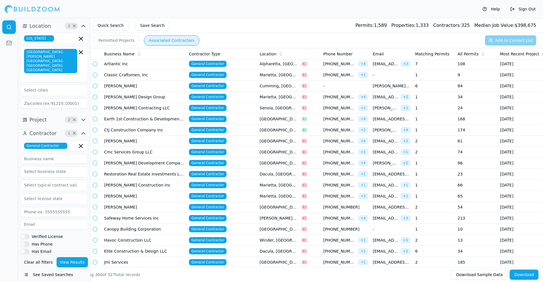
click at [149, 81] on td "[PERSON_NAME]" at bounding box center [144, 86] width 85 height 11
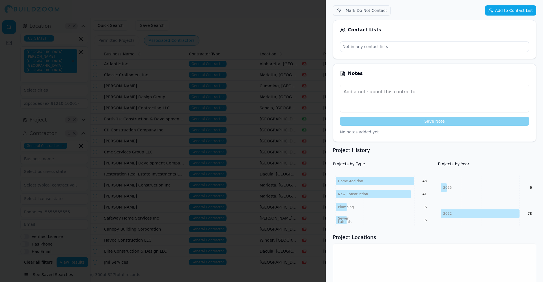
scroll to position [93, 0]
click at [184, 158] on div at bounding box center [271, 141] width 543 height 282
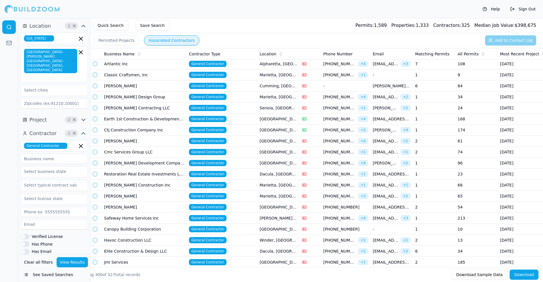
click at [144, 93] on td "[PERSON_NAME] Design Group" at bounding box center [144, 97] width 85 height 11
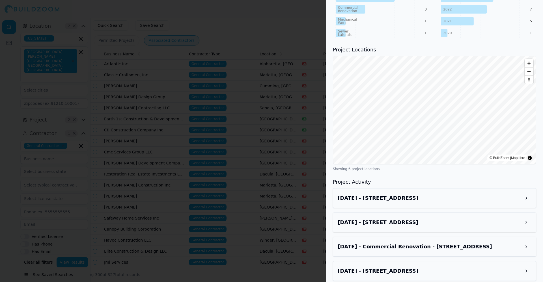
scroll to position [371, 0]
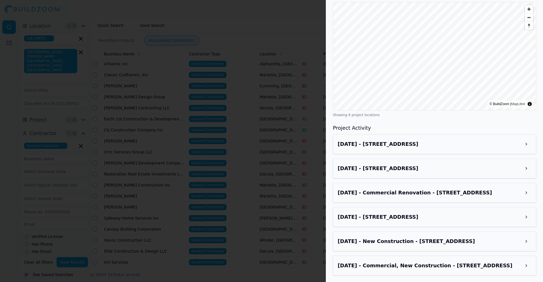
click at [472, 141] on h3 "Jul 14, 2025 - 2825 Loganville Hwy SW, Loganville, GA, 30052" at bounding box center [429, 144] width 183 height 8
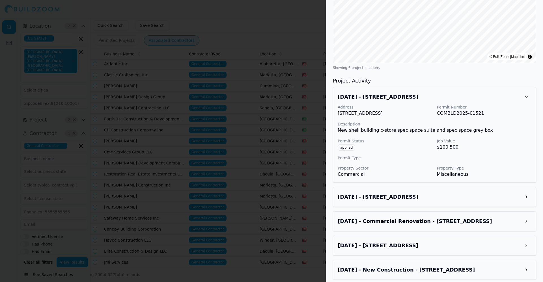
scroll to position [419, 0]
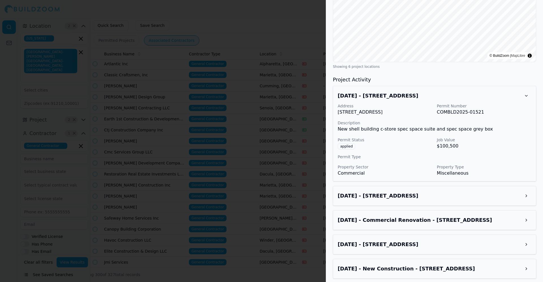
click at [193, 166] on div at bounding box center [271, 141] width 543 height 282
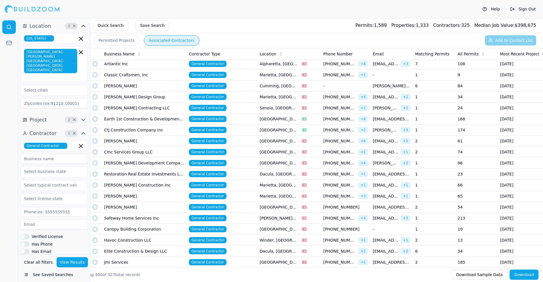
click at [134, 112] on td "[PERSON_NAME] Contracting LLC" at bounding box center [144, 108] width 85 height 11
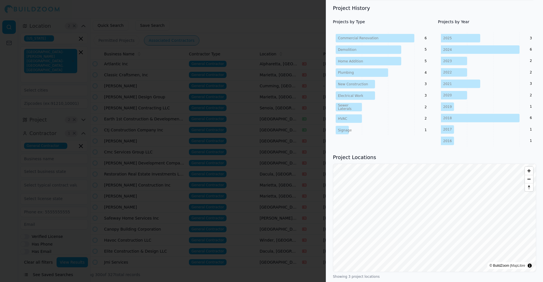
scroll to position [293, 0]
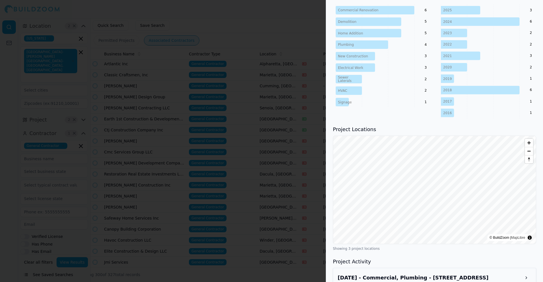
click at [161, 135] on div at bounding box center [271, 141] width 543 height 282
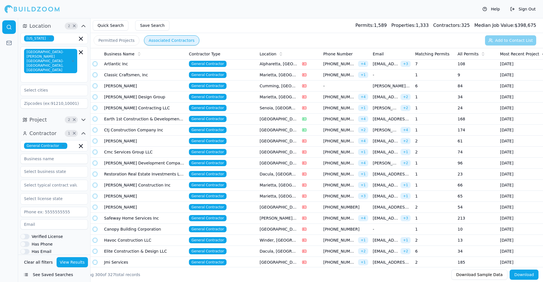
click at [153, 117] on td "Earth 1st Construction & Development, Inc" at bounding box center [144, 119] width 85 height 11
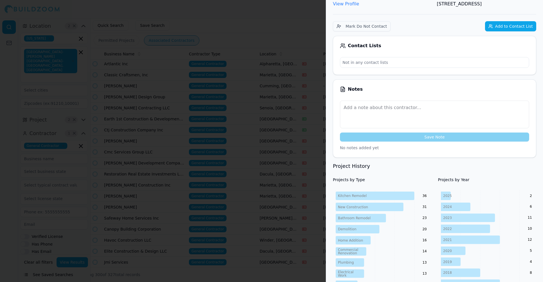
scroll to position [148, 0]
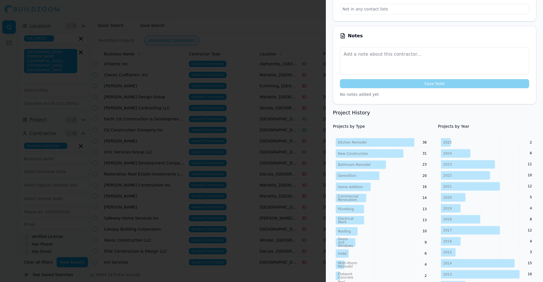
click at [221, 129] on div at bounding box center [271, 141] width 543 height 282
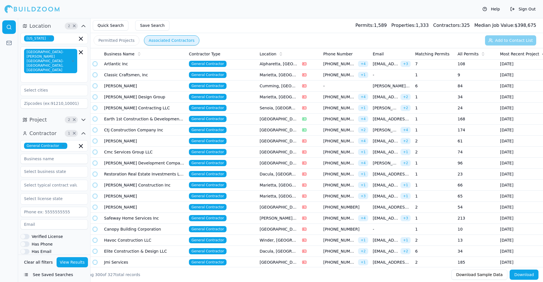
click at [160, 131] on td "Ctj Construction Company Inc" at bounding box center [144, 130] width 85 height 11
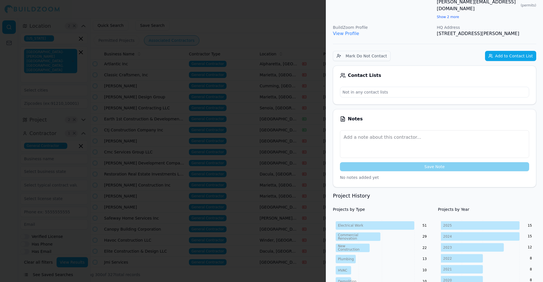
scroll to position [170, 0]
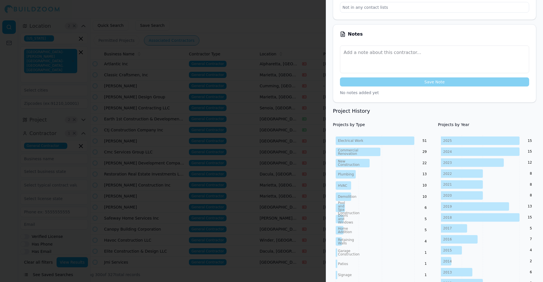
click at [248, 90] on div at bounding box center [271, 141] width 543 height 282
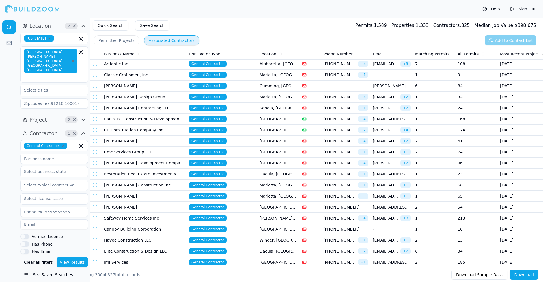
click at [125, 141] on td "[PERSON_NAME]" at bounding box center [144, 141] width 85 height 11
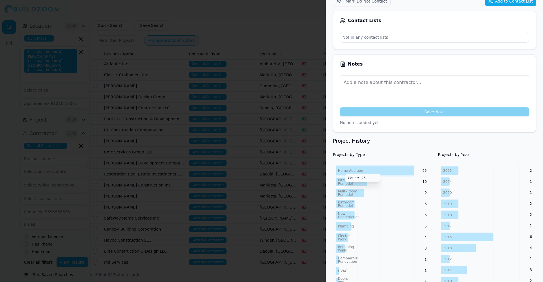
scroll to position [144, 0]
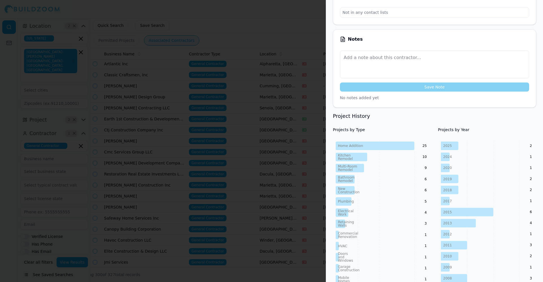
click at [284, 172] on div at bounding box center [271, 141] width 543 height 282
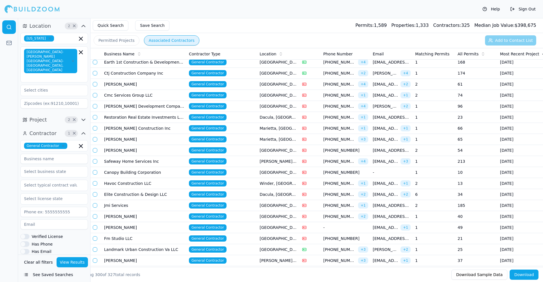
scroll to position [1914, 0]
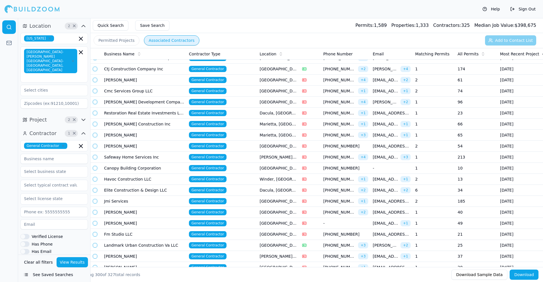
click at [154, 91] on td "Cmc Services Group LLC" at bounding box center [144, 91] width 85 height 11
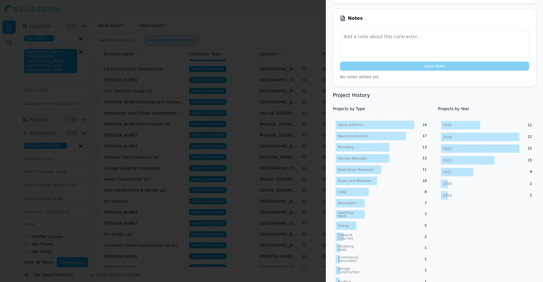
scroll to position [159, 0]
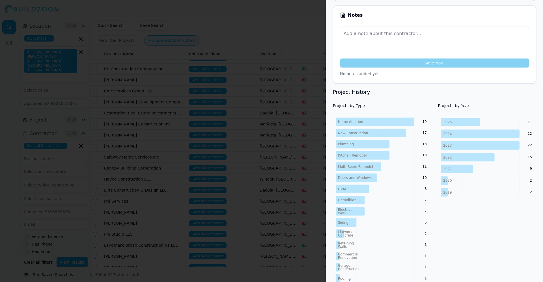
click at [251, 138] on div at bounding box center [271, 141] width 543 height 282
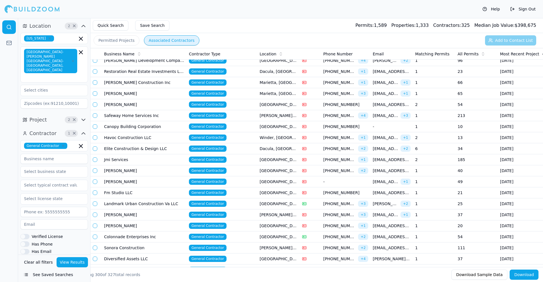
scroll to position [1956, 0]
click at [160, 70] on td "Restoration Real Estate Investments LLC" at bounding box center [144, 71] width 85 height 11
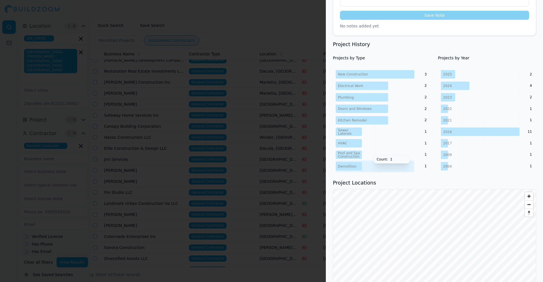
scroll to position [314, 0]
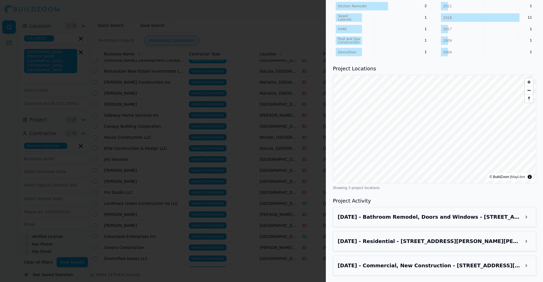
click at [410, 240] on h3 "Jul 6, 2025 - Residential - 2952 Diana Dr SW, Atlanta, GA, 30315" at bounding box center [429, 241] width 183 height 8
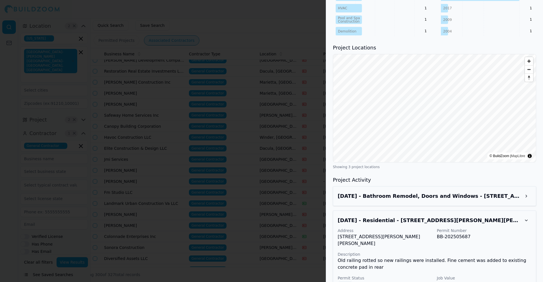
scroll to position [336, 0]
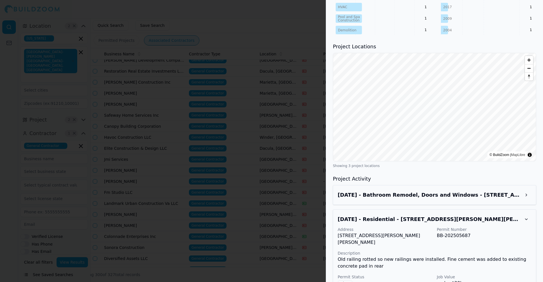
click at [223, 171] on div at bounding box center [271, 141] width 543 height 282
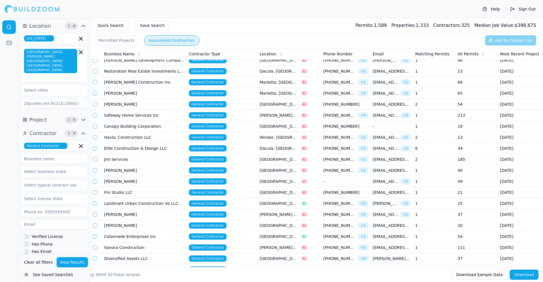
scroll to position [1969, 0]
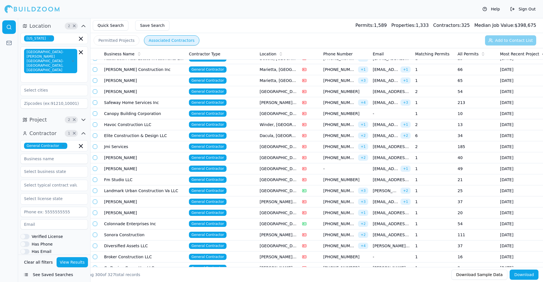
click at [150, 72] on td "[PERSON_NAME] Construction Inc" at bounding box center [144, 69] width 85 height 11
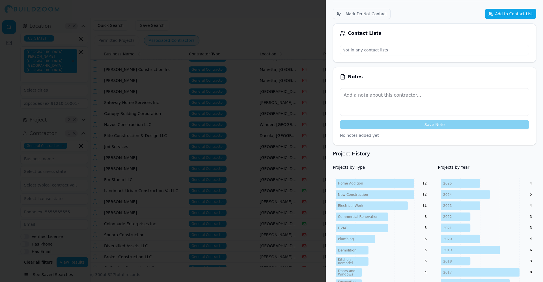
scroll to position [0, 0]
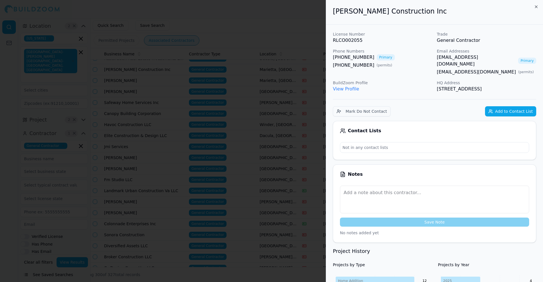
click at [247, 108] on div at bounding box center [271, 141] width 543 height 282
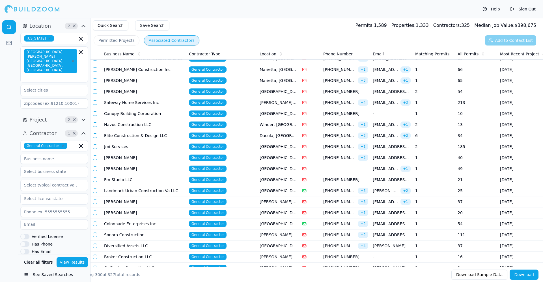
click at [137, 82] on td "[PERSON_NAME]" at bounding box center [144, 80] width 85 height 11
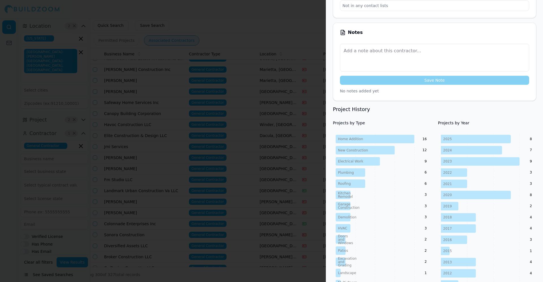
scroll to position [156, 0]
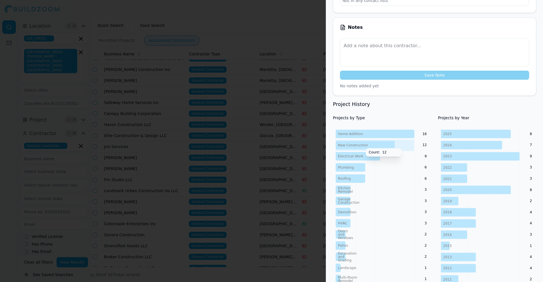
click at [169, 126] on div at bounding box center [271, 141] width 543 height 282
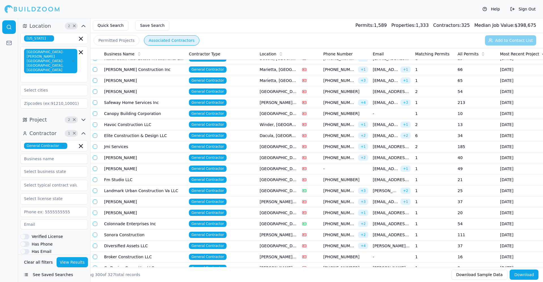
click at [127, 93] on td "[PERSON_NAME]" at bounding box center [144, 91] width 85 height 11
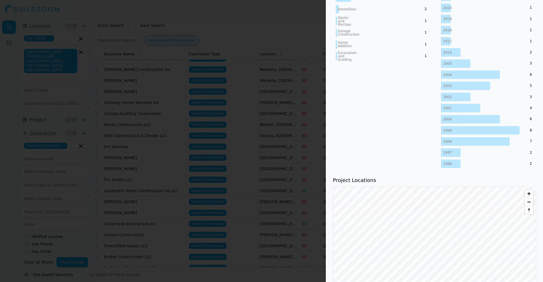
scroll to position [368, 0]
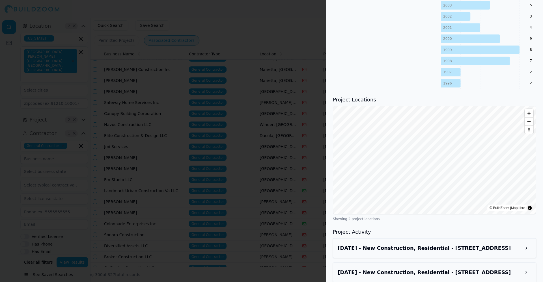
click at [380, 244] on h3 "Jul 8, 2025 - New Construction, Residential - 2963 Parkwood Rd, Snellville, GA,…" at bounding box center [429, 248] width 183 height 8
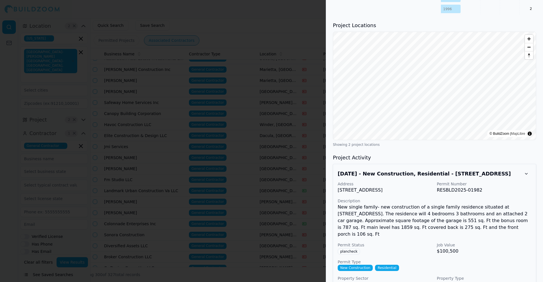
scroll to position [470, 0]
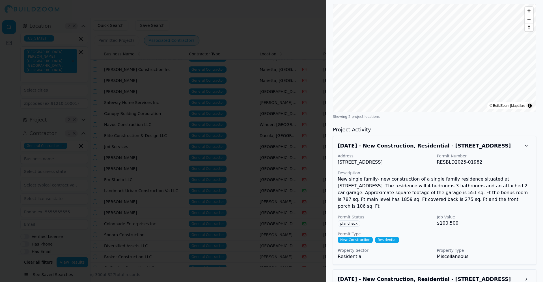
click at [385, 275] on h3 "Jul 8, 2025 - New Construction, Residential - 2973 Parkwood Rd, Snellville, GA,…" at bounding box center [429, 279] width 183 height 8
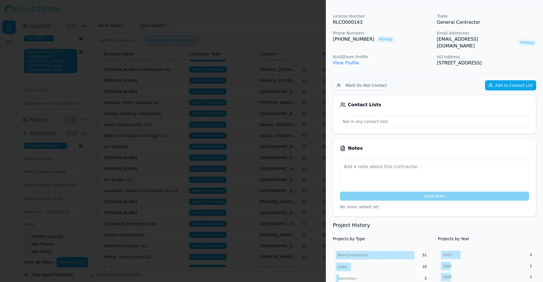
scroll to position [0, 0]
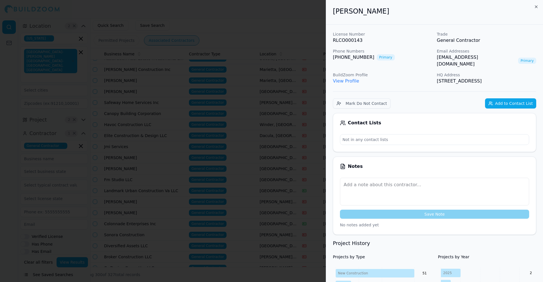
click at [498, 98] on button "Add to Contact List" at bounding box center [510, 103] width 51 height 10
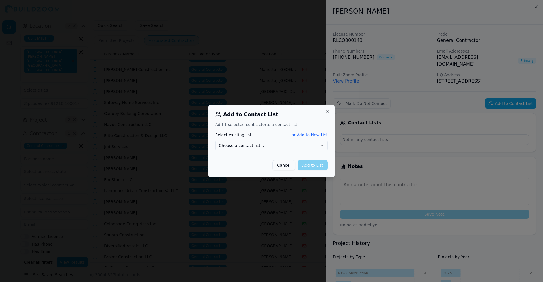
click at [314, 149] on button "Choose a contact list..." at bounding box center [271, 145] width 113 height 11
click at [401, 146] on div at bounding box center [271, 141] width 543 height 282
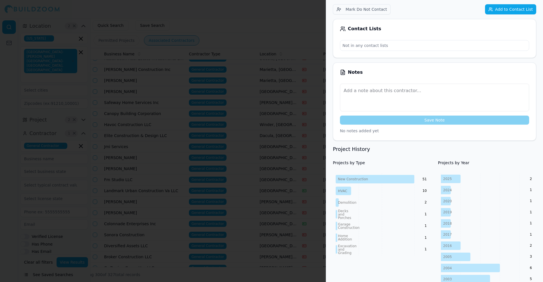
scroll to position [95, 0]
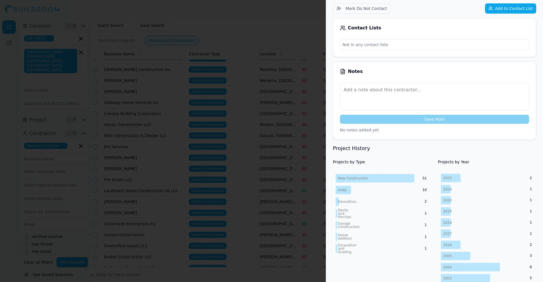
click at [257, 164] on div at bounding box center [271, 141] width 543 height 282
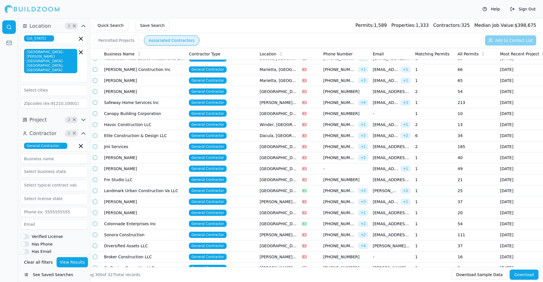
click at [156, 129] on td "Havoc Construction LLC" at bounding box center [144, 124] width 85 height 11
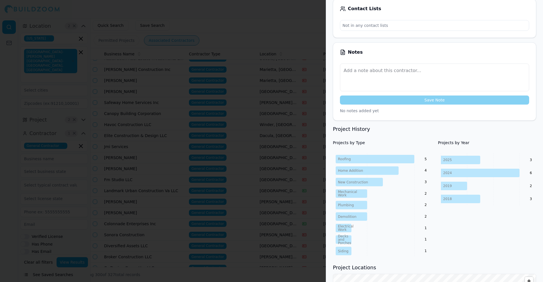
scroll to position [122, 0]
click at [182, 99] on div at bounding box center [271, 141] width 543 height 282
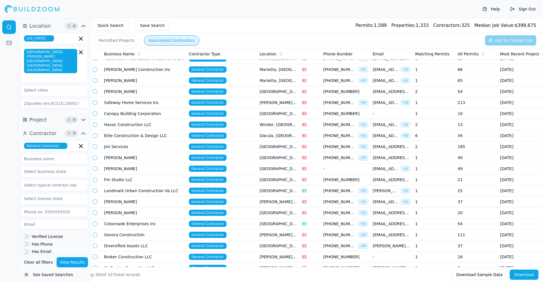
click at [157, 139] on td "Elite Construction & Design LLC" at bounding box center [144, 135] width 85 height 11
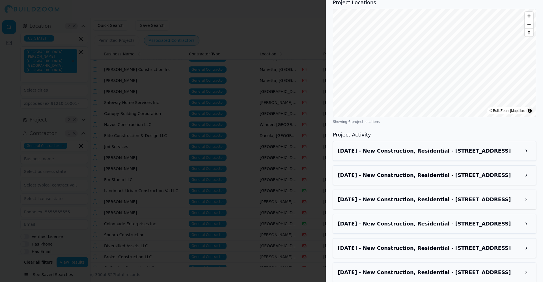
scroll to position [373, 0]
click at [444, 149] on div "Jul 6, 2025 - New Construction, Residential - 145 Alcovy Ter, Alpharetta, GA, 3…" at bounding box center [435, 151] width 194 height 10
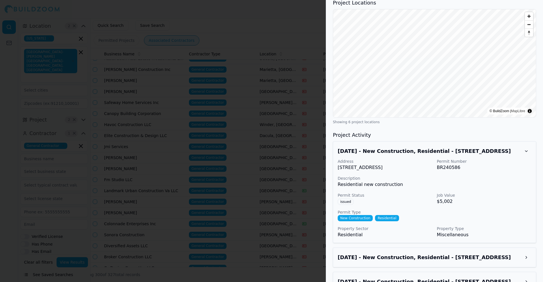
click at [444, 149] on div "Jul 6, 2025 - New Construction, Residential - 145 Alcovy Ter, Alpharetta, GA, 3…" at bounding box center [435, 151] width 194 height 10
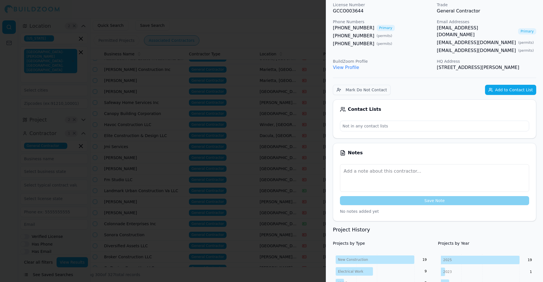
scroll to position [0, 0]
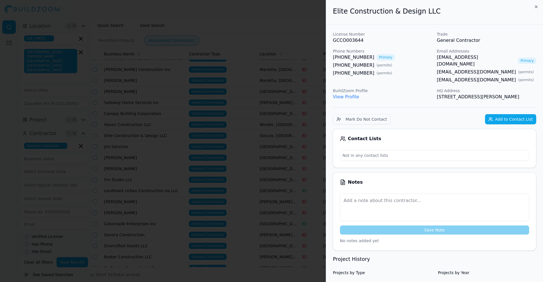
click at [502, 117] on button "Add to Contact List" at bounding box center [510, 119] width 51 height 10
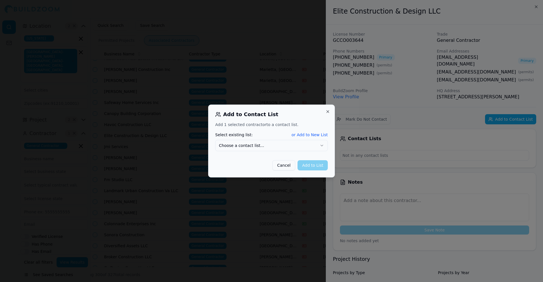
click at [288, 153] on div "Add 1 selected contractor to a contact list. Select existing list: or Add to Ne…" at bounding box center [271, 146] width 113 height 49
click at [288, 144] on button "Choose a contact list..." at bounding box center [271, 145] width 113 height 11
click at [311, 170] on div "Add to Contact List Add 1 selected contractor to a contact list. Select existin…" at bounding box center [271, 141] width 127 height 73
click at [324, 170] on button "Add to List" at bounding box center [312, 165] width 30 height 10
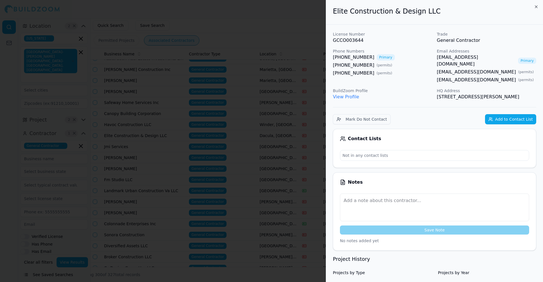
click at [185, 166] on div at bounding box center [271, 141] width 543 height 282
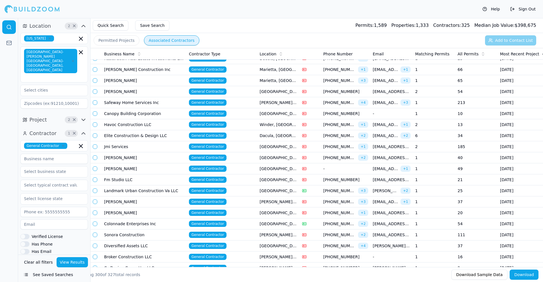
click at [157, 193] on td "Landmark Urban Construction Va LLC" at bounding box center [144, 190] width 85 height 11
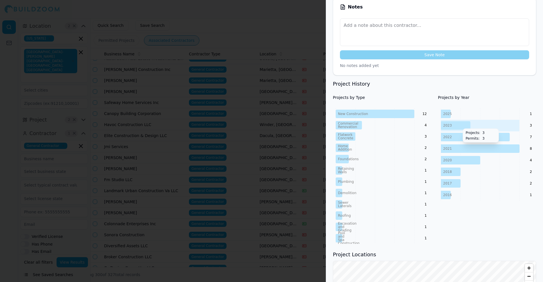
scroll to position [314, 0]
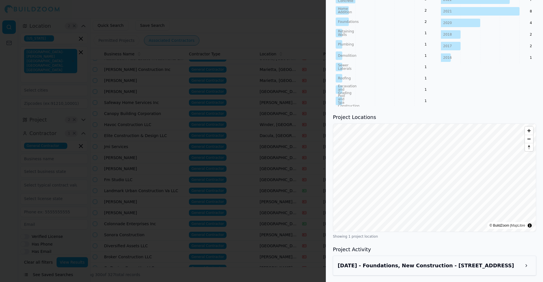
click at [458, 266] on h3 "Jul 1, 2025 - Foundations, New Construction - 680 Spring St NW, Atlanta, GA, 30…" at bounding box center [429, 266] width 183 height 8
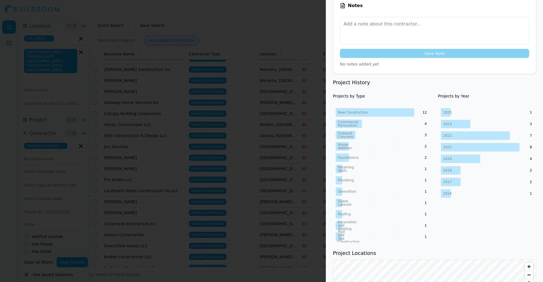
scroll to position [0, 0]
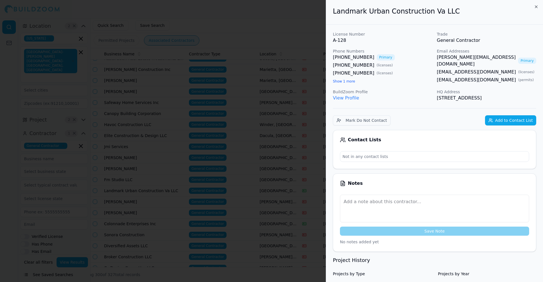
click at [491, 57] on link "[PERSON_NAME][EMAIL_ADDRESS][DOMAIN_NAME]" at bounding box center [476, 61] width 79 height 14
drag, startPoint x: 434, startPoint y: 59, endPoint x: 465, endPoint y: 60, distance: 31.1
click at [465, 60] on div "License Number A-128 Trade General Contractor Phone Numbers (706) 543-1910 Prim…" at bounding box center [434, 66] width 203 height 70
click at [430, 52] on p "Phone Numbers" at bounding box center [383, 51] width 100 height 6
drag, startPoint x: 436, startPoint y: 57, endPoint x: 468, endPoint y: 59, distance: 32.9
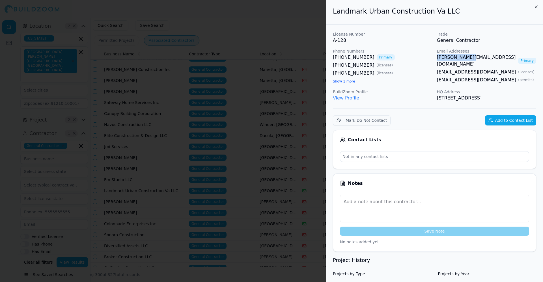
click at [468, 59] on div "License Number A-128 Trade General Contractor Phone Numbers (706) 543-1910 Prim…" at bounding box center [434, 66] width 203 height 70
click at [215, 153] on div at bounding box center [271, 141] width 543 height 282
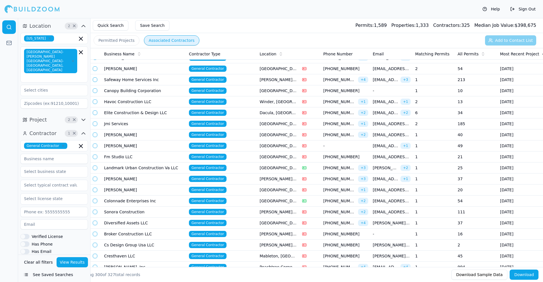
scroll to position [1976, 0]
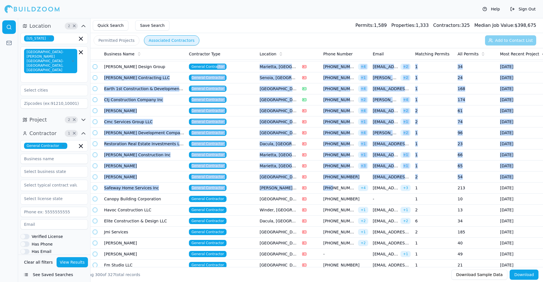
drag, startPoint x: 330, startPoint y: 100, endPoint x: 197, endPoint y: 101, distance: 133.1
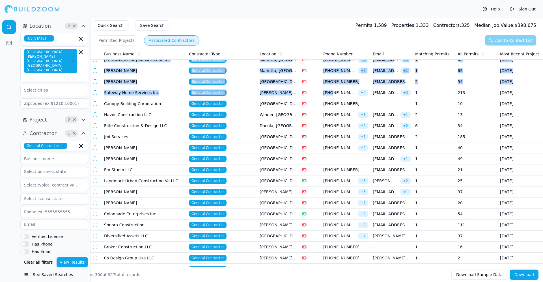
scroll to position [1980, 0]
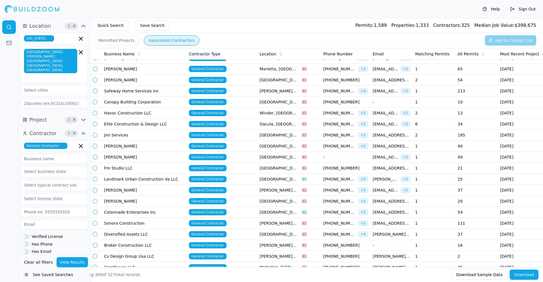
click at [144, 235] on td "Diversified Assets LLC" at bounding box center [144, 234] width 85 height 11
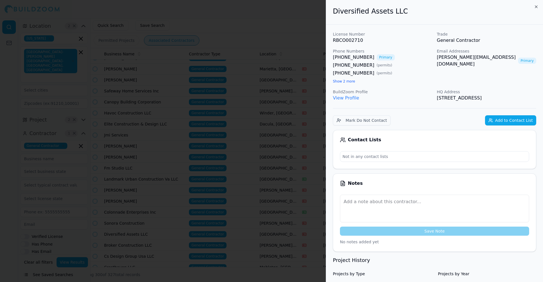
scroll to position [68, 0]
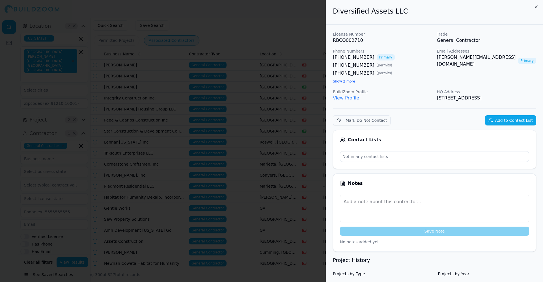
scroll to position [204, 0]
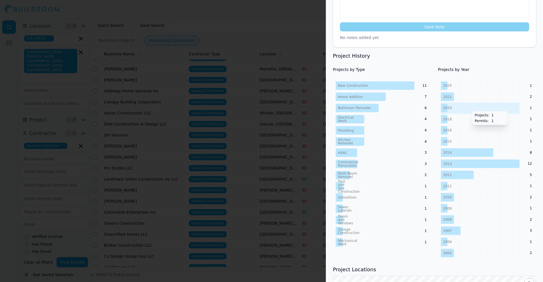
click at [164, 181] on div at bounding box center [271, 141] width 543 height 282
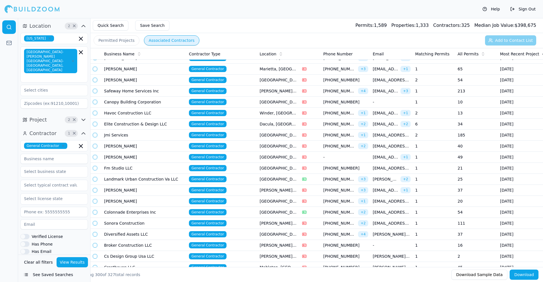
click at [142, 206] on td "[PERSON_NAME]" at bounding box center [144, 201] width 85 height 11
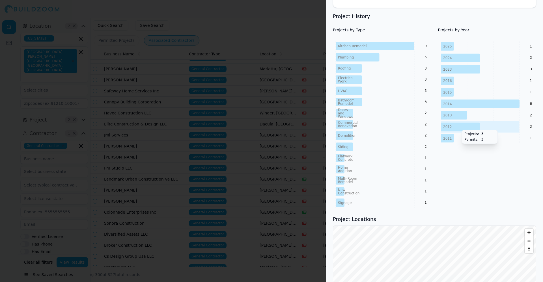
scroll to position [229, 0]
click at [202, 174] on div at bounding box center [271, 141] width 543 height 282
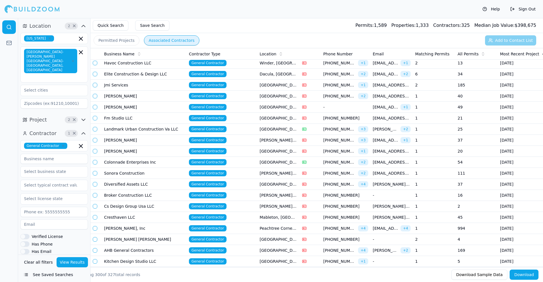
scroll to position [2036, 0]
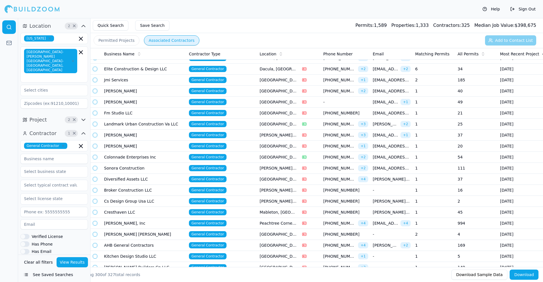
click at [130, 166] on td "Sonora Construction" at bounding box center [144, 168] width 85 height 11
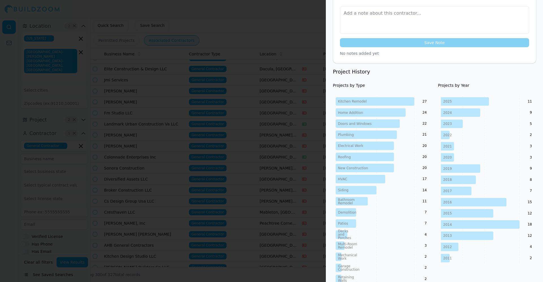
scroll to position [188, 0]
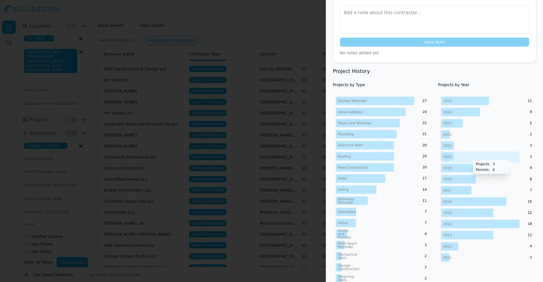
click at [147, 162] on div at bounding box center [271, 141] width 543 height 282
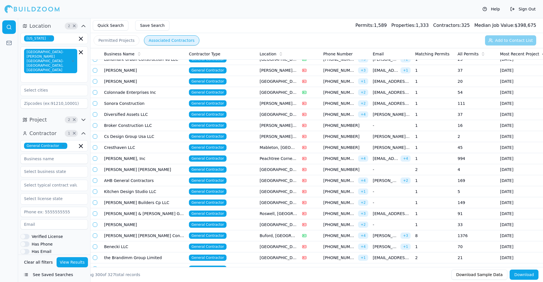
scroll to position [2103, 0]
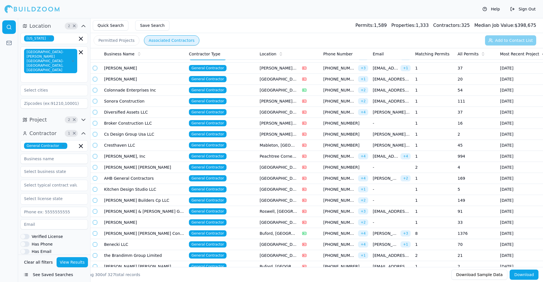
click at [150, 134] on td "Cs Design Group Usa LLC" at bounding box center [144, 134] width 85 height 11
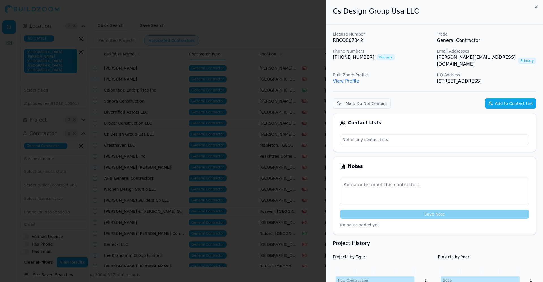
scroll to position [183, 0]
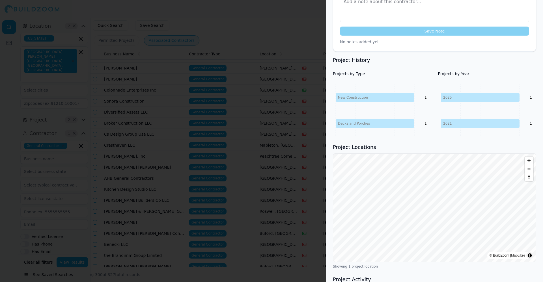
click at [186, 136] on div at bounding box center [271, 141] width 543 height 282
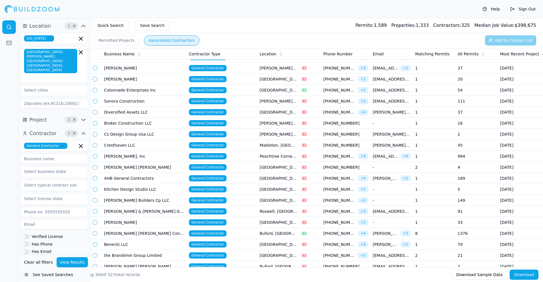
click at [157, 181] on td "AHB General Contractors" at bounding box center [144, 178] width 85 height 11
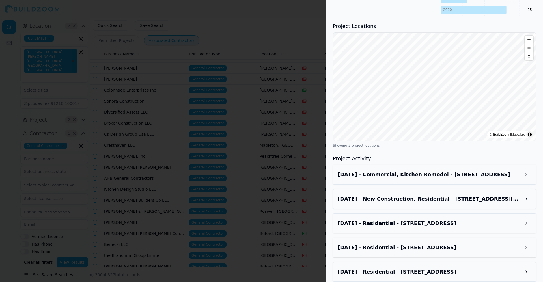
scroll to position [551, 0]
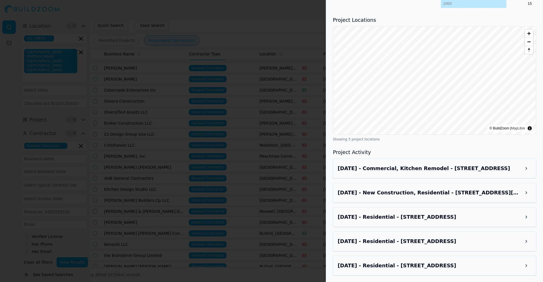
click at [438, 190] on h3 "Jun 22, 2025 - New Construction, Residential - 1131 Merrill Ave SW, Atlanta, GA…" at bounding box center [429, 193] width 183 height 8
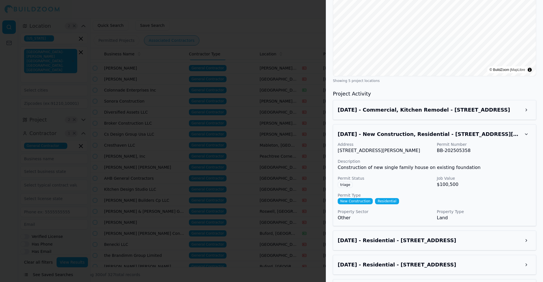
scroll to position [633, 0]
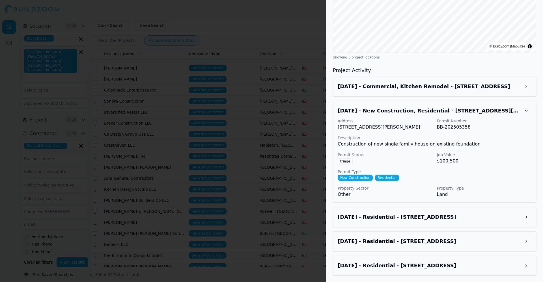
click at [447, 243] on h3 "Mar 16, 2025 - Residential - 727 Garibaldi St Sw, Atlanta, GA, 30310" at bounding box center [429, 241] width 183 height 8
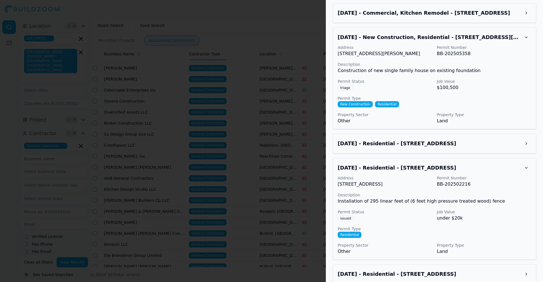
scroll to position [715, 0]
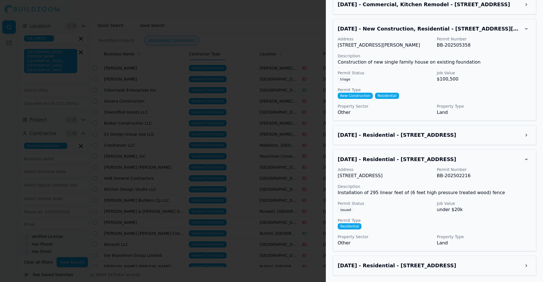
click at [444, 264] on h3 "Mar 11, 2025 - Residential - 727 Garibaldi St Sw, Atlanta, GA, 30310" at bounding box center [429, 266] width 183 height 8
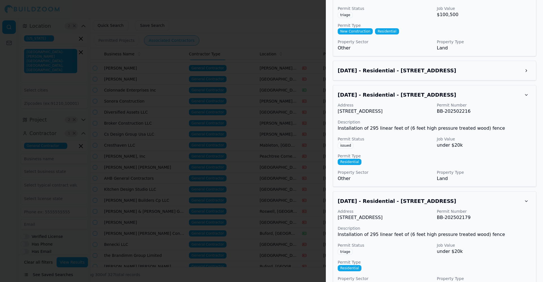
scroll to position [786, 0]
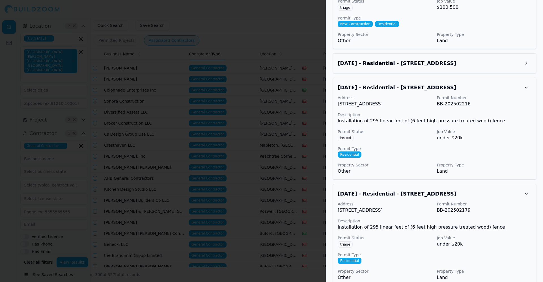
click at [274, 183] on div at bounding box center [271, 141] width 543 height 282
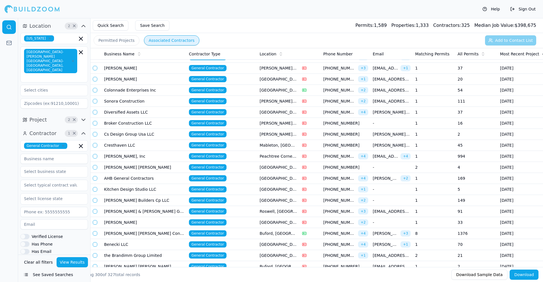
click at [142, 144] on td "Cresthaven LLC" at bounding box center [144, 145] width 85 height 11
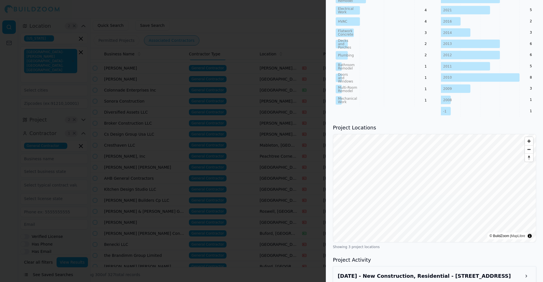
scroll to position [321, 0]
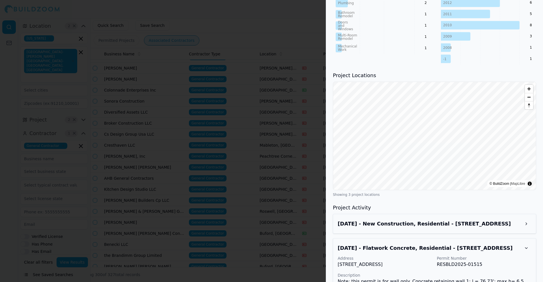
click at [461, 220] on h3 "Aug 3, 2025 - New Construction, Residential - 821 Woodvale Pt, Suwanee, GA, 300…" at bounding box center [429, 224] width 183 height 8
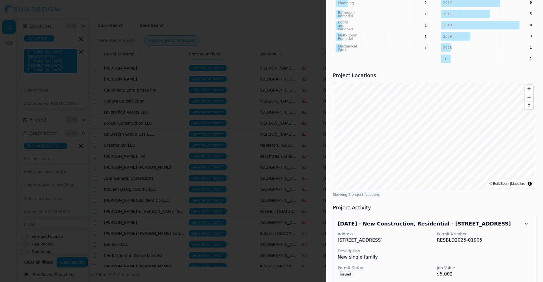
scroll to position [531, 0]
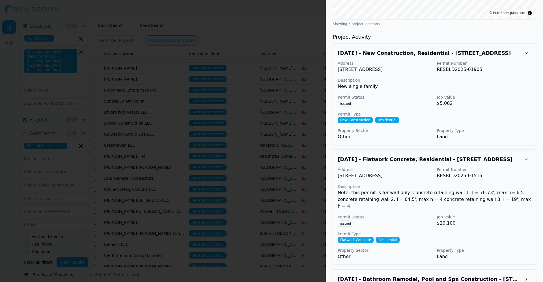
click at [216, 167] on div at bounding box center [271, 141] width 543 height 282
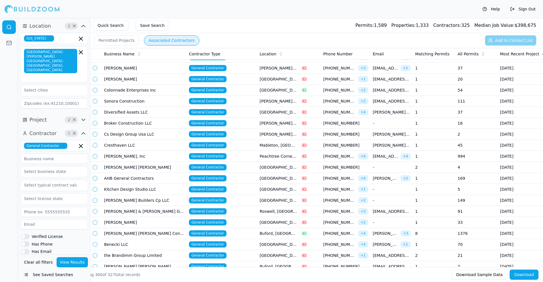
click at [155, 177] on td "AHB General Contractors" at bounding box center [144, 178] width 85 height 11
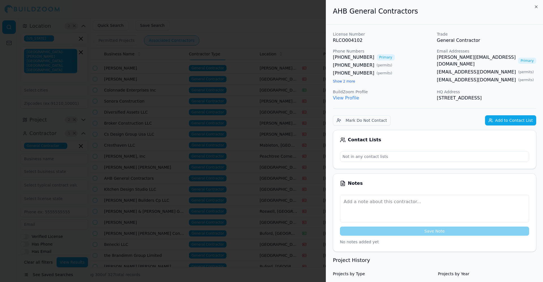
scroll to position [121, 0]
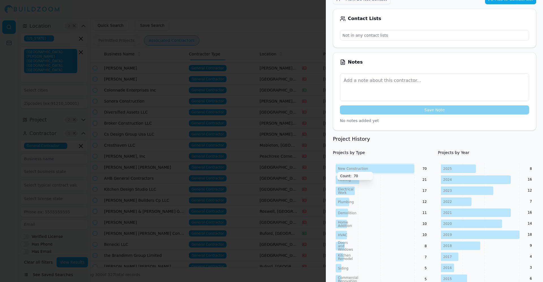
click at [376, 189] on icon "New Construction Roofing Electrical Work Plumbing Demolition Home Addition HVAC…" at bounding box center [382, 279] width 98 height 232
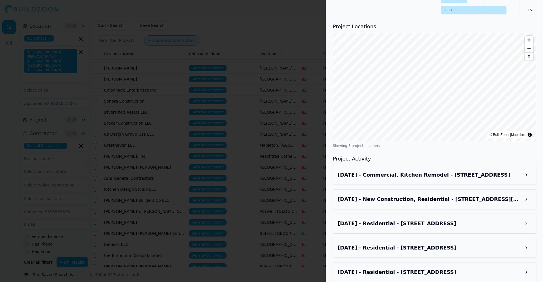
scroll to position [549, 0]
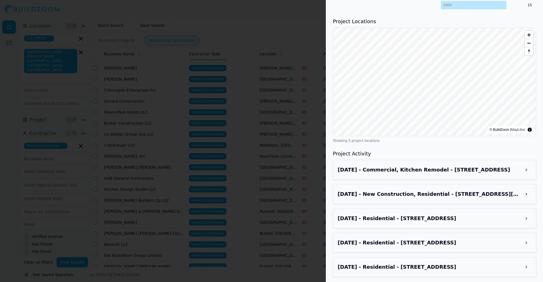
click at [406, 192] on h3 "Jun 22, 2025 - New Construction, Residential - 1131 Merrill Ave SW, Atlanta, GA…" at bounding box center [429, 194] width 183 height 8
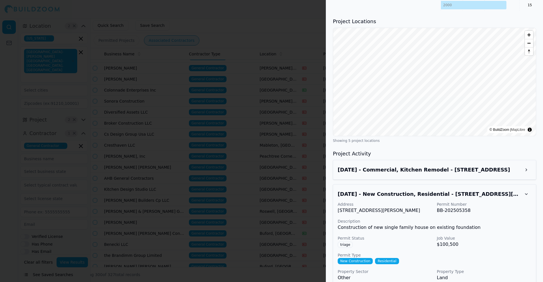
scroll to position [633, 0]
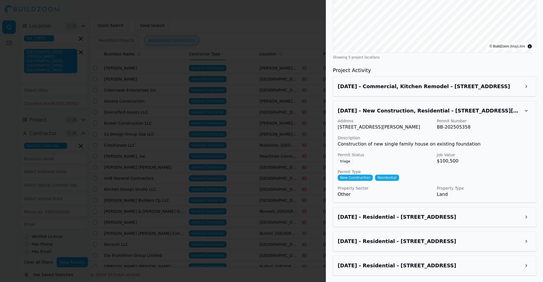
click at [211, 181] on div at bounding box center [271, 141] width 543 height 282
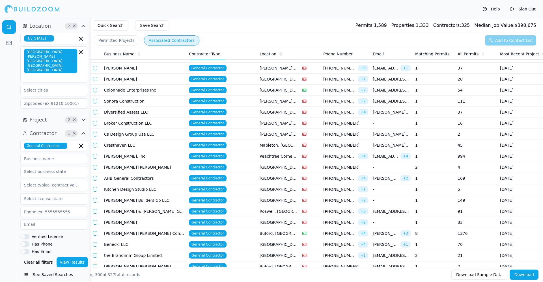
click at [155, 201] on td "[PERSON_NAME] Builders Cp LLC" at bounding box center [144, 200] width 85 height 11
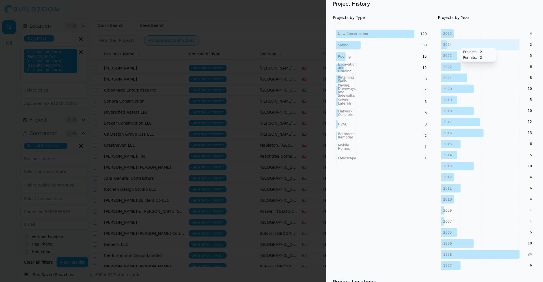
scroll to position [413, 0]
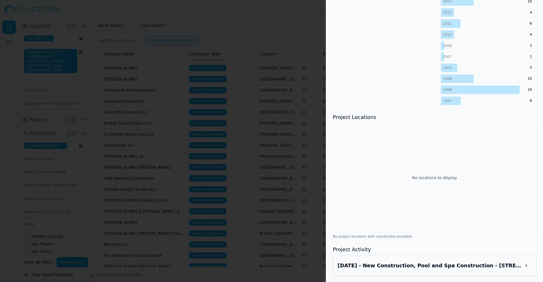
click at [189, 125] on div at bounding box center [271, 141] width 543 height 282
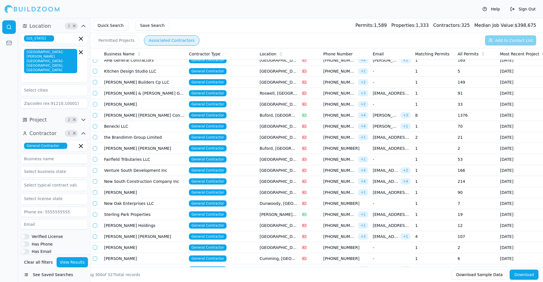
scroll to position [2224, 0]
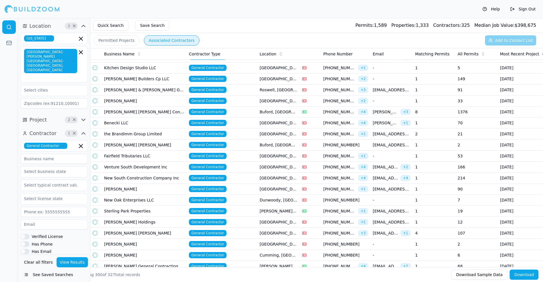
click at [153, 90] on td "[PERSON_NAME] & [PERSON_NAME] General Contr" at bounding box center [144, 90] width 85 height 11
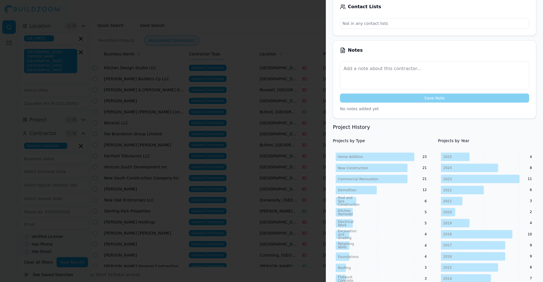
scroll to position [180, 0]
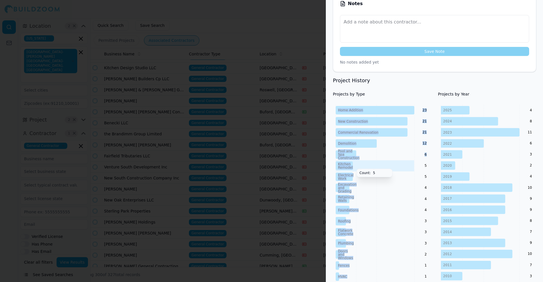
drag, startPoint x: 411, startPoint y: 163, endPoint x: 424, endPoint y: 152, distance: 17.3
click at [424, 152] on icon "Home Addition New Construction Commercial Renovation Demolition Pool and Spa Co…" at bounding box center [382, 210] width 98 height 211
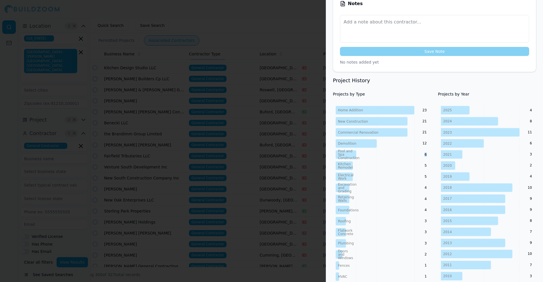
click at [424, 152] on icon "Home Addition New Construction Commercial Renovation Demolition Pool and Spa Co…" at bounding box center [382, 210] width 98 height 211
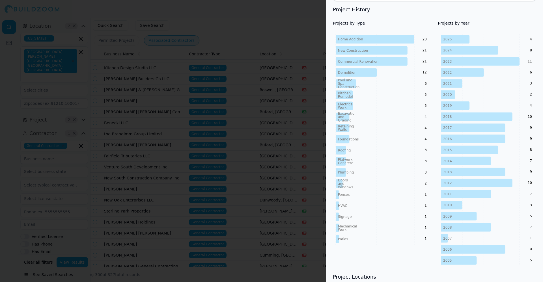
scroll to position [410, 0]
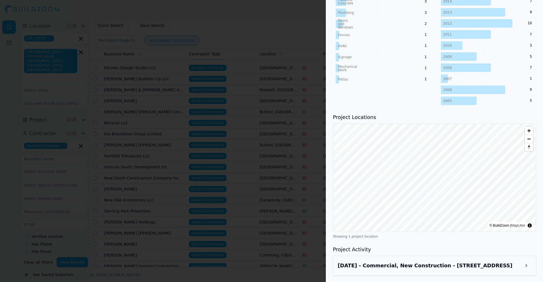
click at [416, 271] on div "Jul 28, 2025 - Commercial, New Construction - 1650 Old Concord Rd, Marietta, GA…" at bounding box center [434, 266] width 203 height 20
click at [424, 261] on div "Jul 28, 2025 - Commercial, New Construction - 1650 Old Concord Rd, Marietta, GA…" at bounding box center [435, 266] width 194 height 10
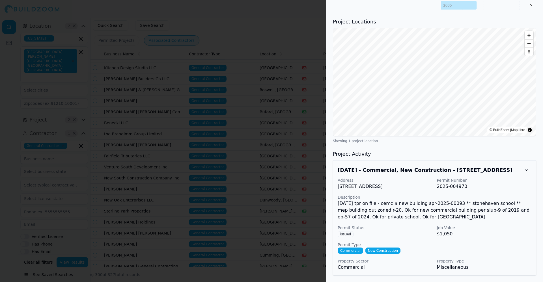
click at [161, 176] on div at bounding box center [271, 141] width 543 height 282
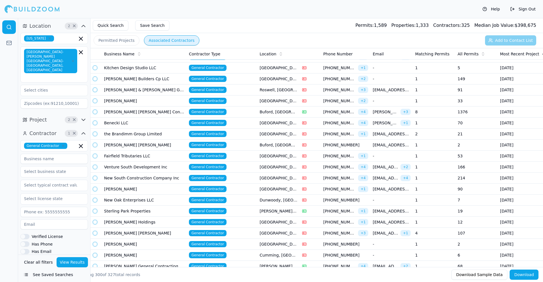
click at [167, 114] on td "[PERSON_NAME] [PERSON_NAME] Construction Co Inc" at bounding box center [144, 112] width 85 height 11
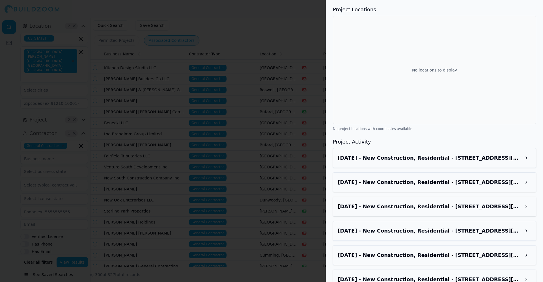
scroll to position [656, 0]
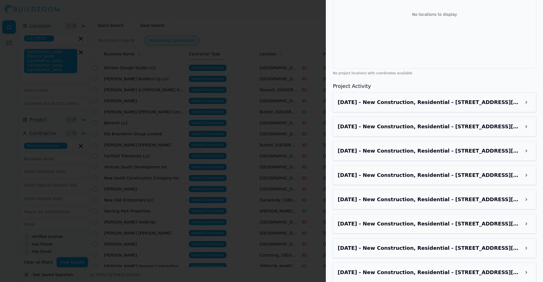
click at [467, 98] on h3 "Jun 22, 2025 - New Construction, Residential - 887 Bessie Ct, Loganville, GA, 3…" at bounding box center [429, 102] width 183 height 8
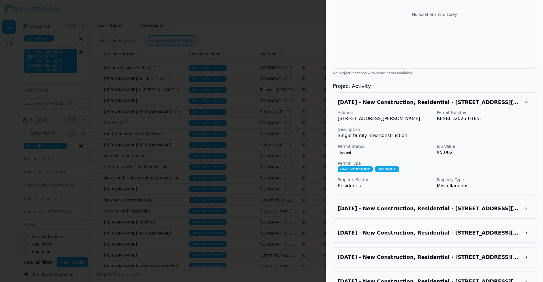
scroll to position [738, 0]
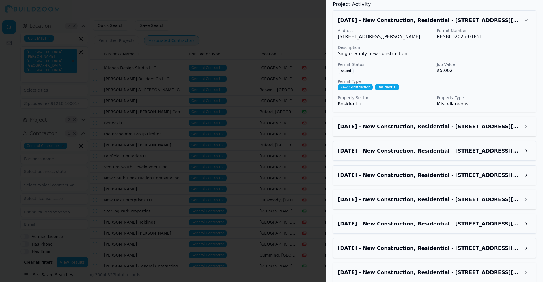
click at [464, 124] on div "Jun 22, 2025 - New Construction, Residential - 897 Bessie Ct, Loganville, GA, 3…" at bounding box center [435, 127] width 194 height 10
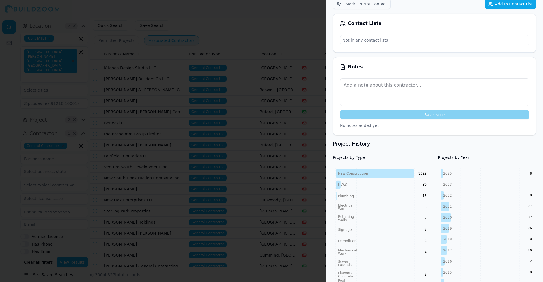
scroll to position [0, 0]
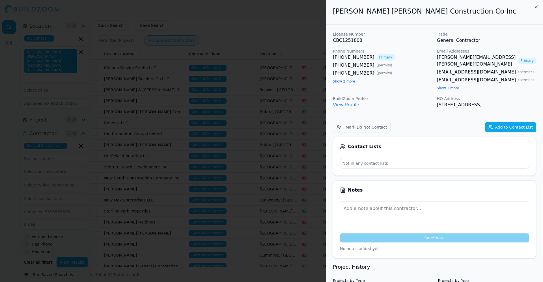
click at [342, 11] on h2 "[PERSON_NAME] [PERSON_NAME] Construction Co Inc" at bounding box center [434, 11] width 203 height 9
drag, startPoint x: 342, startPoint y: 12, endPoint x: 434, endPoint y: 9, distance: 92.2
click at [434, 9] on h2 "[PERSON_NAME] [PERSON_NAME] Construction Co Inc" at bounding box center [434, 11] width 203 height 9
click at [522, 122] on button "Add to Contact List" at bounding box center [510, 127] width 51 height 10
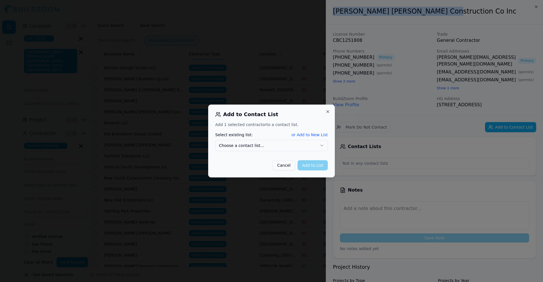
click at [308, 144] on button "Choose a contact list..." at bounding box center [271, 145] width 113 height 11
click at [315, 165] on button "Add to List" at bounding box center [312, 165] width 30 height 10
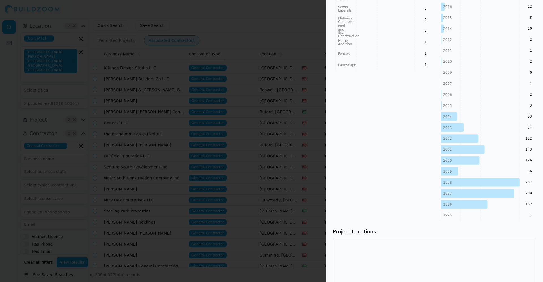
scroll to position [391, 0]
click at [182, 111] on div at bounding box center [271, 141] width 543 height 282
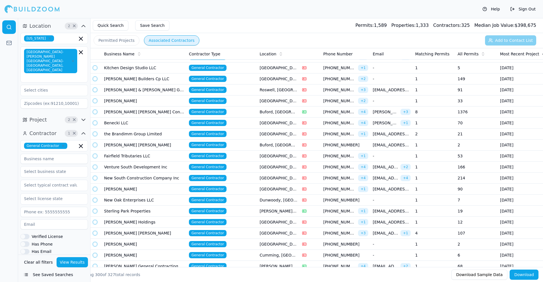
click at [147, 121] on td "Benecki LLC" at bounding box center [144, 123] width 85 height 11
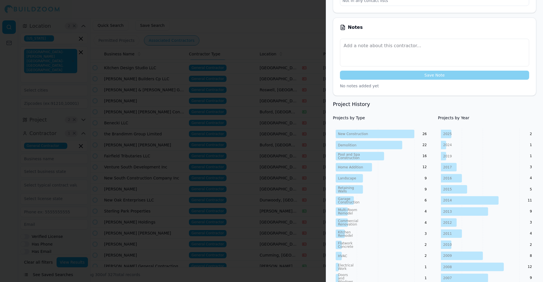
scroll to position [0, 0]
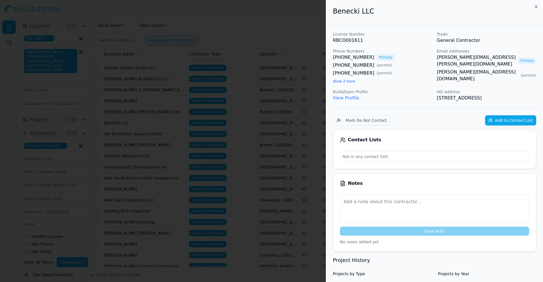
click at [491, 57] on link "[PERSON_NAME][EMAIL_ADDRESS][PERSON_NAME][DOMAIN_NAME]" at bounding box center [476, 61] width 79 height 14
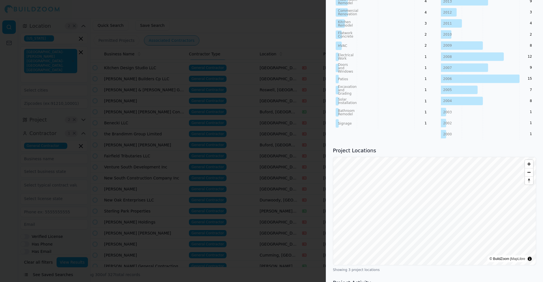
scroll to position [448, 0]
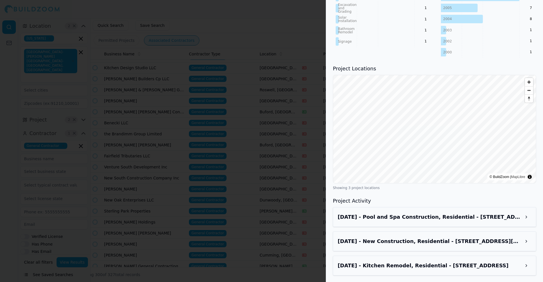
drag, startPoint x: 492, startPoint y: 128, endPoint x: 495, endPoint y: 50, distance: 78.1
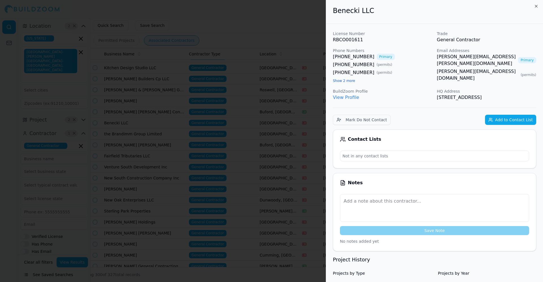
scroll to position [0, 0]
click at [315, 94] on div at bounding box center [271, 141] width 543 height 282
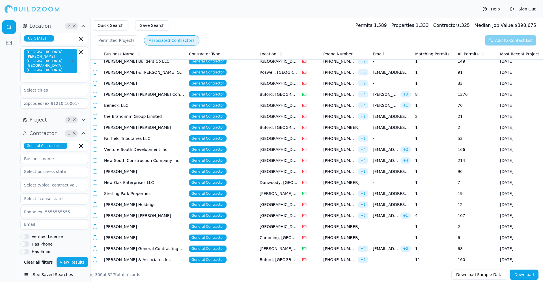
scroll to position [2242, 0]
click at [160, 115] on td "the Brandimm Group Limited" at bounding box center [144, 116] width 85 height 11
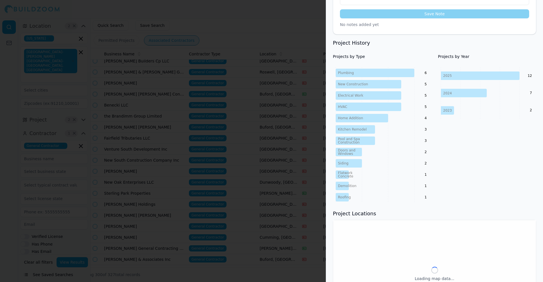
scroll to position [205, 0]
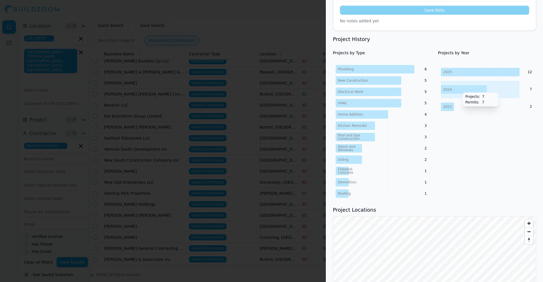
click at [198, 112] on div at bounding box center [271, 141] width 543 height 282
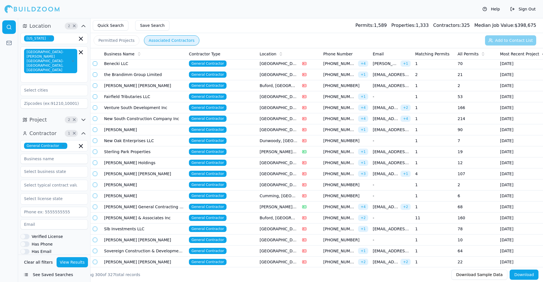
scroll to position [2284, 0]
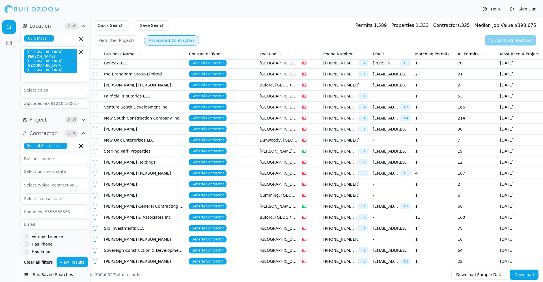
click at [153, 82] on td "[PERSON_NAME] [PERSON_NAME]" at bounding box center [144, 85] width 85 height 11
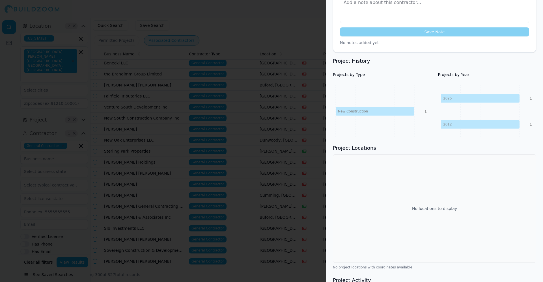
scroll to position [206, 0]
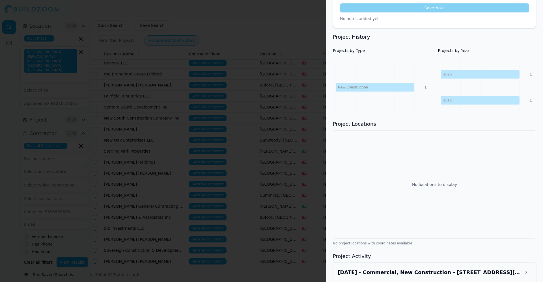
click at [238, 103] on div at bounding box center [271, 141] width 543 height 282
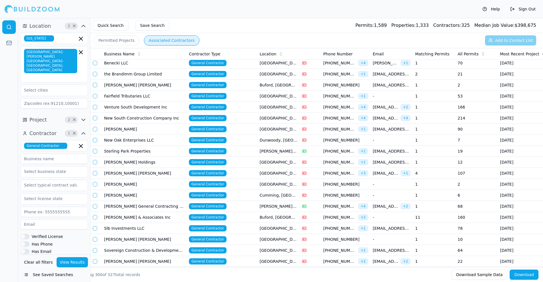
click at [164, 100] on td "Fairfield Tributaries LLC" at bounding box center [144, 96] width 85 height 11
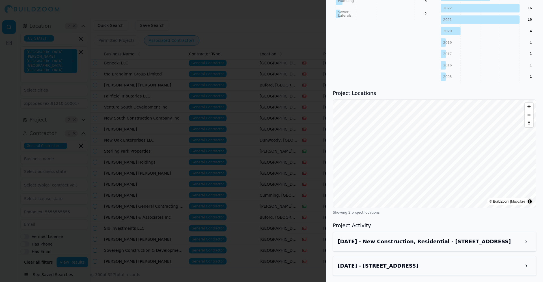
scroll to position [301, 0]
drag, startPoint x: 474, startPoint y: 244, endPoint x: 492, endPoint y: 258, distance: 23.1
click at [492, 258] on div "Apr 7, 2025 - 4276 Doublegate Dr, Douglasville, GA, 30135" at bounding box center [434, 266] width 203 height 20
click at [492, 256] on div "Apr 7, 2025 - 4276 Doublegate Dr, Douglasville, GA, 30135" at bounding box center [434, 266] width 203 height 20
click at [495, 265] on h3 "Apr 7, 2025 - 4276 Doublegate Dr, Douglasville, GA, 30135" at bounding box center [429, 266] width 183 height 8
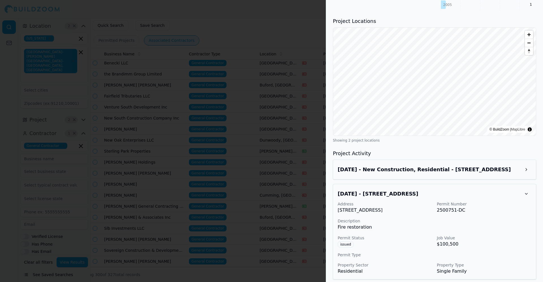
scroll to position [377, 0]
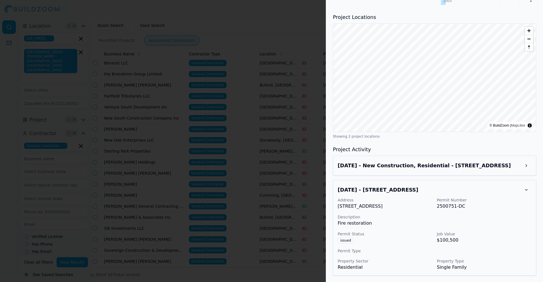
click at [496, 166] on h3 "Jun 15, 2025 - New Construction, Residential - 3895 Pool Rd, Winston, GA, 30187" at bounding box center [429, 166] width 183 height 8
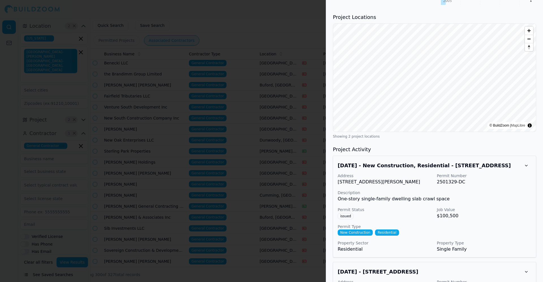
click at [275, 182] on div at bounding box center [271, 141] width 543 height 282
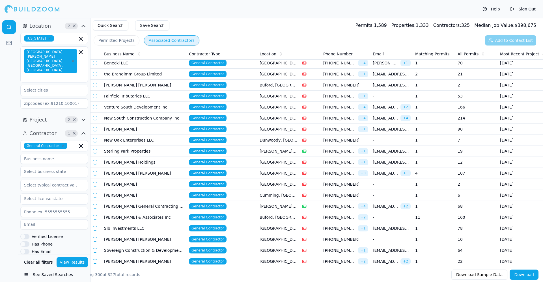
click at [152, 105] on td "Venture South Development Inc" at bounding box center [144, 107] width 85 height 11
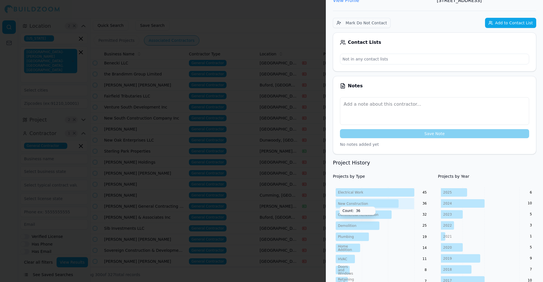
scroll to position [0, 0]
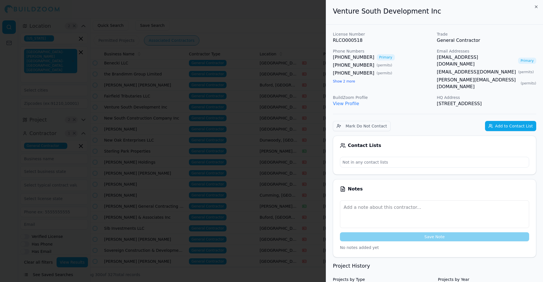
click at [108, 185] on div at bounding box center [271, 141] width 543 height 282
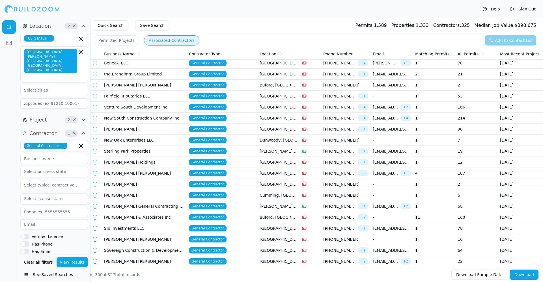
click at [165, 117] on td "New South Construction Company Inc" at bounding box center [144, 118] width 85 height 11
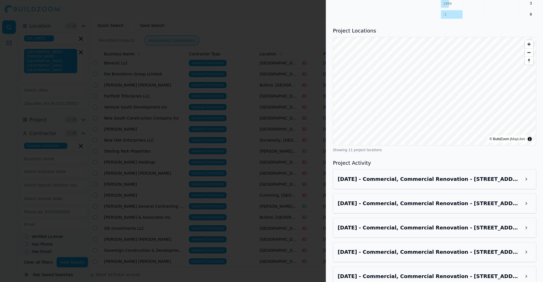
scroll to position [611, 0]
click at [241, 104] on div at bounding box center [271, 141] width 543 height 282
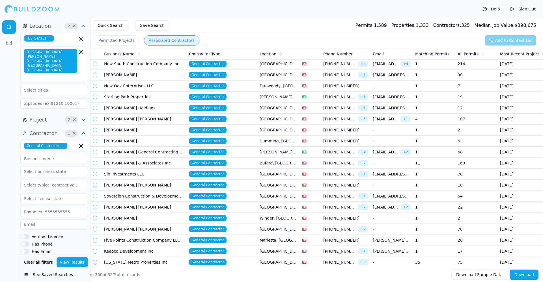
scroll to position [2339, 0]
click at [165, 153] on td "[PERSON_NAME] General Contracting Inc" at bounding box center [144, 151] width 85 height 11
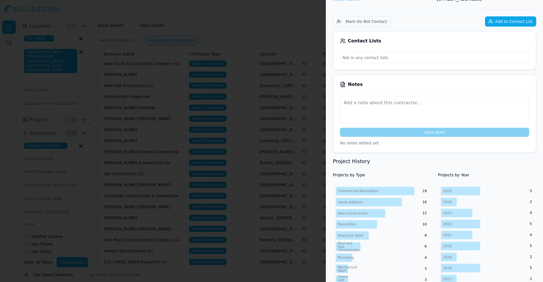
scroll to position [99, 0]
click at [181, 116] on div at bounding box center [271, 141] width 543 height 282
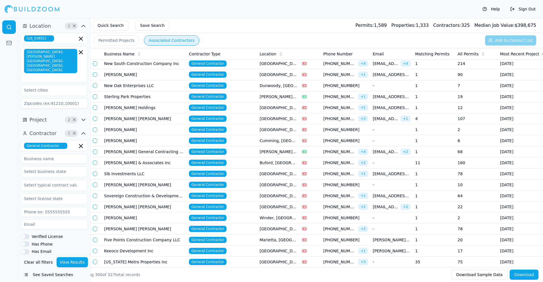
scroll to position [2316, 0]
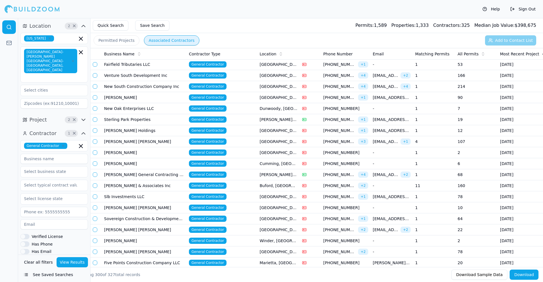
click at [155, 86] on td "New South Construction Company Inc" at bounding box center [144, 86] width 85 height 11
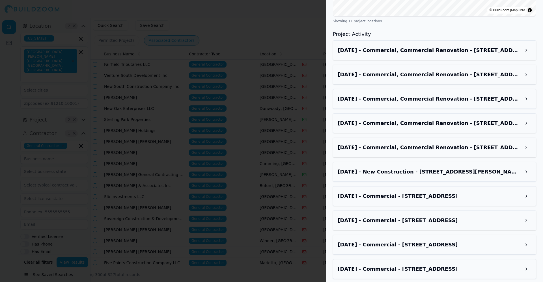
scroll to position [761, 0]
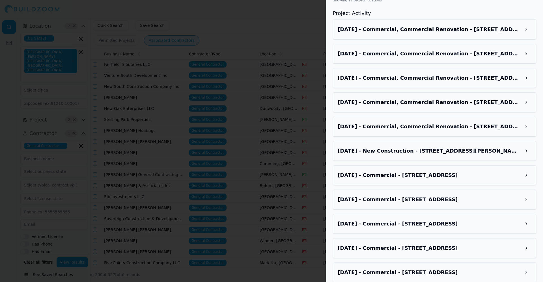
click at [314, 117] on div at bounding box center [271, 141] width 543 height 282
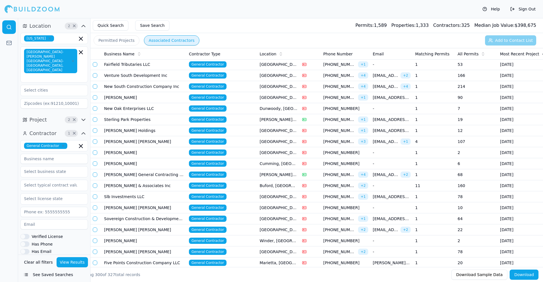
click at [145, 118] on td "Sterling Park Properties" at bounding box center [144, 119] width 85 height 11
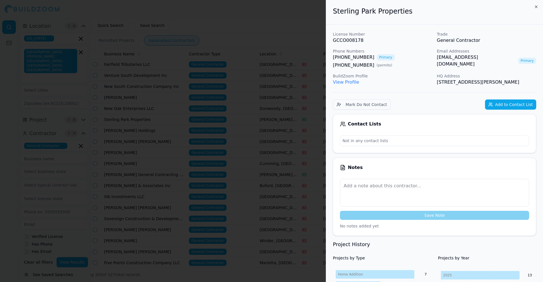
scroll to position [172, 0]
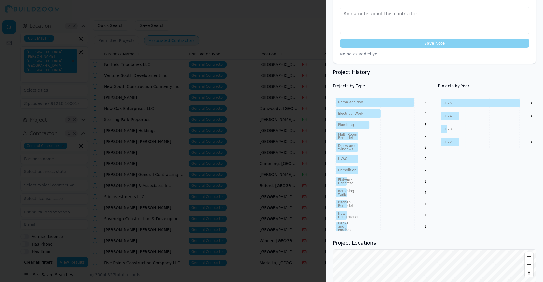
click at [230, 116] on div at bounding box center [271, 141] width 543 height 282
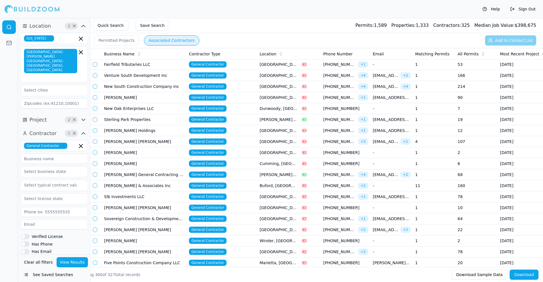
click at [161, 127] on td "[PERSON_NAME] Holdings" at bounding box center [144, 130] width 85 height 11
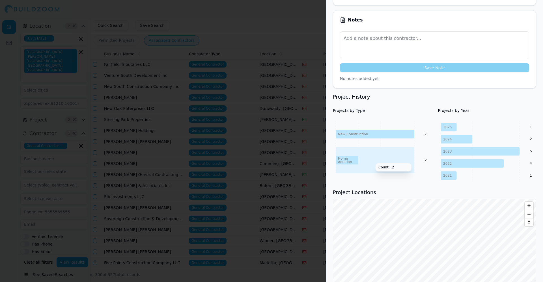
scroll to position [223, 0]
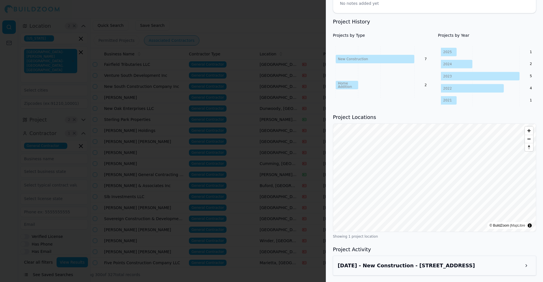
drag, startPoint x: 258, startPoint y: 217, endPoint x: 195, endPoint y: 174, distance: 76.7
click at [195, 174] on div at bounding box center [271, 141] width 543 height 282
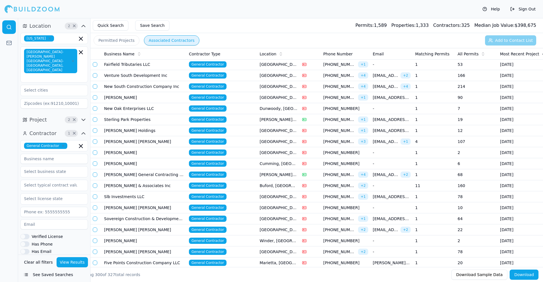
click at [156, 143] on td "[PERSON_NAME] [PERSON_NAME]" at bounding box center [144, 141] width 85 height 11
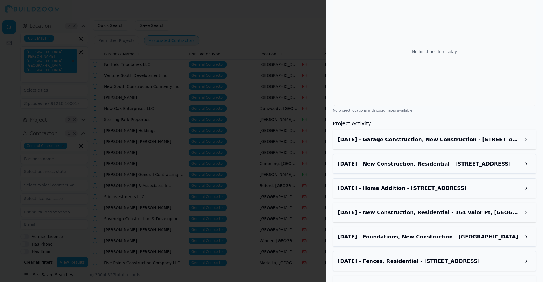
scroll to position [427, 0]
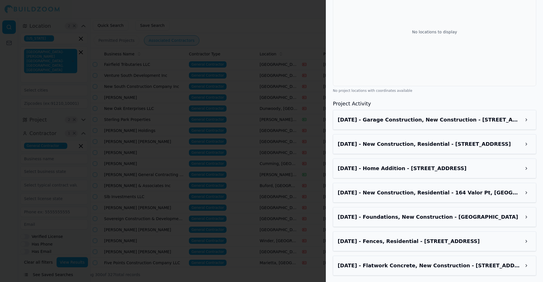
click at [273, 186] on div at bounding box center [271, 141] width 543 height 282
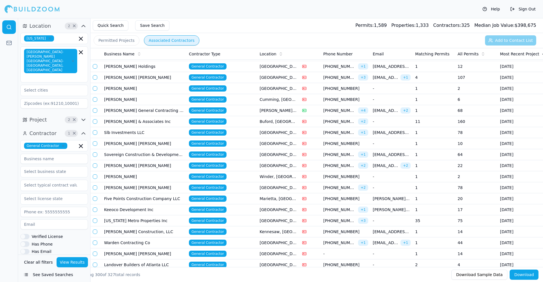
scroll to position [2381, 0]
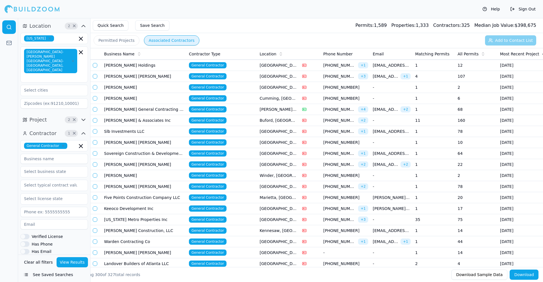
click at [153, 109] on td "[PERSON_NAME] General Contracting Inc" at bounding box center [144, 109] width 85 height 11
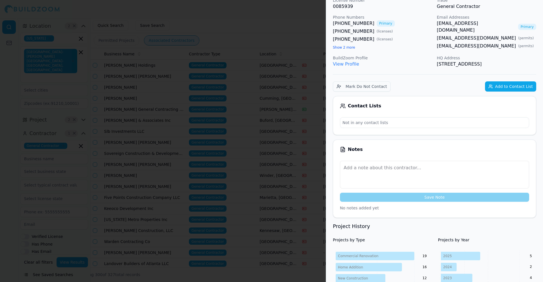
scroll to position [132, 0]
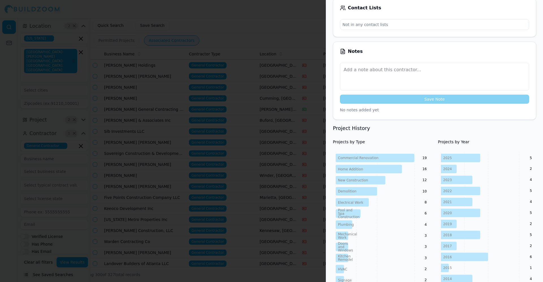
click at [94, 115] on div at bounding box center [271, 141] width 543 height 282
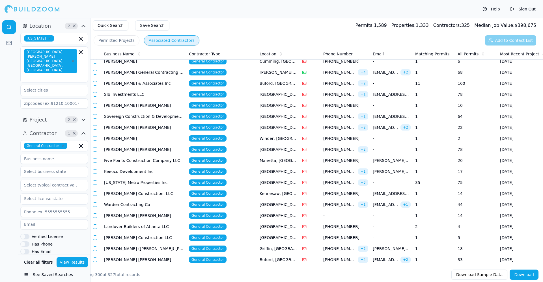
scroll to position [2420, 0]
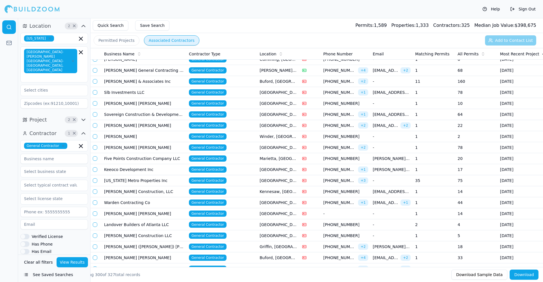
click at [153, 81] on td "[PERSON_NAME] & Associates Inc" at bounding box center [144, 81] width 85 height 11
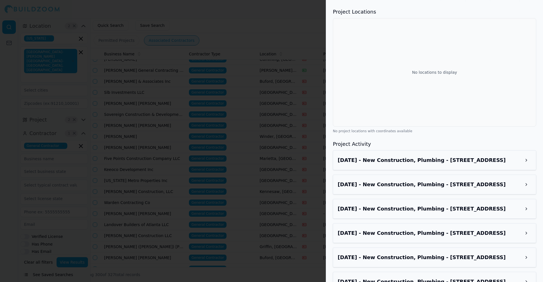
scroll to position [510, 0]
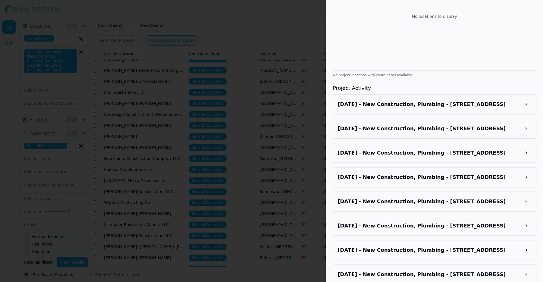
click at [407, 134] on div "[DATE] - New Construction, Plumbing - [STREET_ADDRESS]" at bounding box center [434, 129] width 203 height 20
click at [410, 126] on h3 "[DATE] - New Construction, Plumbing - [STREET_ADDRESS]" at bounding box center [429, 129] width 183 height 8
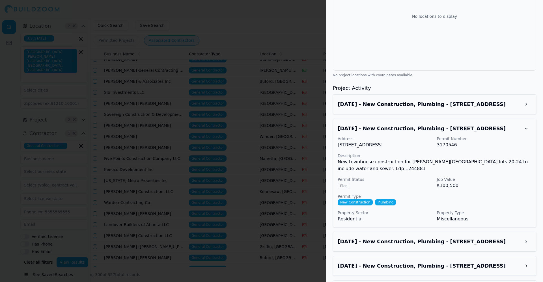
click at [412, 102] on h3 "[DATE] - New Construction, Plumbing - [STREET_ADDRESS]" at bounding box center [429, 104] width 183 height 8
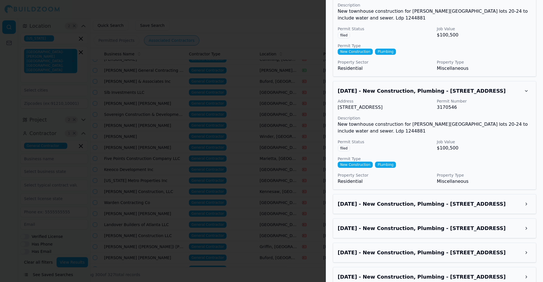
scroll to position [714, 0]
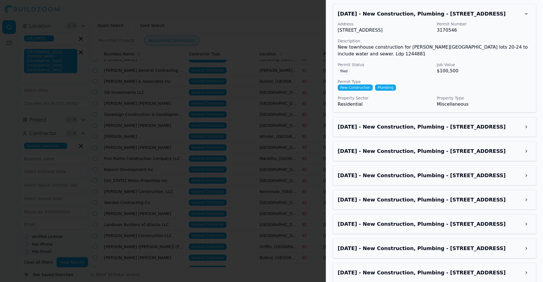
click at [422, 150] on h3 "[DATE] - New Construction, Plumbing - [STREET_ADDRESS]" at bounding box center [429, 151] width 183 height 8
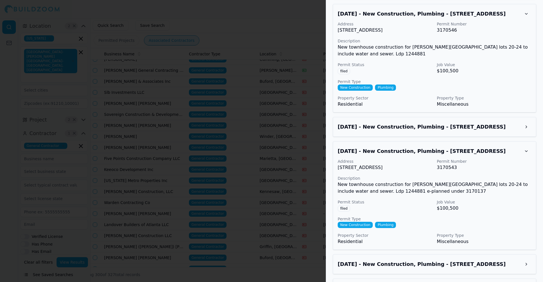
scroll to position [798, 0]
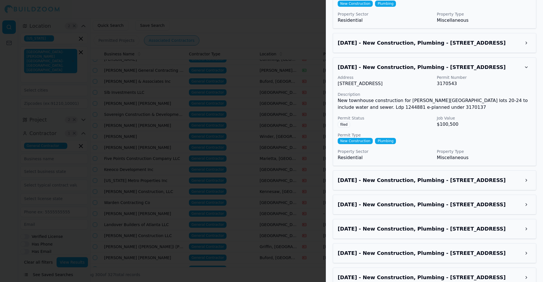
click at [393, 201] on h3 "[DATE] - New Construction, Plumbing - [STREET_ADDRESS]" at bounding box center [429, 205] width 183 height 8
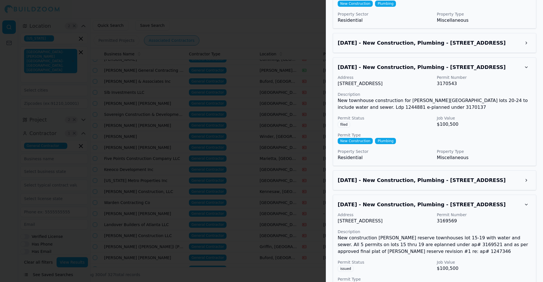
click at [393, 184] on h3 "[DATE] - New Construction, Plumbing - [STREET_ADDRESS]" at bounding box center [429, 180] width 183 height 8
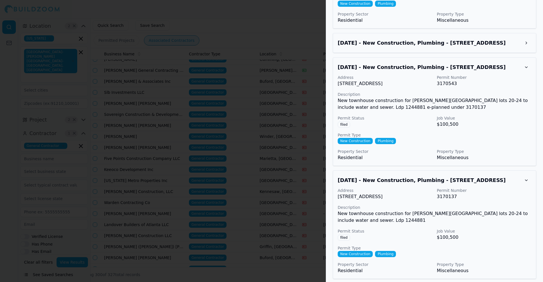
click at [272, 115] on div at bounding box center [271, 141] width 543 height 282
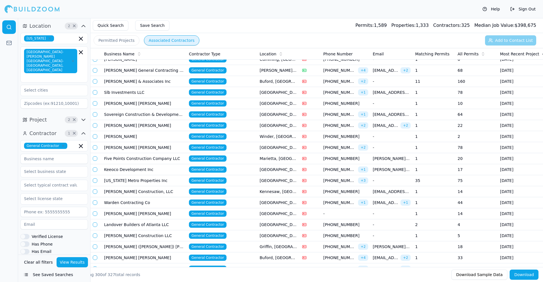
click at [158, 160] on td "Five Points Construction Company LLC" at bounding box center [144, 158] width 85 height 11
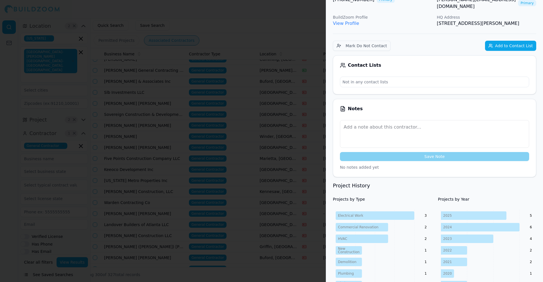
scroll to position [68, 0]
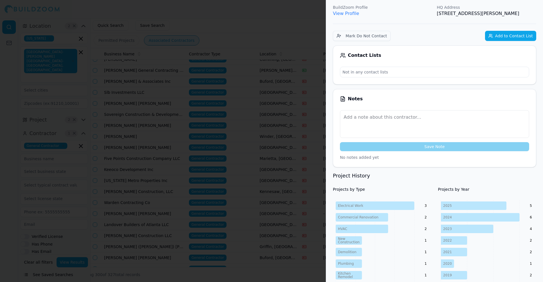
click at [249, 149] on div at bounding box center [271, 141] width 543 height 282
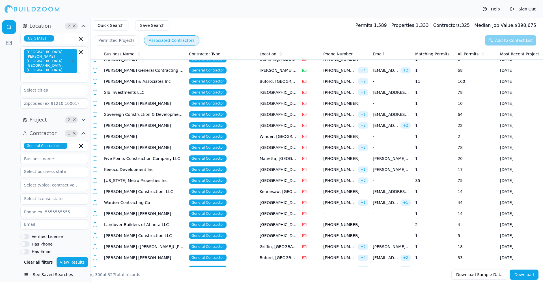
click at [159, 181] on td "[US_STATE] Metro Properties Inc" at bounding box center [144, 180] width 85 height 11
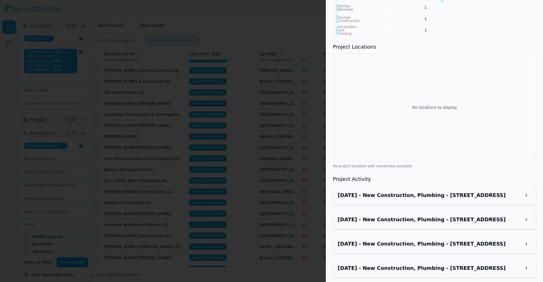
scroll to position [453, 0]
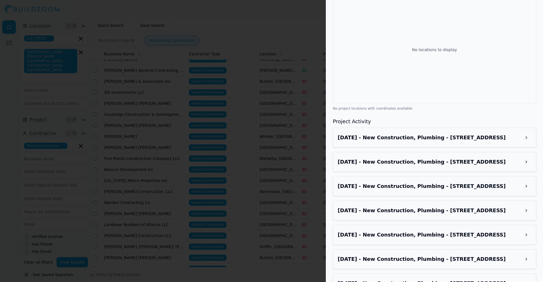
click at [458, 142] on h3 "[DATE] - New Construction, Plumbing - [STREET_ADDRESS]" at bounding box center [429, 138] width 183 height 8
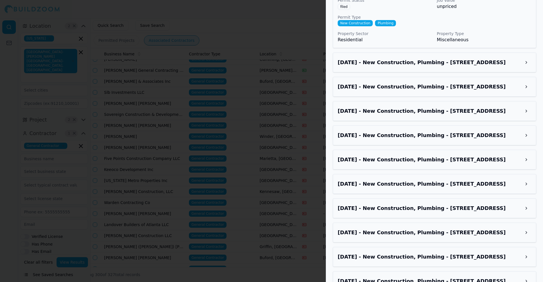
click at [458, 142] on div "[DATE] - New Construction, Plumbing - [STREET_ADDRESS]" at bounding box center [434, 136] width 203 height 20
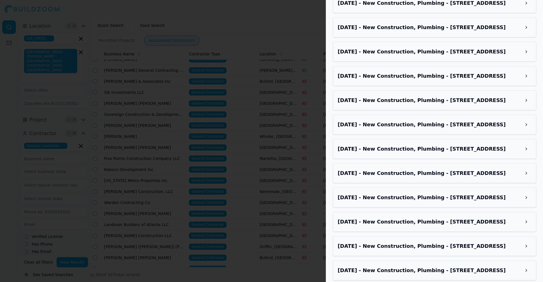
scroll to position [850, 0]
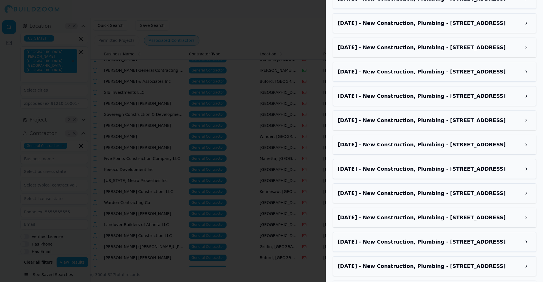
click at [447, 149] on div "[DATE] - New Construction, Plumbing - [STREET_ADDRESS]" at bounding box center [435, 145] width 194 height 10
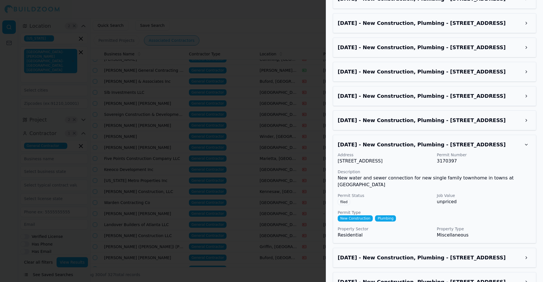
click at [234, 148] on div at bounding box center [271, 141] width 543 height 282
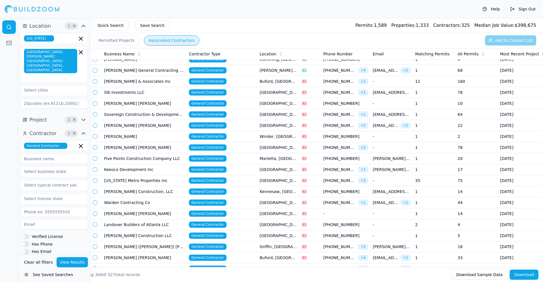
click at [156, 160] on td "Five Points Construction Company LLC" at bounding box center [144, 158] width 85 height 11
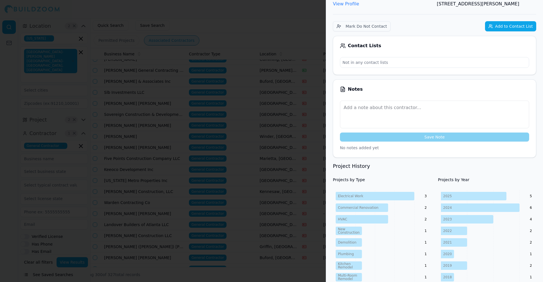
scroll to position [98, 0]
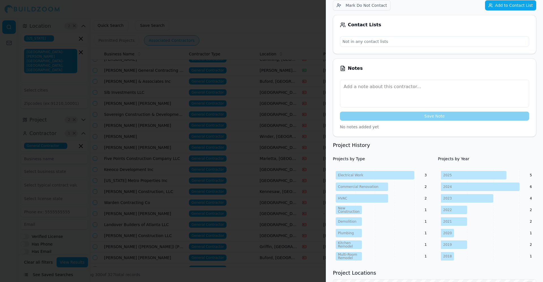
click at [207, 128] on div at bounding box center [271, 141] width 543 height 282
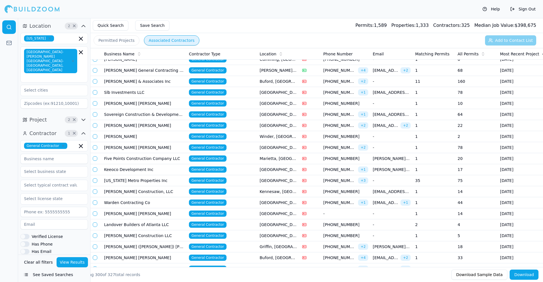
click at [151, 103] on td "[PERSON_NAME] [PERSON_NAME]" at bounding box center [144, 103] width 85 height 11
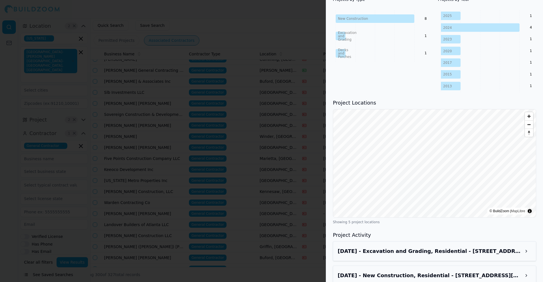
scroll to position [262, 0]
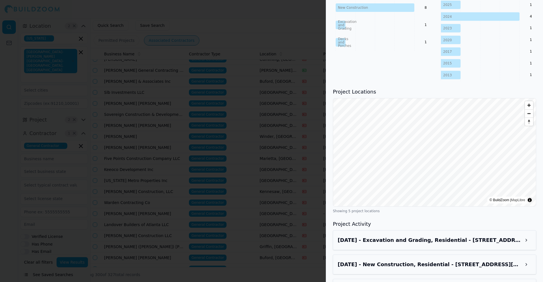
drag, startPoint x: 255, startPoint y: 152, endPoint x: 213, endPoint y: 138, distance: 43.9
click at [213, 138] on div at bounding box center [271, 141] width 543 height 282
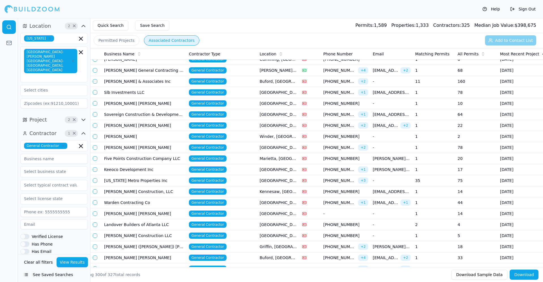
click at [151, 75] on td "[PERSON_NAME] General Contracting Inc" at bounding box center [144, 70] width 85 height 11
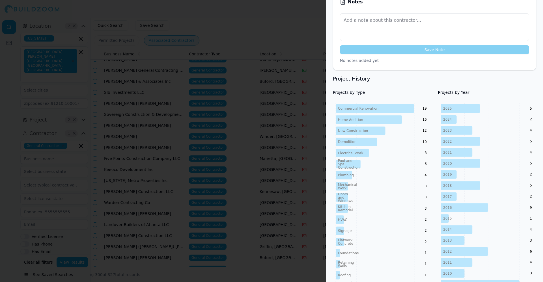
scroll to position [185, 0]
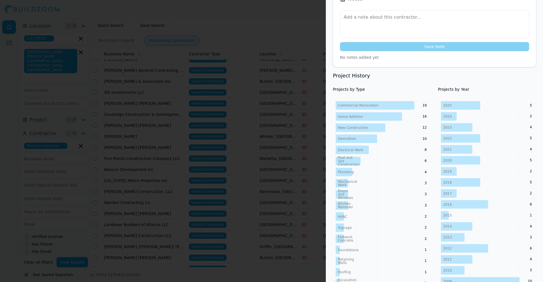
click at [210, 120] on div at bounding box center [271, 141] width 543 height 282
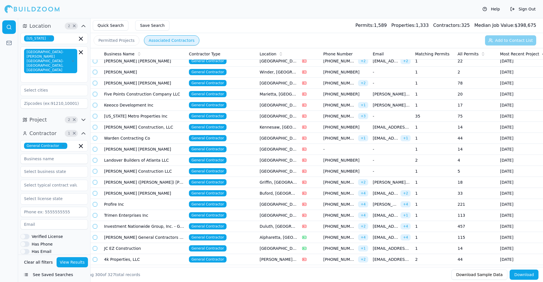
scroll to position [2487, 0]
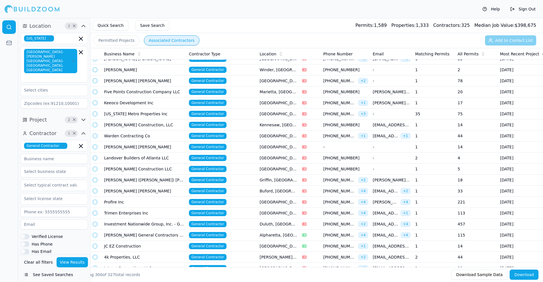
click at [171, 89] on td "Five Points Construction Company LLC" at bounding box center [144, 91] width 85 height 11
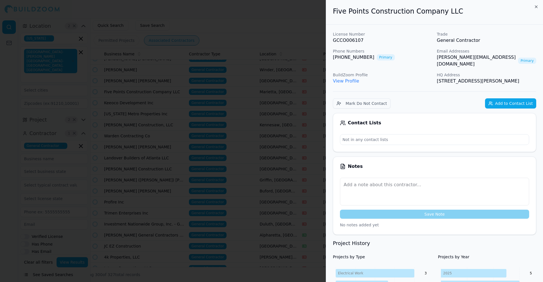
click at [133, 107] on div at bounding box center [271, 141] width 543 height 282
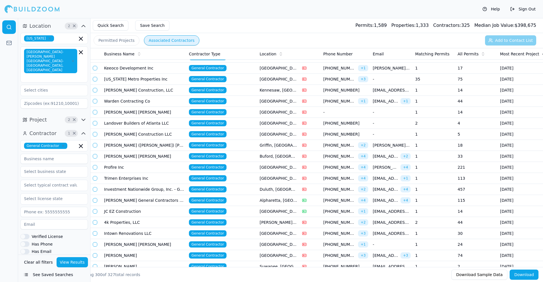
scroll to position [2521, 0]
click at [158, 71] on td "Keeoco Development Inc" at bounding box center [144, 68] width 85 height 11
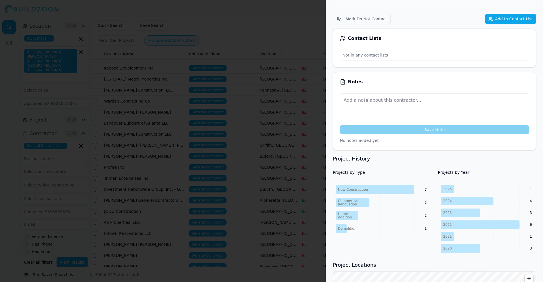
scroll to position [233, 0]
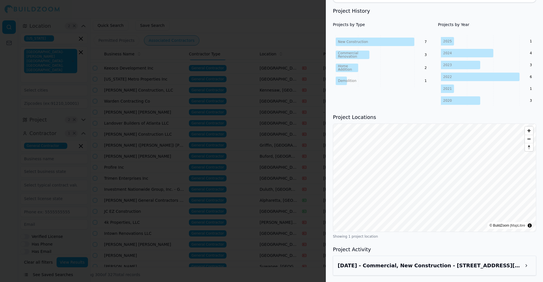
click at [250, 120] on div at bounding box center [271, 141] width 543 height 282
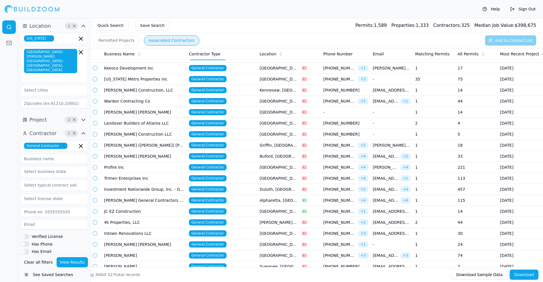
click at [153, 79] on td "[US_STATE] Metro Properties Inc" at bounding box center [144, 79] width 85 height 11
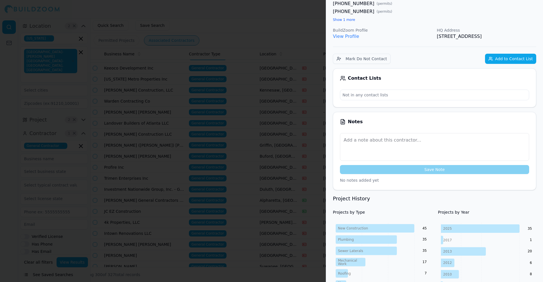
scroll to position [0, 0]
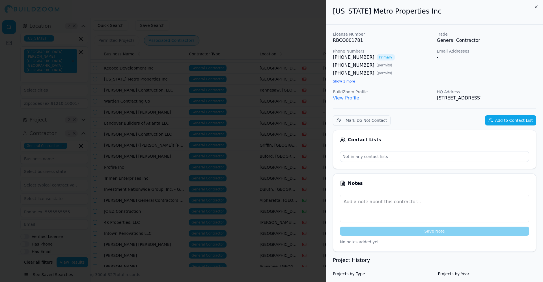
click at [236, 111] on div at bounding box center [271, 141] width 543 height 282
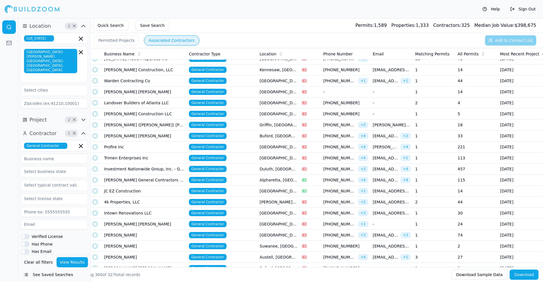
scroll to position [2543, 0]
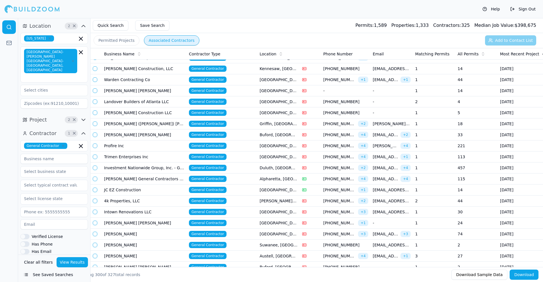
click at [149, 60] on div "Business Name Contractor Type Location Phone Number Email Matching Permits All …" at bounding box center [316, 54] width 452 height 12
click at [152, 68] on td "[PERSON_NAME] Construction, LLC" at bounding box center [144, 68] width 85 height 11
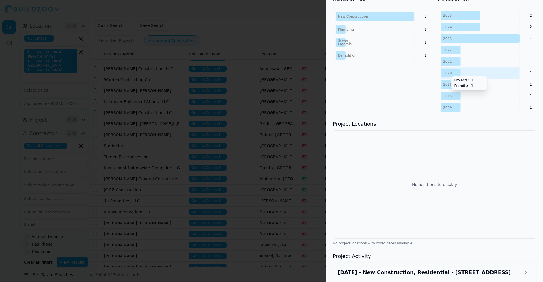
scroll to position [258, 0]
click at [400, 263] on div "[DATE] - New Construction, Residential - [STREET_ADDRESS]" at bounding box center [434, 273] width 203 height 20
click at [406, 269] on h3 "[DATE] - New Construction, Residential - [STREET_ADDRESS]" at bounding box center [429, 273] width 183 height 8
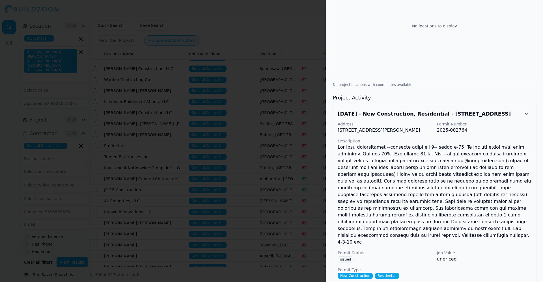
scroll to position [421, 0]
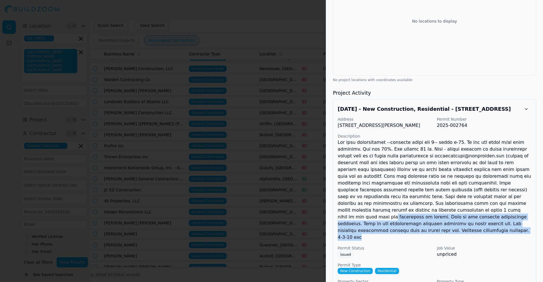
drag, startPoint x: 455, startPoint y: 193, endPoint x: 455, endPoint y: 216, distance: 22.9
click at [455, 216] on p at bounding box center [435, 190] width 194 height 102
click at [429, 215] on p at bounding box center [435, 190] width 194 height 102
drag, startPoint x: 429, startPoint y: 215, endPoint x: 425, endPoint y: 199, distance: 16.0
click at [425, 199] on p at bounding box center [435, 190] width 194 height 102
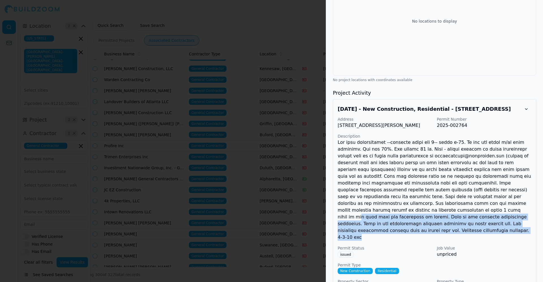
click at [425, 199] on p at bounding box center [435, 190] width 194 height 102
drag, startPoint x: 413, startPoint y: 216, endPoint x: 500, endPoint y: 195, distance: 89.5
click at [500, 195] on p at bounding box center [435, 190] width 194 height 102
click at [453, 214] on p at bounding box center [435, 190] width 194 height 102
drag, startPoint x: 453, startPoint y: 214, endPoint x: 499, endPoint y: 196, distance: 49.8
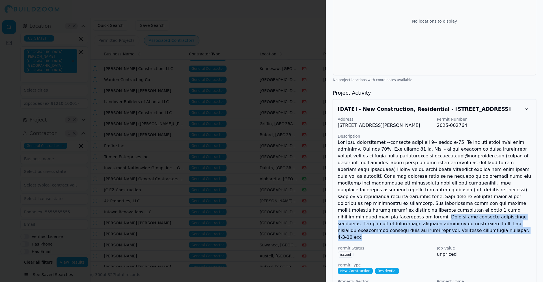
click at [499, 196] on p at bounding box center [435, 190] width 194 height 102
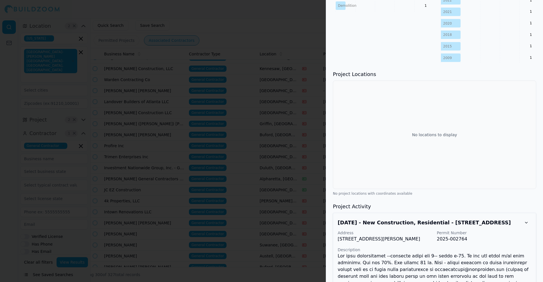
scroll to position [382, 0]
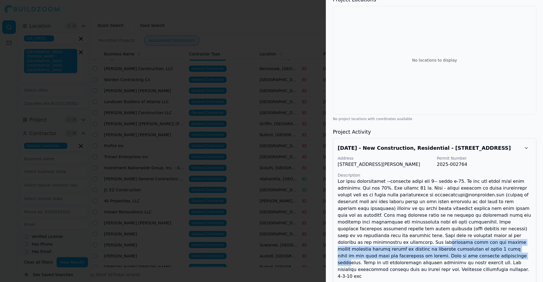
drag, startPoint x: 385, startPoint y: 230, endPoint x: 394, endPoint y: 243, distance: 15.4
click at [394, 243] on p at bounding box center [435, 229] width 194 height 102
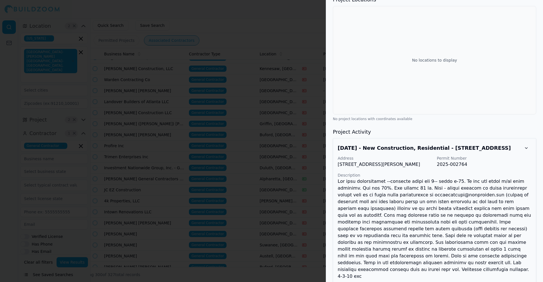
click at [497, 85] on div "No locations to display" at bounding box center [434, 60] width 203 height 108
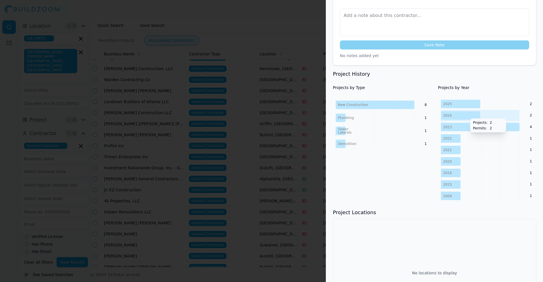
scroll to position [0, 0]
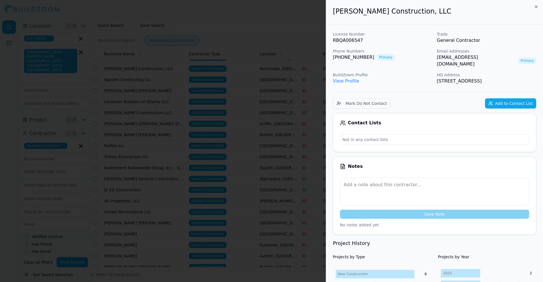
click at [538, 1] on div "[PERSON_NAME] Construction, LLC" at bounding box center [434, 12] width 217 height 25
click at [536, 3] on div "[PERSON_NAME] Construction, LLC" at bounding box center [434, 12] width 217 height 25
click at [536, 8] on icon "button" at bounding box center [536, 7] width 5 height 5
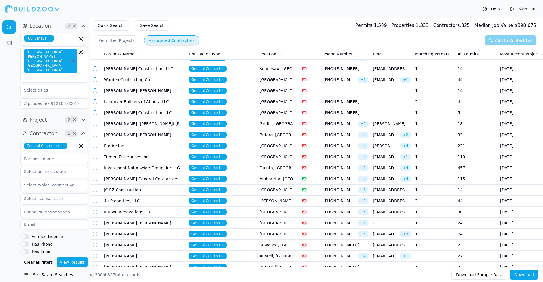
click at [140, 72] on td "[PERSON_NAME] Construction, LLC" at bounding box center [144, 68] width 85 height 11
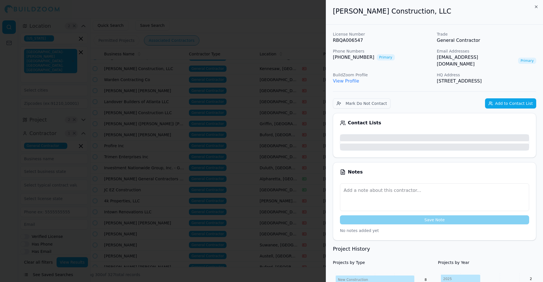
click at [139, 109] on div at bounding box center [271, 141] width 543 height 282
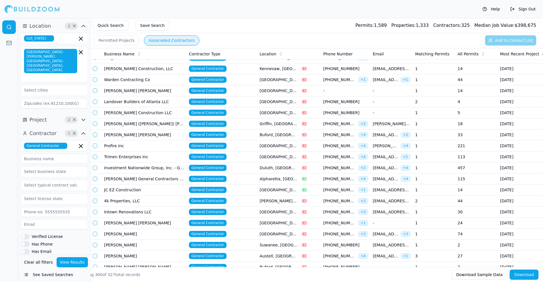
click at [139, 109] on td "[PERSON_NAME] Construction LLC" at bounding box center [144, 112] width 85 height 11
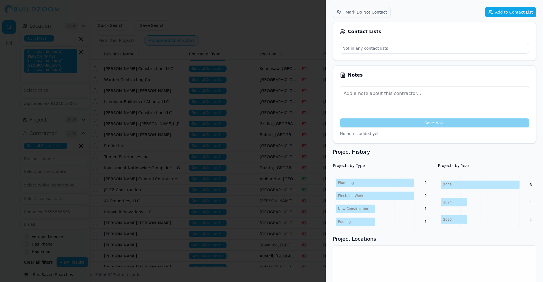
scroll to position [172, 0]
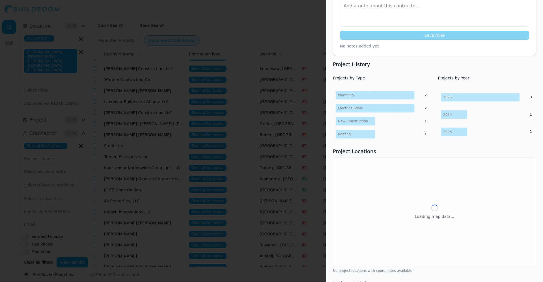
click at [208, 101] on div at bounding box center [271, 141] width 543 height 282
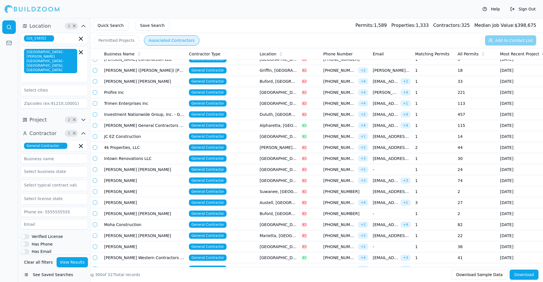
scroll to position [2596, 0]
click at [147, 82] on td "[PERSON_NAME] [PERSON_NAME]" at bounding box center [144, 81] width 85 height 11
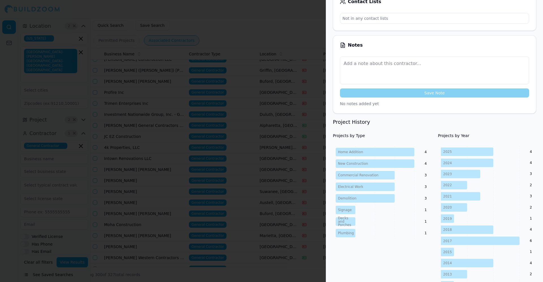
scroll to position [148, 0]
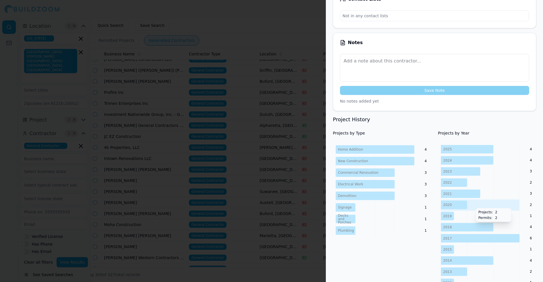
click at [472, 193] on icon "2025 2024 2023 2022 2021 2020 2019 2018 2017 2015 2014 2013 2010 2008 2007 2005…" at bounding box center [487, 238] width 98 height 189
click at [206, 93] on div at bounding box center [271, 141] width 543 height 282
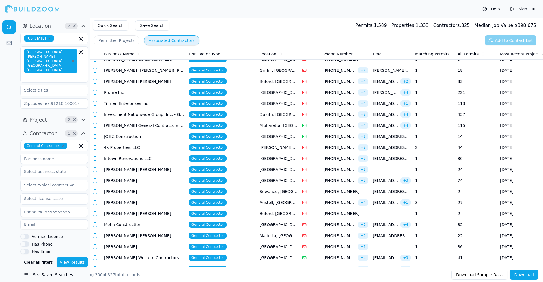
click at [128, 91] on td "Profire Inc" at bounding box center [144, 92] width 85 height 11
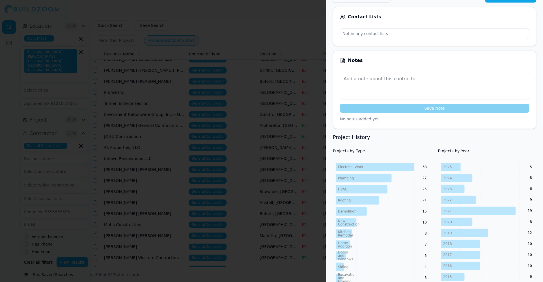
scroll to position [140, 0]
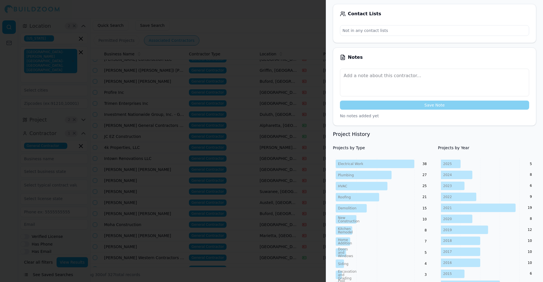
click at [243, 128] on div at bounding box center [271, 141] width 543 height 282
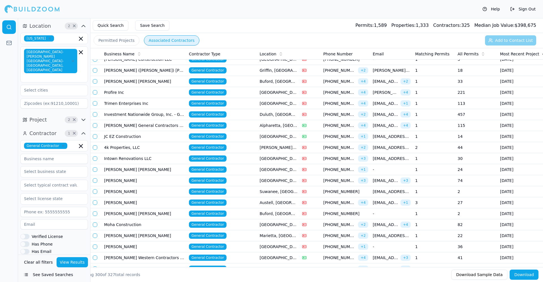
click at [143, 126] on td "[PERSON_NAME] General Contractors LLC" at bounding box center [144, 125] width 85 height 11
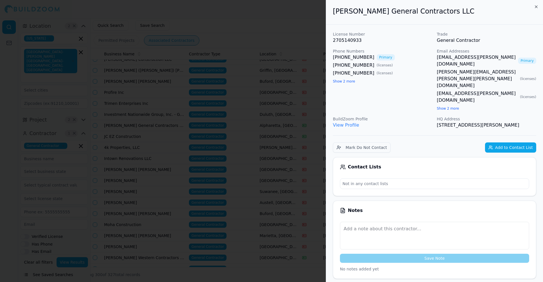
click at [333, 79] on button "Show 2 more" at bounding box center [344, 81] width 22 height 5
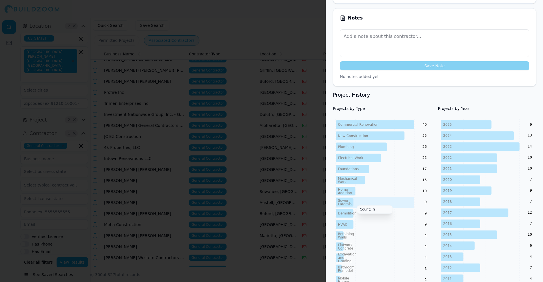
scroll to position [192, 0]
click at [274, 134] on div at bounding box center [271, 141] width 543 height 282
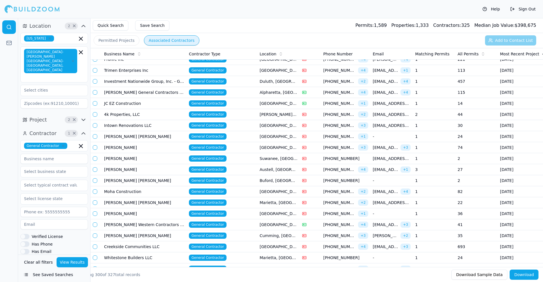
scroll to position [2630, 0]
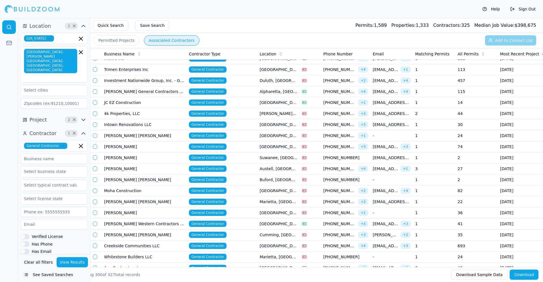
click at [149, 103] on td "JC EZ Construction" at bounding box center [144, 102] width 85 height 11
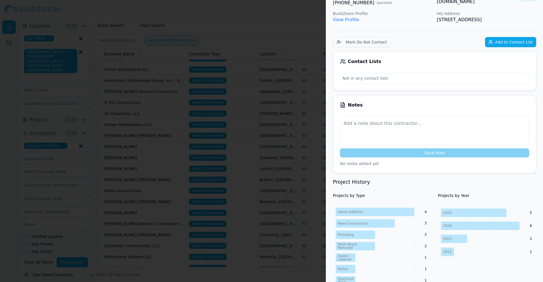
scroll to position [63, 0]
click at [192, 83] on div at bounding box center [271, 141] width 543 height 282
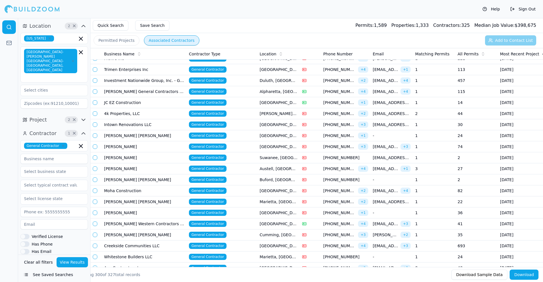
click at [119, 113] on td "4k Properties, LLC" at bounding box center [144, 113] width 85 height 11
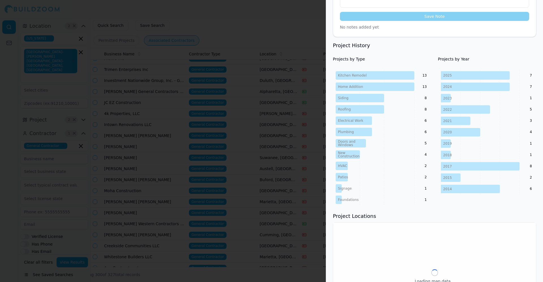
scroll to position [208, 0]
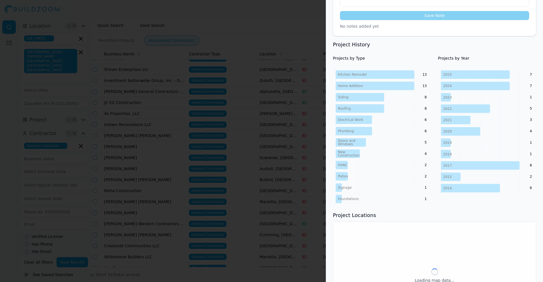
click at [178, 125] on div at bounding box center [271, 141] width 543 height 282
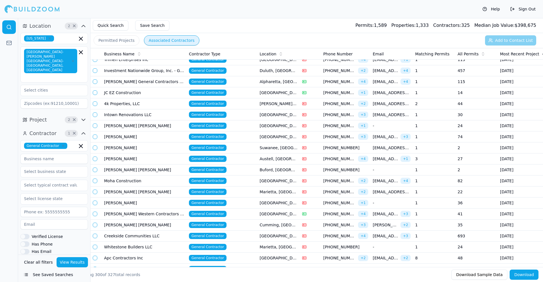
scroll to position [2640, 0]
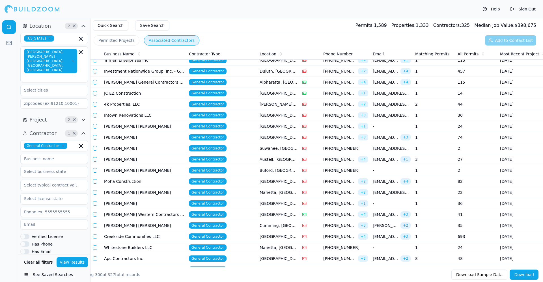
click at [141, 179] on td "Moha Construction" at bounding box center [144, 181] width 85 height 11
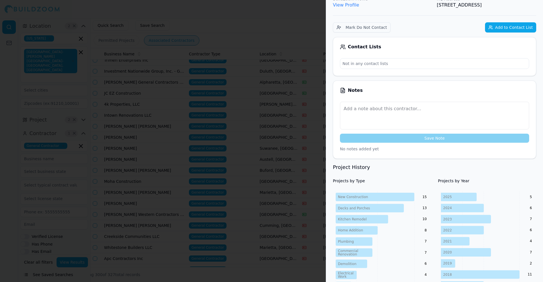
scroll to position [100, 0]
click at [407, 131] on div "Save Note" at bounding box center [434, 121] width 189 height 41
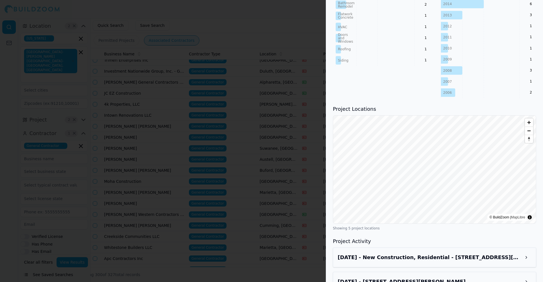
scroll to position [497, 0]
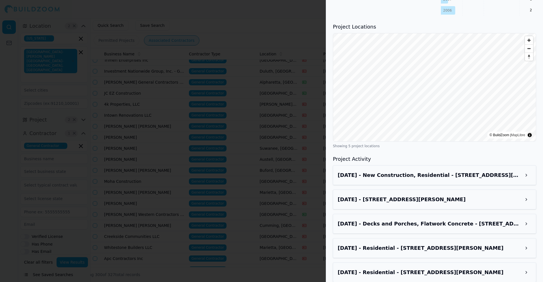
click at [420, 165] on div "[DATE] - New Construction, Residential - [STREET_ADDRESS][PERSON_NAME]" at bounding box center [434, 175] width 203 height 20
click at [423, 171] on h3 "[DATE] - New Construction, Residential - [STREET_ADDRESS][PERSON_NAME]" at bounding box center [429, 175] width 183 height 8
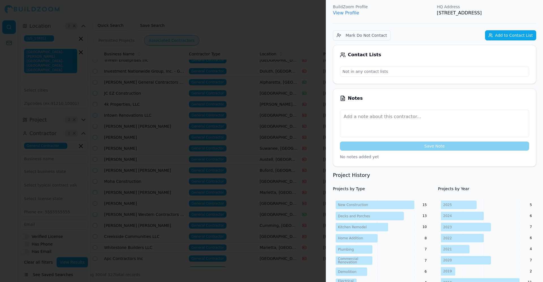
scroll to position [86, 0]
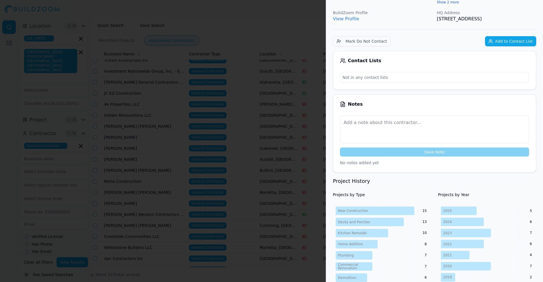
click at [518, 36] on button "Add to Contact List" at bounding box center [510, 41] width 51 height 10
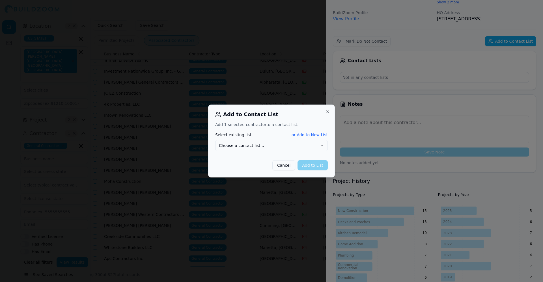
click at [310, 141] on button "Choose a contact list..." at bounding box center [271, 145] width 113 height 11
click at [314, 153] on div "Resi GC ( 25 ) BTR ( 1 )" at bounding box center [271, 163] width 113 height 20
click at [289, 153] on div "Resi GC ( 25 ) BTR ( 1 )" at bounding box center [271, 163] width 113 height 20
click at [309, 169] on button "Add to List" at bounding box center [312, 165] width 30 height 10
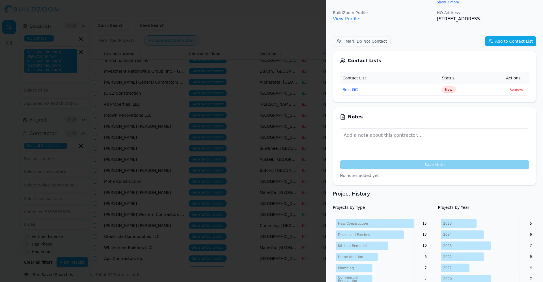
scroll to position [0, 0]
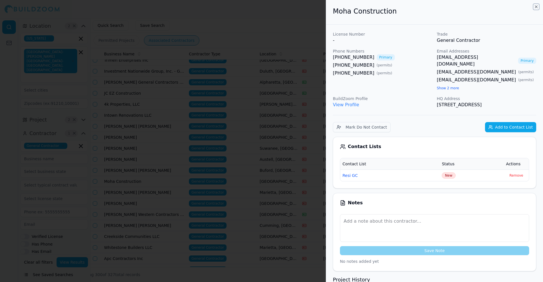
click at [536, 6] on icon "button" at bounding box center [536, 7] width 5 height 5
